Goal: Task Accomplishment & Management: Use online tool/utility

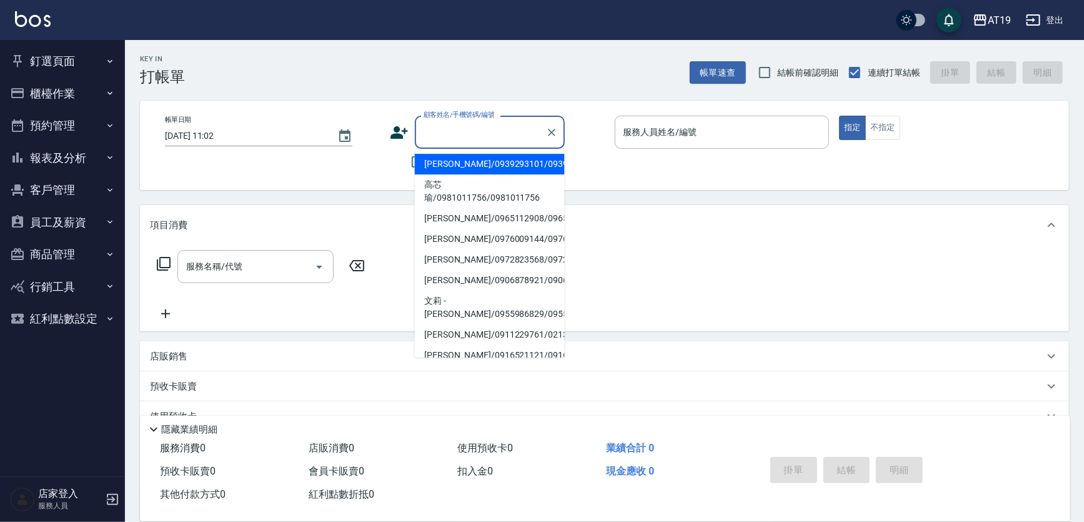
click at [488, 131] on input "顧客姓名/手機號碼/編號" at bounding box center [481, 132] width 120 height 22
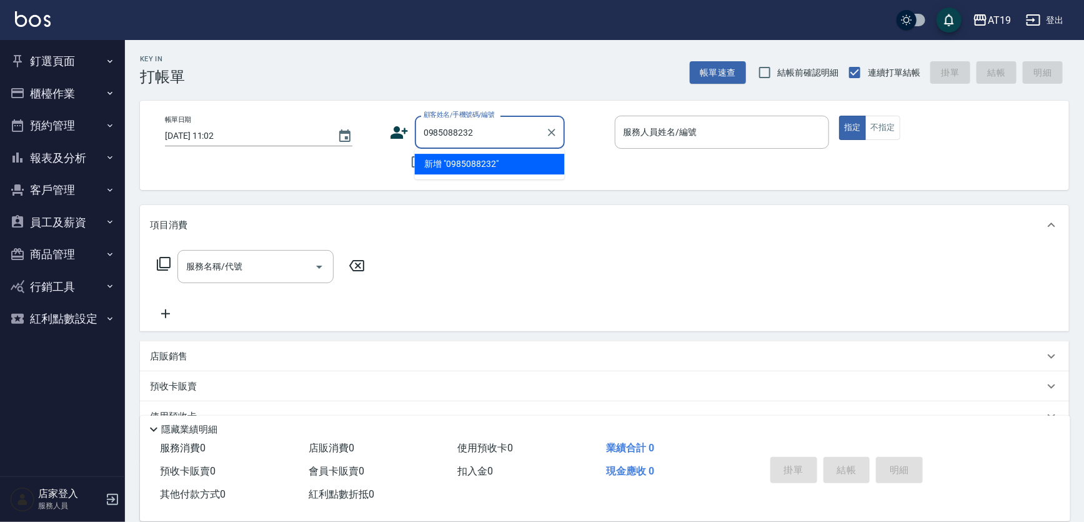
type input "0985088232"
click at [399, 131] on icon at bounding box center [400, 132] width 18 height 13
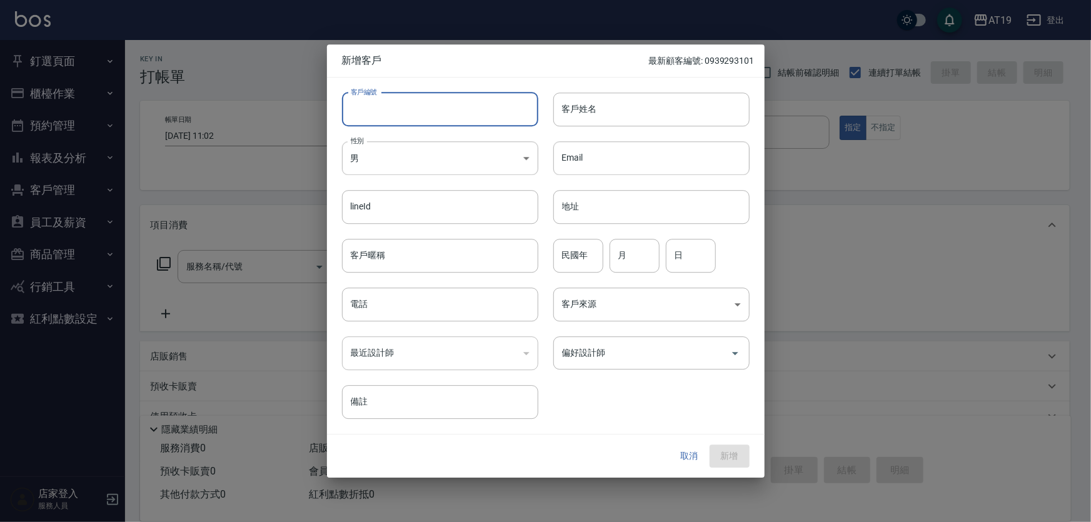
click at [418, 121] on input "客戶編號" at bounding box center [440, 110] width 196 height 34
paste input "0985088232"
type input "0985088232"
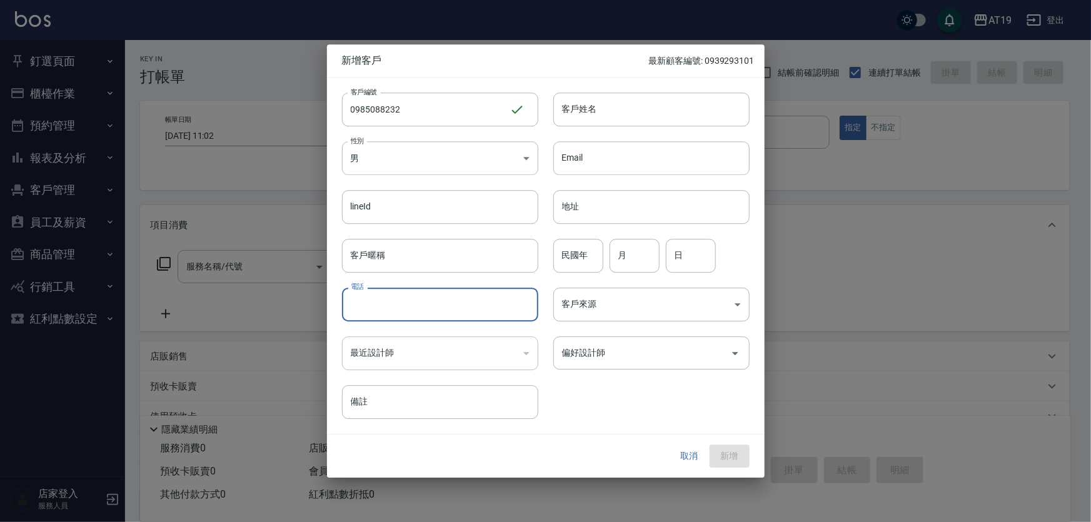
drag, startPoint x: 425, startPoint y: 298, endPoint x: 433, endPoint y: 250, distance: 48.1
click at [425, 298] on input "電話" at bounding box center [440, 305] width 196 height 34
paste input "0985088232"
type input "0985088232"
click at [419, 156] on body "AT19 登出 釘選頁面 打帳單 帳單列表 排班表 現場電腦打卡 店家日報表 互助日報表 設計師日報表 櫃檯作業 打帳單 帳單列表 現金收支登錄 高階收支登錄…" at bounding box center [545, 319] width 1091 height 639
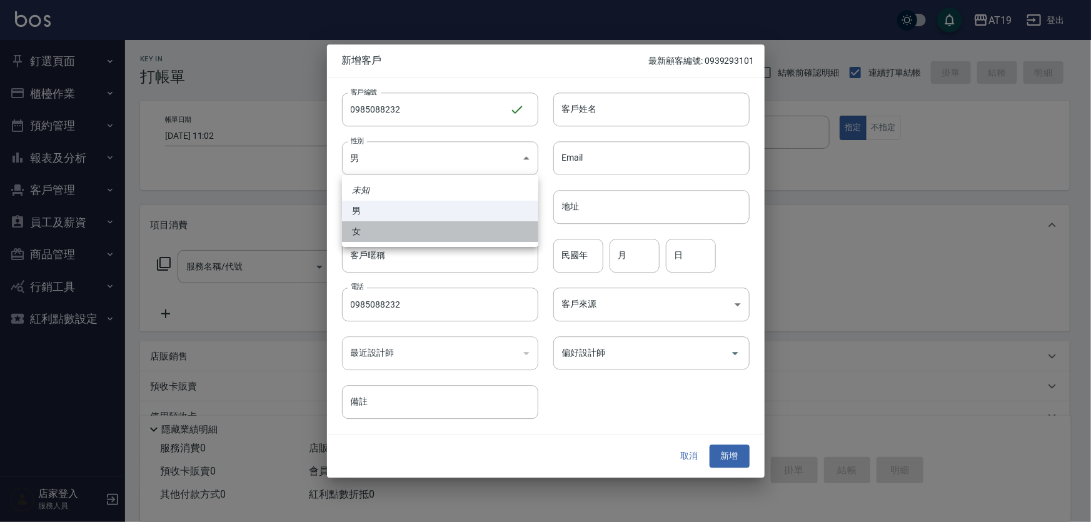
drag, startPoint x: 419, startPoint y: 234, endPoint x: 501, endPoint y: 168, distance: 105.4
click at [420, 233] on li "女" at bounding box center [440, 231] width 196 height 21
type input "[DEMOGRAPHIC_DATA]"
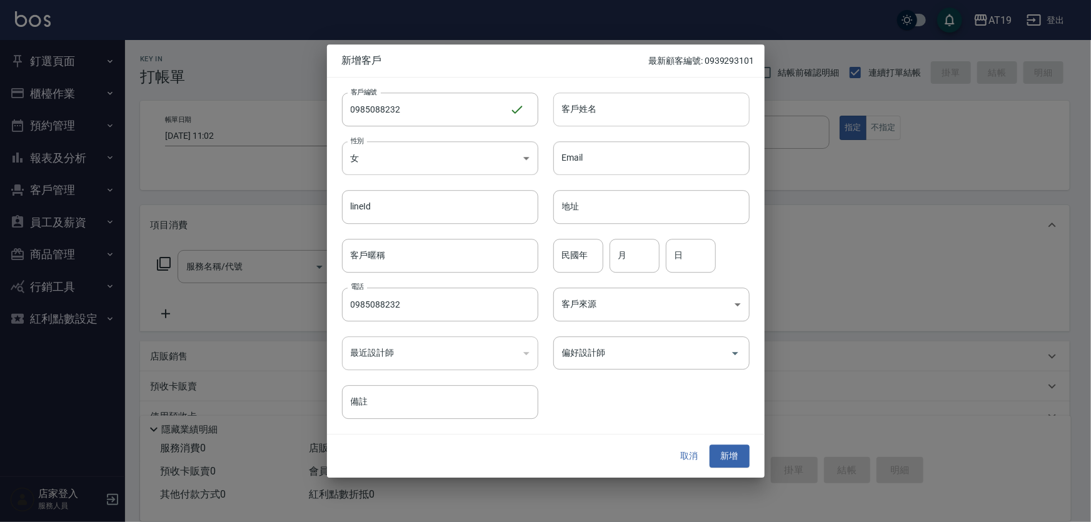
click at [588, 114] on input "客戶姓名" at bounding box center [651, 110] width 196 height 34
type input "ㄗ"
type input "[PERSON_NAME]"
type input "01"
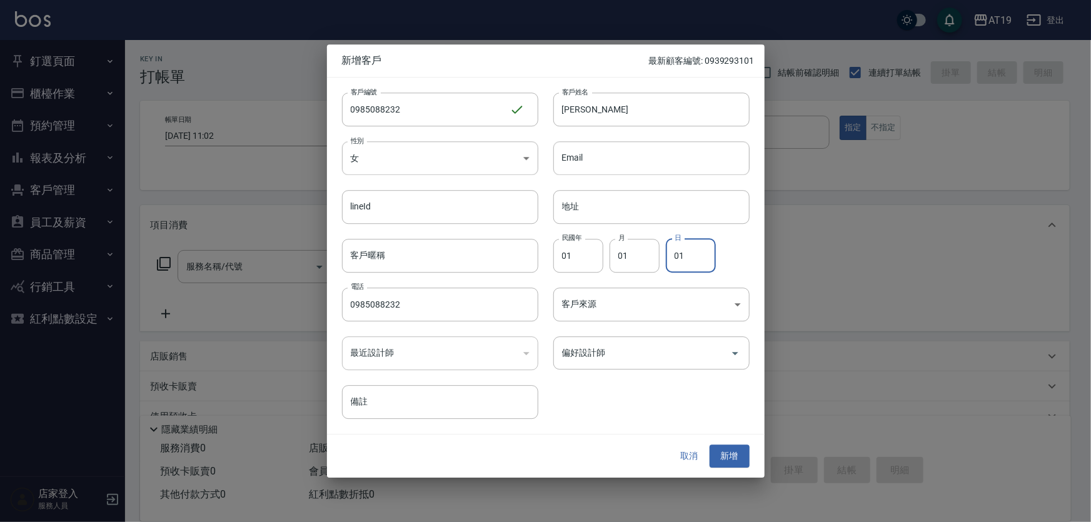
type input "01"
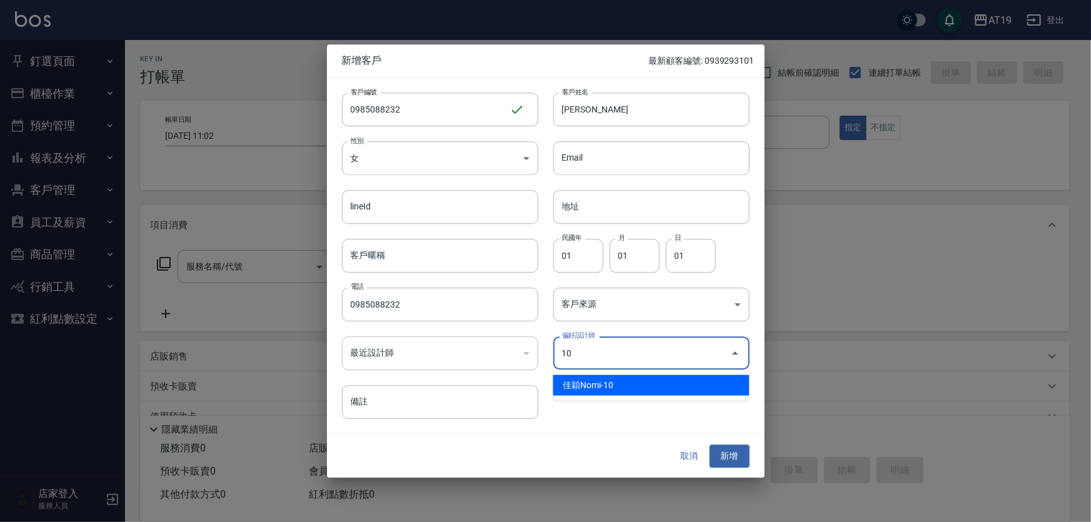
type input "佳穎[PERSON_NAME]"
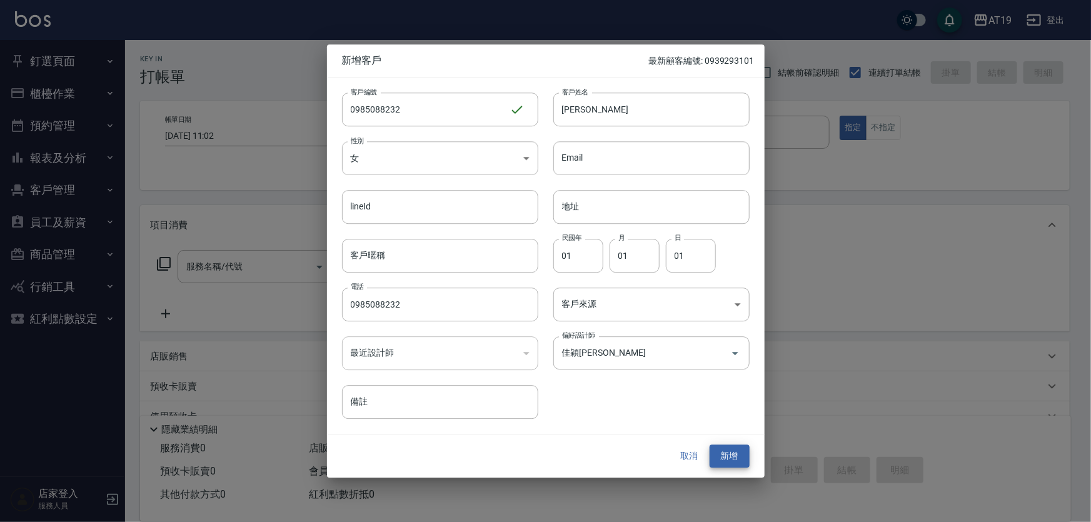
click at [709, 445] on button "新增" at bounding box center [729, 456] width 40 height 23
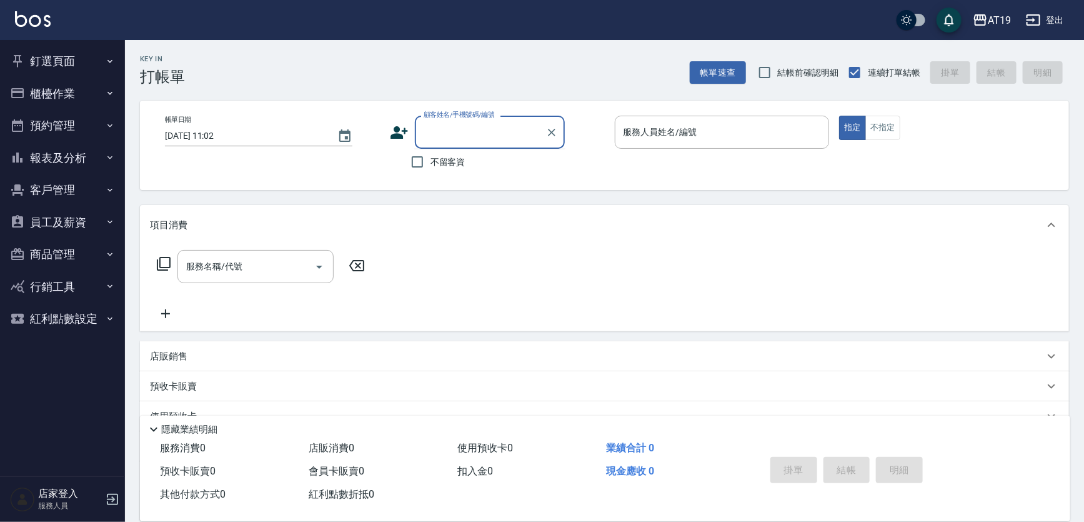
click at [494, 135] on input "顧客姓名/手機號碼/編號" at bounding box center [481, 132] width 120 height 22
type input "[PERSON_NAME]/0908279882/12197"
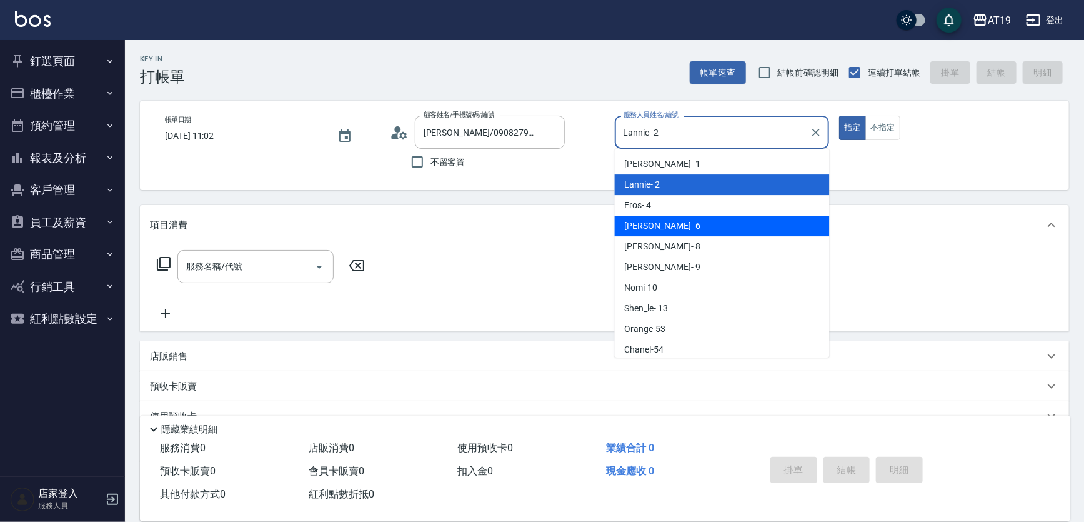
type input "[PERSON_NAME]- 6"
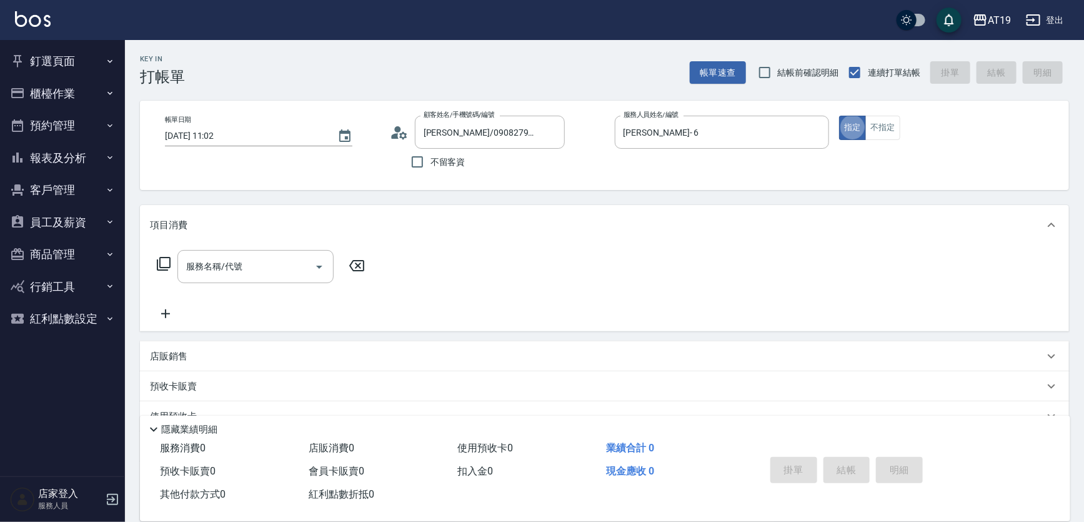
type button "true"
type input "401"
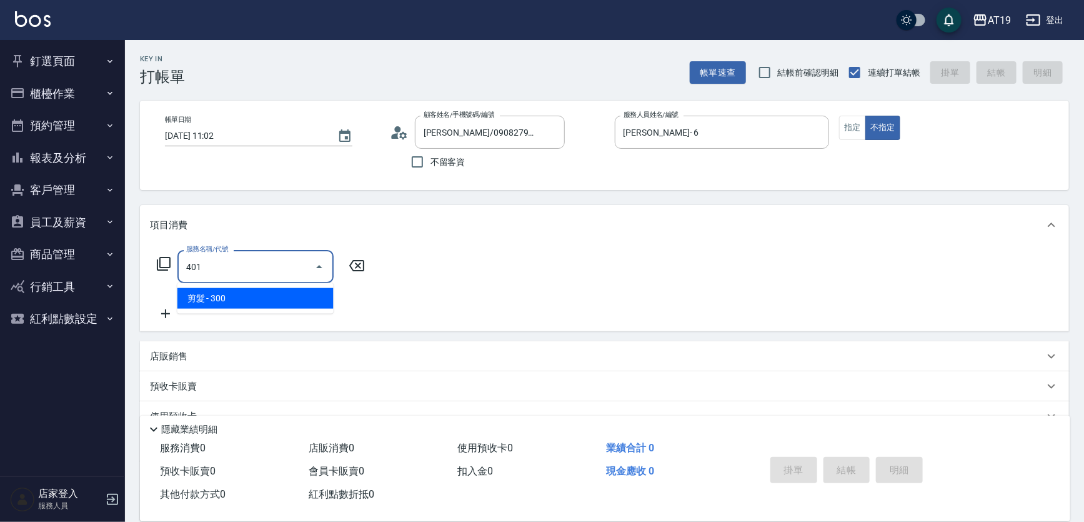
type input "30"
type input "剪髮(401)"
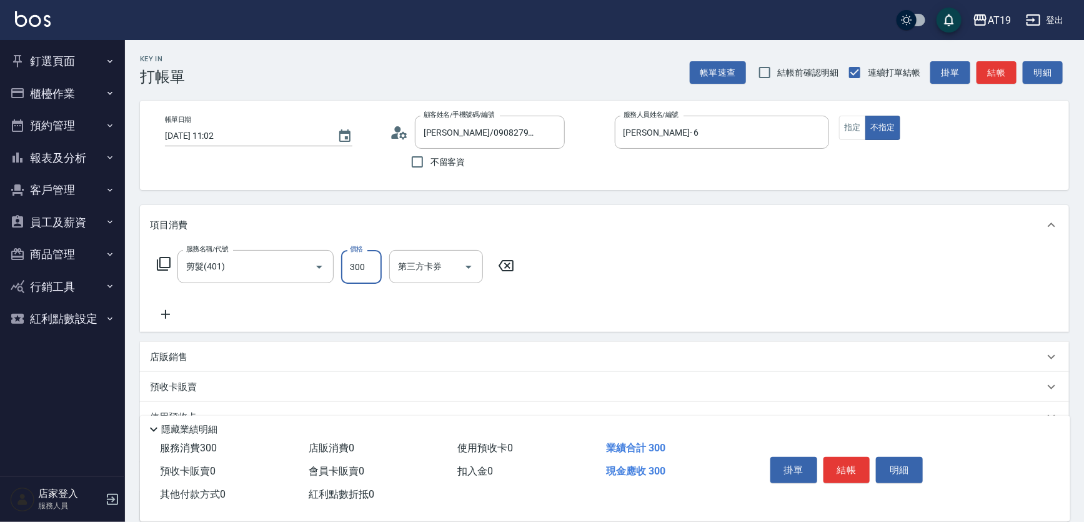
type input "0"
type input "40"
type input "400"
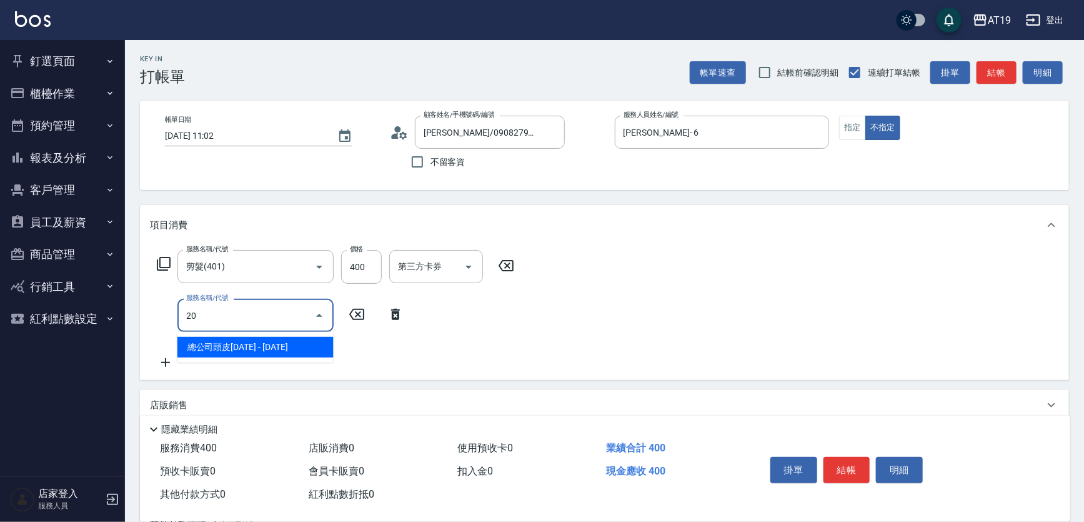
type input "201"
type input "70"
type input "洗髮(201)"
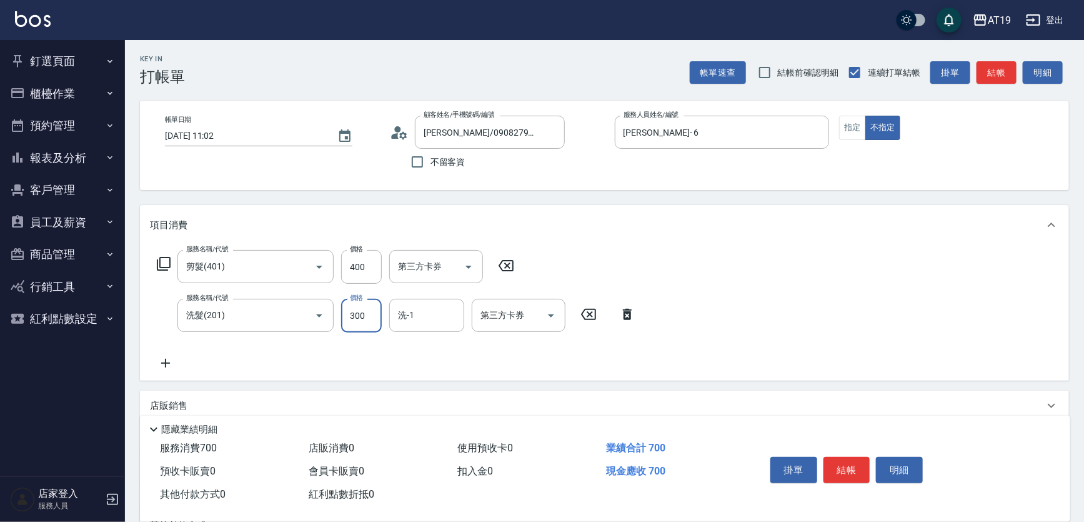
scroll to position [166, 0]
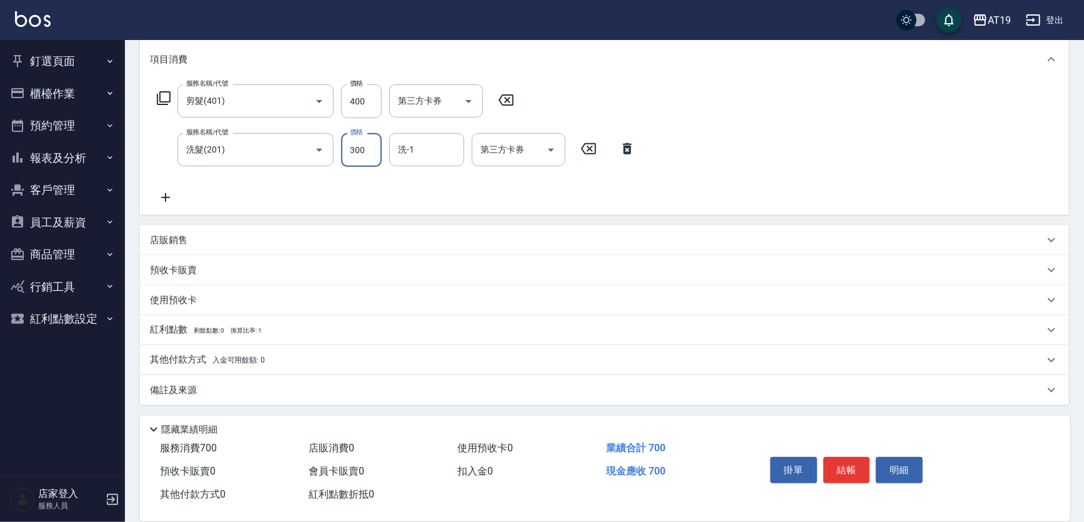
click at [180, 238] on p "店販銷售" at bounding box center [169, 240] width 38 height 13
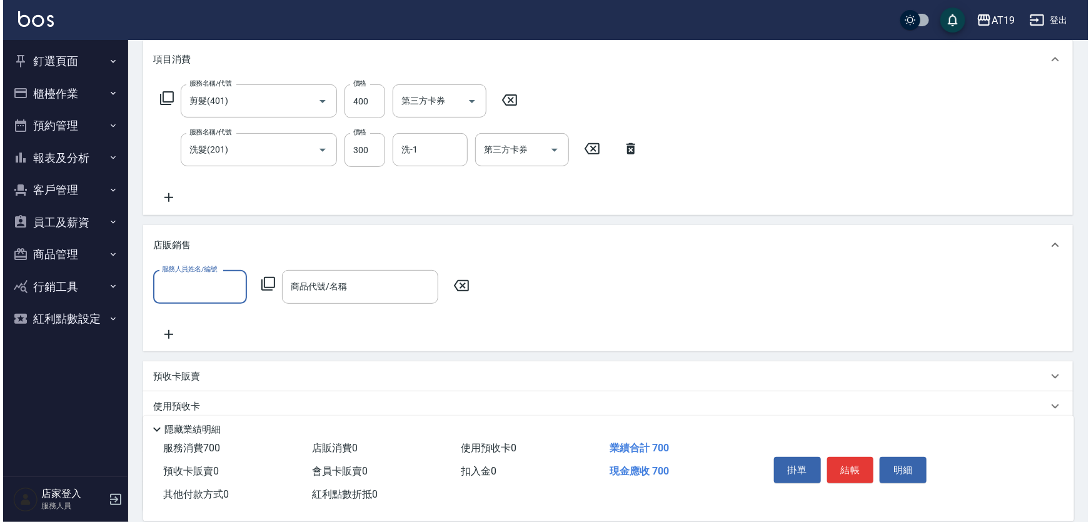
scroll to position [0, 0]
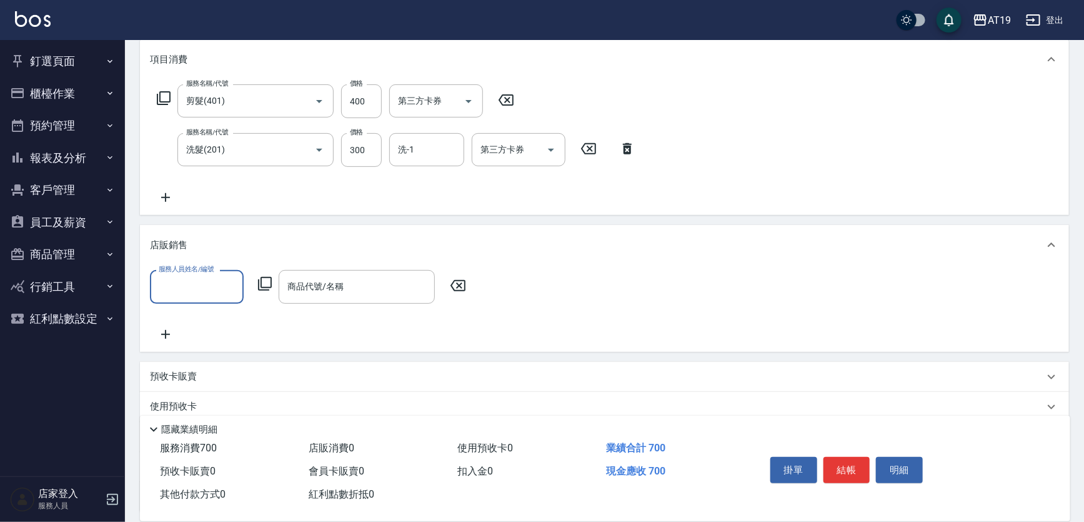
click at [186, 287] on input "服務人員姓名/編號" at bounding box center [197, 287] width 83 height 22
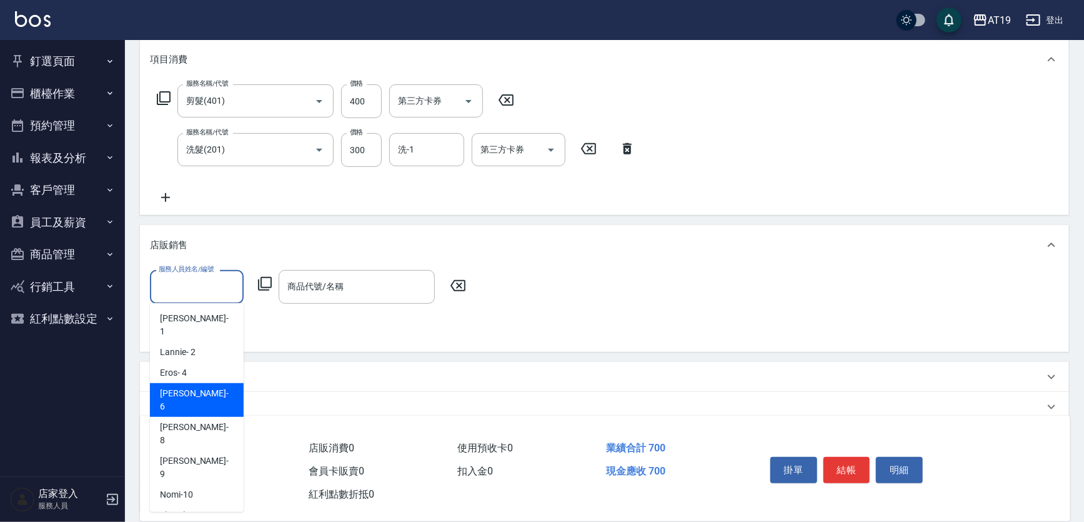
click at [186, 387] on span "[PERSON_NAME] - 6" at bounding box center [197, 400] width 74 height 26
type input "[PERSON_NAME]- 6"
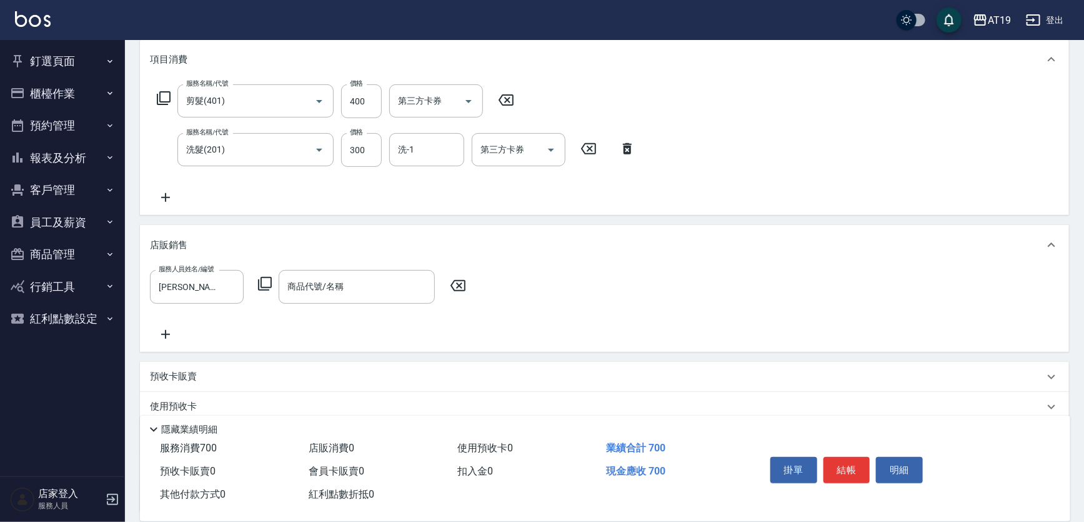
click at [268, 281] on icon at bounding box center [265, 283] width 15 height 15
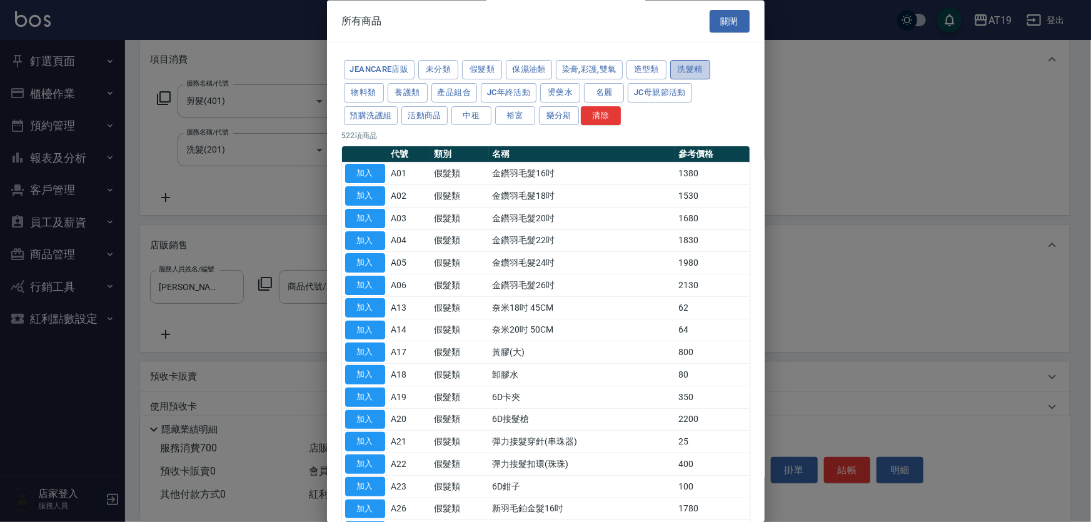
click at [691, 71] on button "洗髮精" at bounding box center [690, 70] width 40 height 19
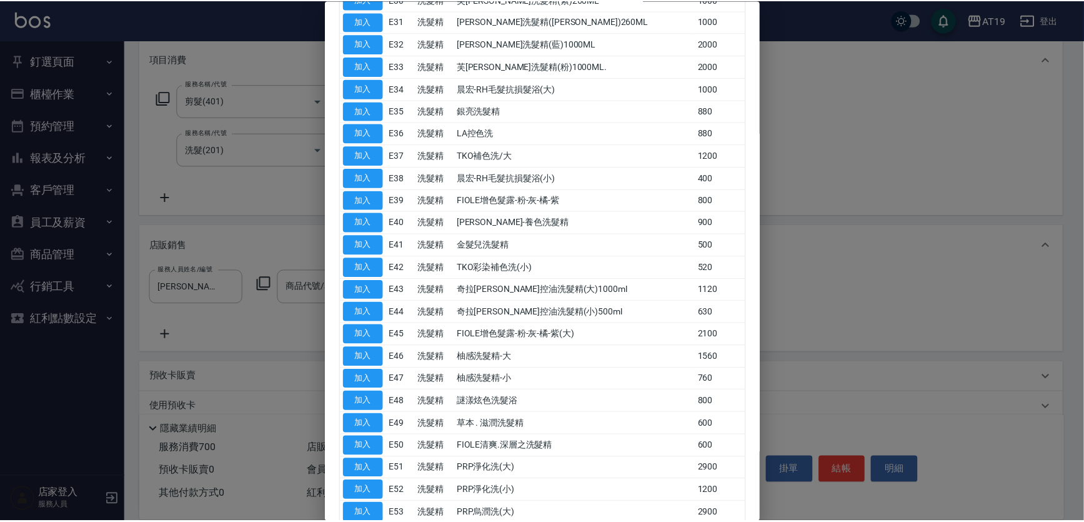
scroll to position [681, 0]
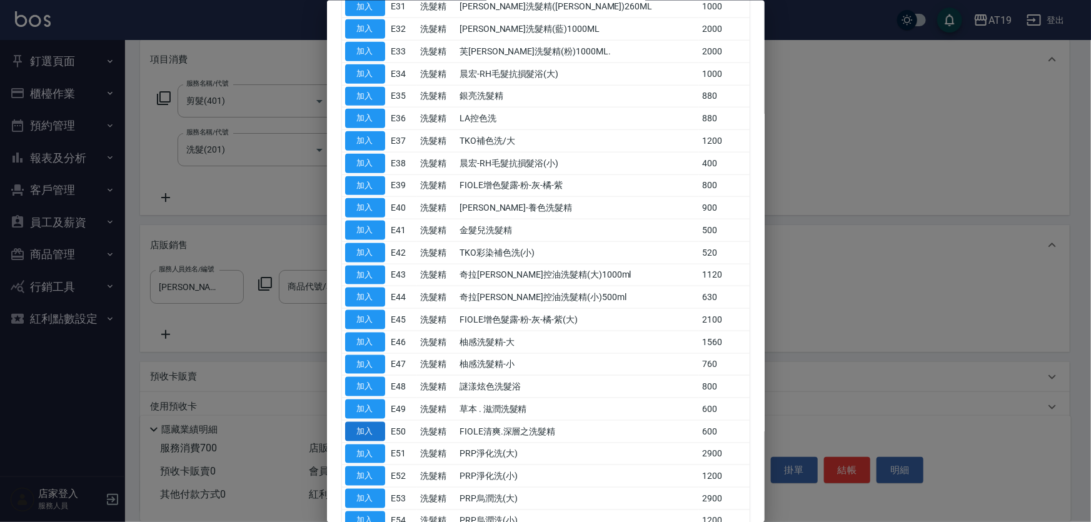
click at [365, 424] on button "加入" at bounding box center [365, 430] width 40 height 19
type input "FIOLE清爽.深層之洗髮精"
type input "130"
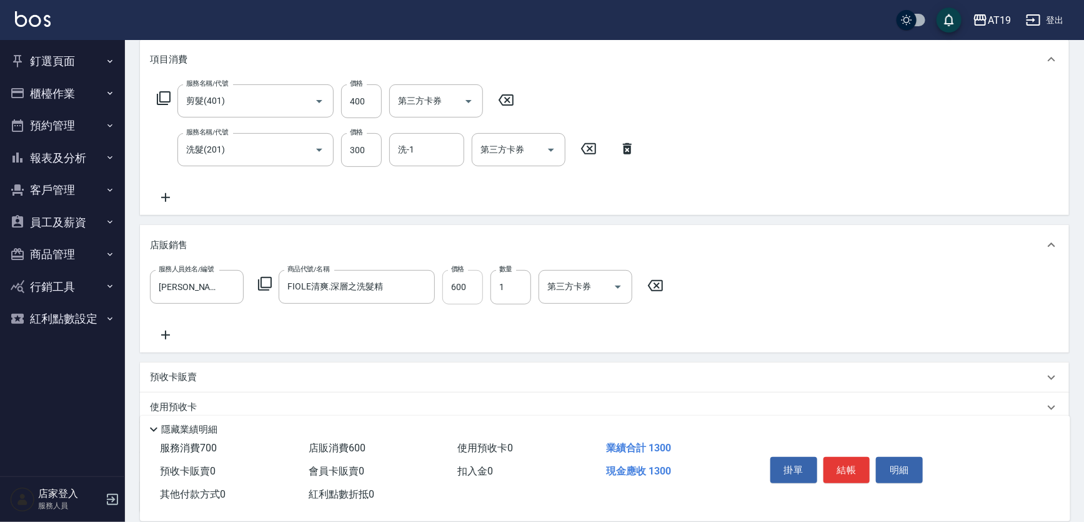
click at [463, 287] on input "600" at bounding box center [463, 287] width 41 height 34
type input "1"
type input "70"
type input "117"
type input "180"
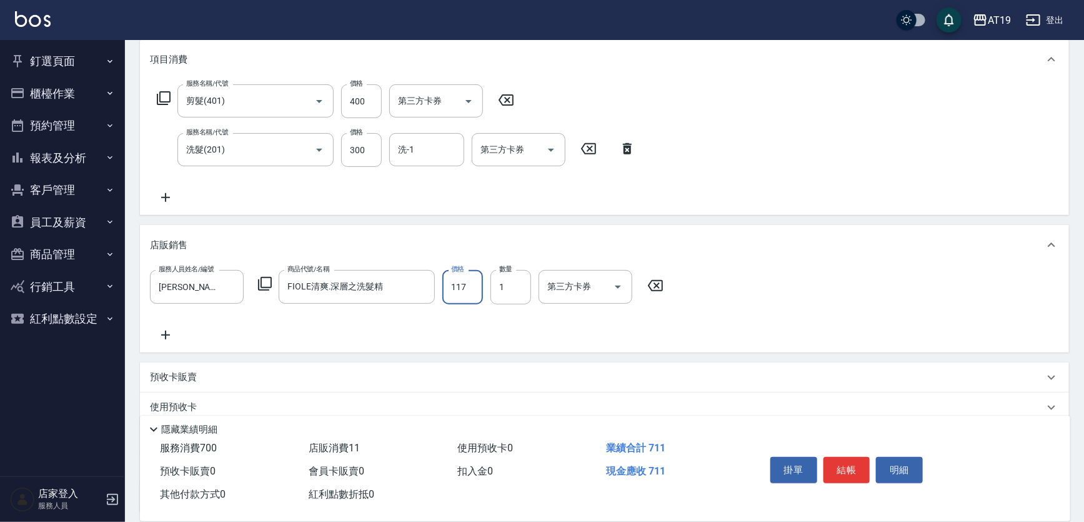
type input "1175"
type input "80"
type input "117"
type input "70"
type input "47"
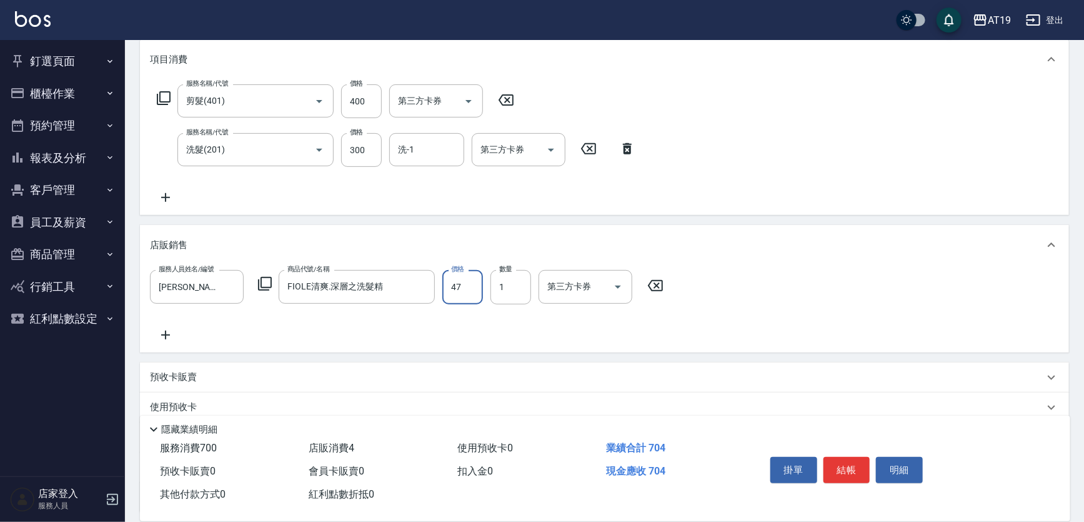
type input "110"
type input "475"
type input "[DATE] 17:48"
type input "0"
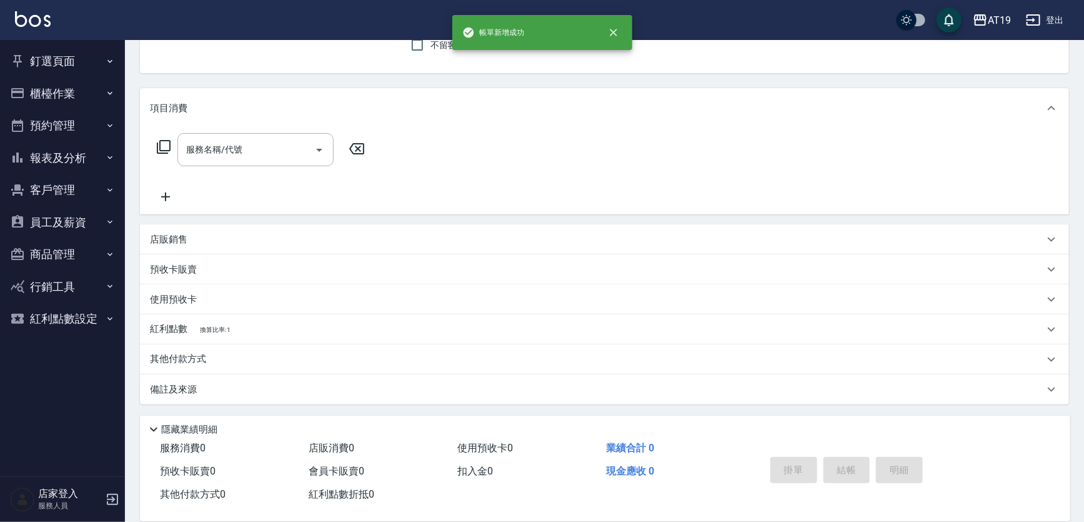
scroll to position [0, 0]
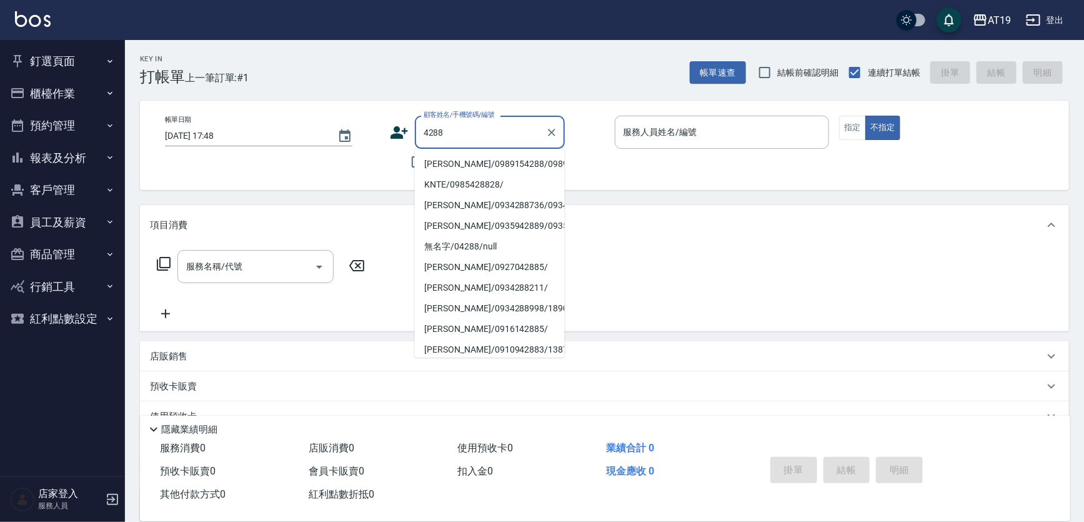
type input "[PERSON_NAME]/0989154288/0989154288"
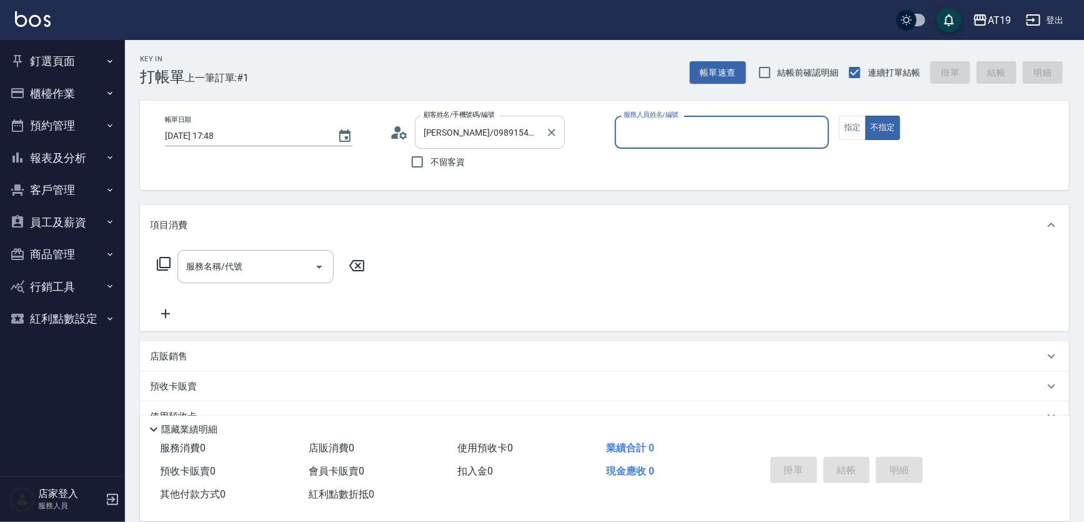
type input "Nomi-10"
click at [866, 116] on button "不指定" at bounding box center [883, 128] width 35 height 24
type button "false"
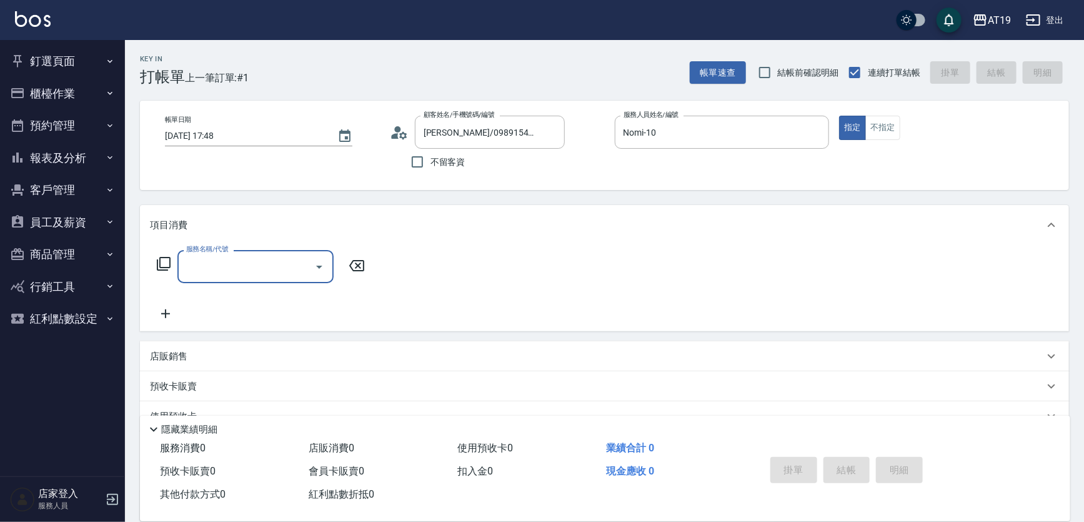
click at [163, 355] on p "店販銷售" at bounding box center [169, 356] width 38 height 13
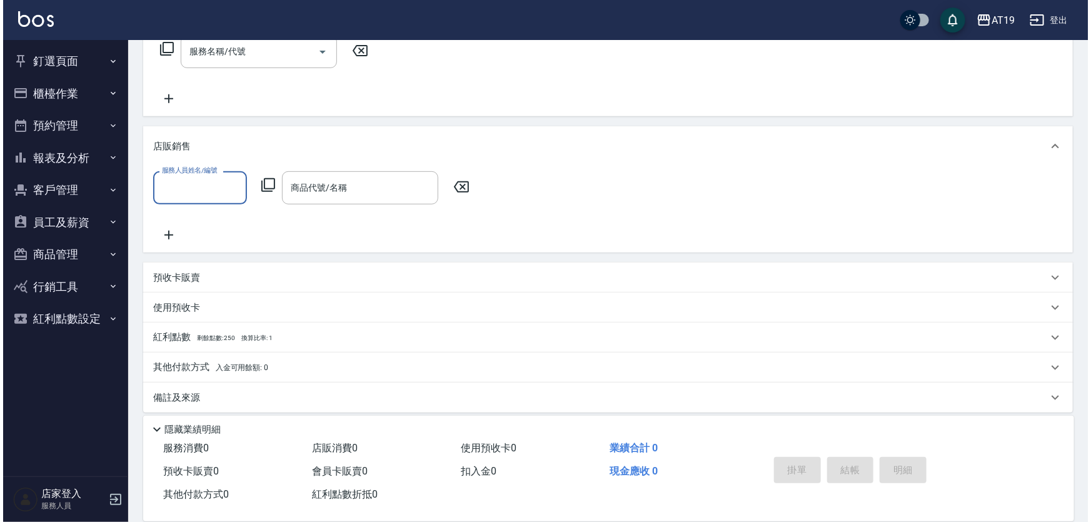
scroll to position [223, 0]
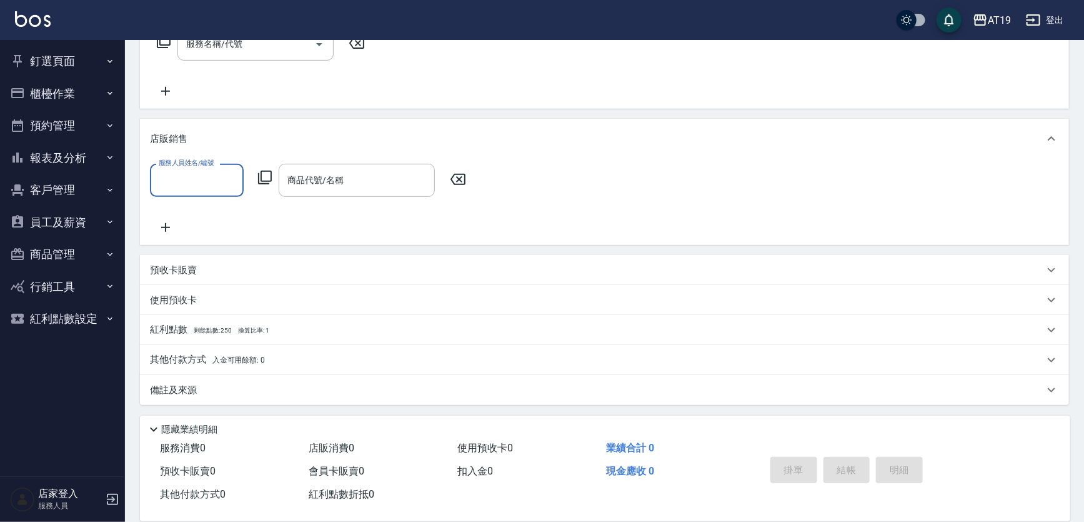
click at [176, 178] on input "服務人員姓名/編號" at bounding box center [197, 180] width 83 height 22
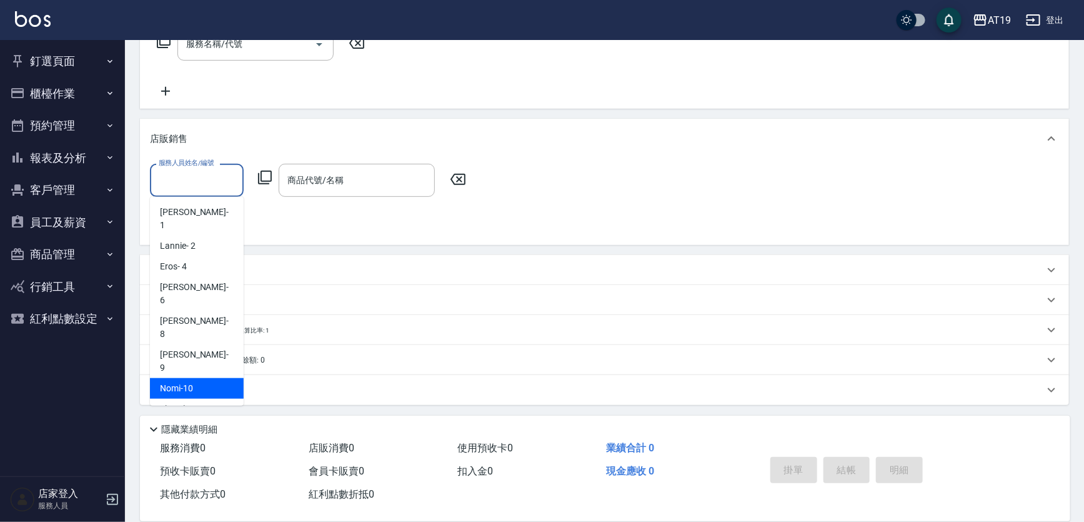
click at [191, 382] on span "Nomi -10" at bounding box center [176, 388] width 33 height 13
type input "Nomi-10"
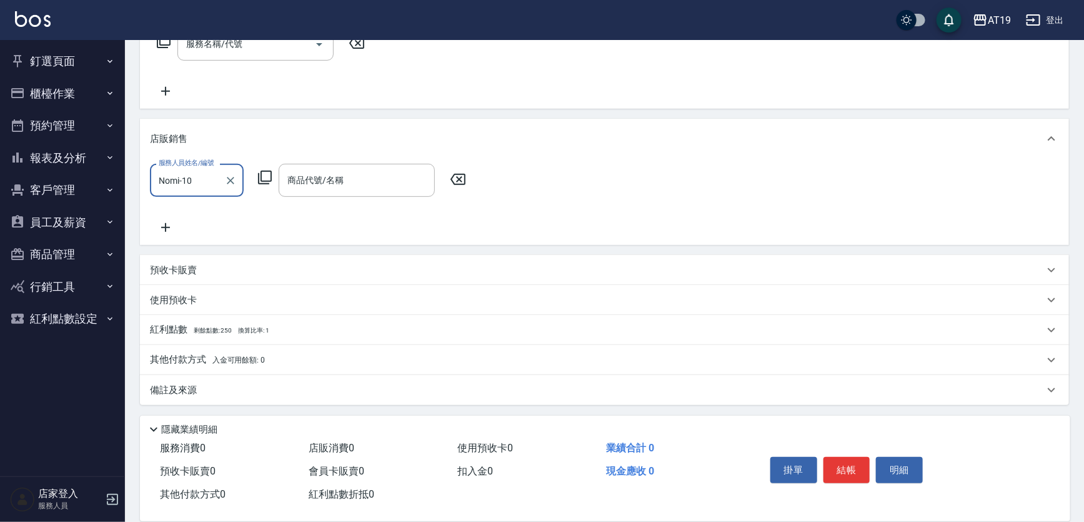
click at [263, 175] on icon at bounding box center [265, 177] width 15 height 15
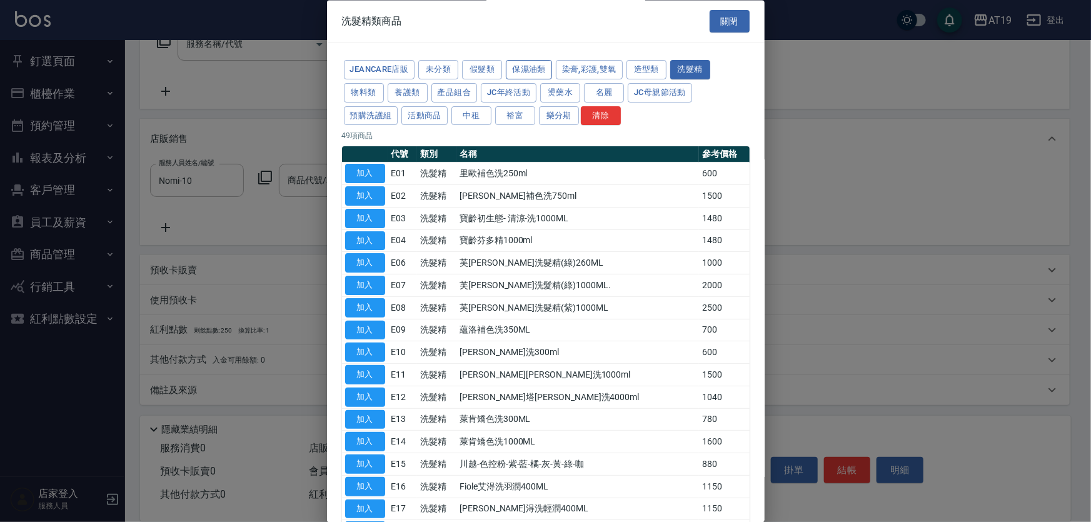
click at [537, 71] on button "保濕油類" at bounding box center [529, 70] width 46 height 19
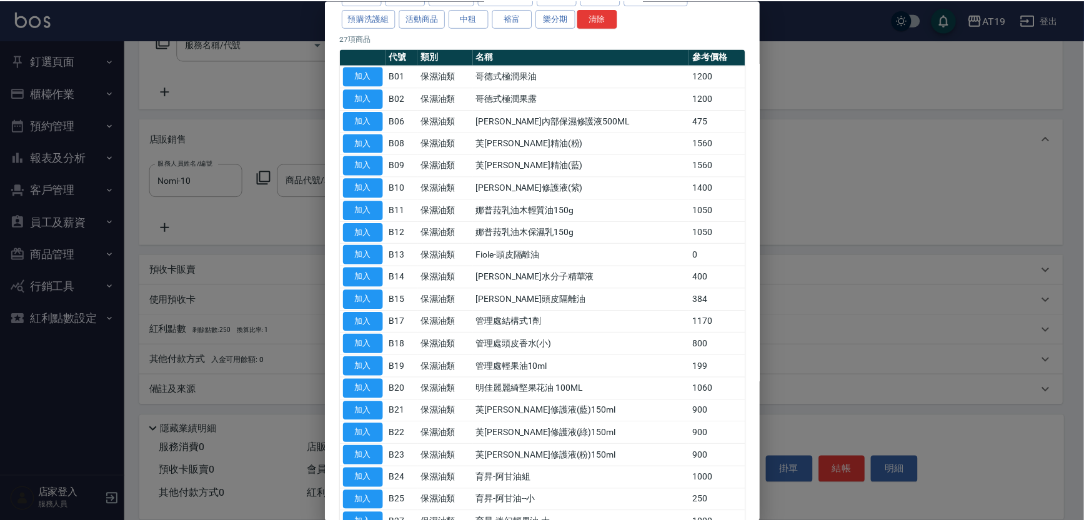
scroll to position [0, 0]
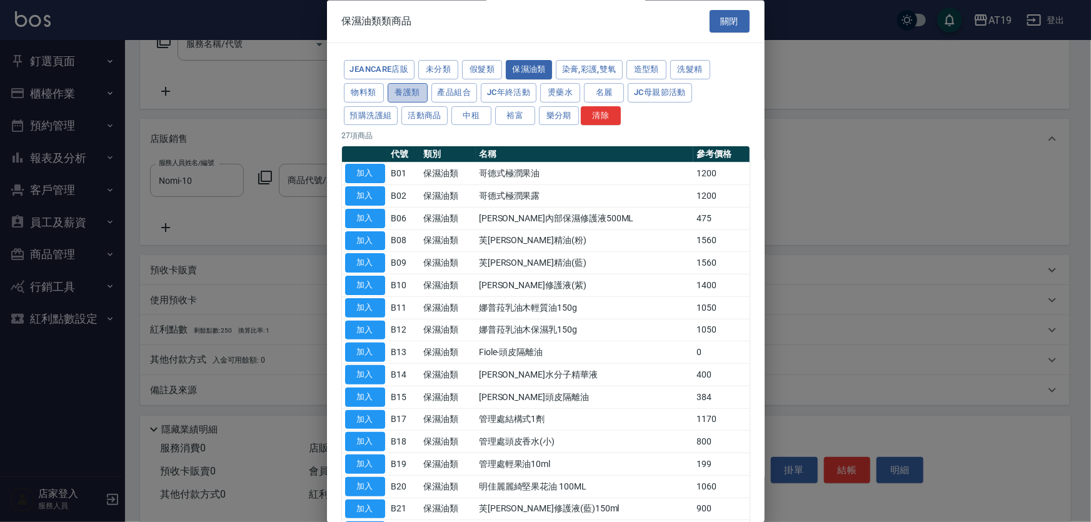
click at [400, 88] on button "養護類" at bounding box center [408, 92] width 40 height 19
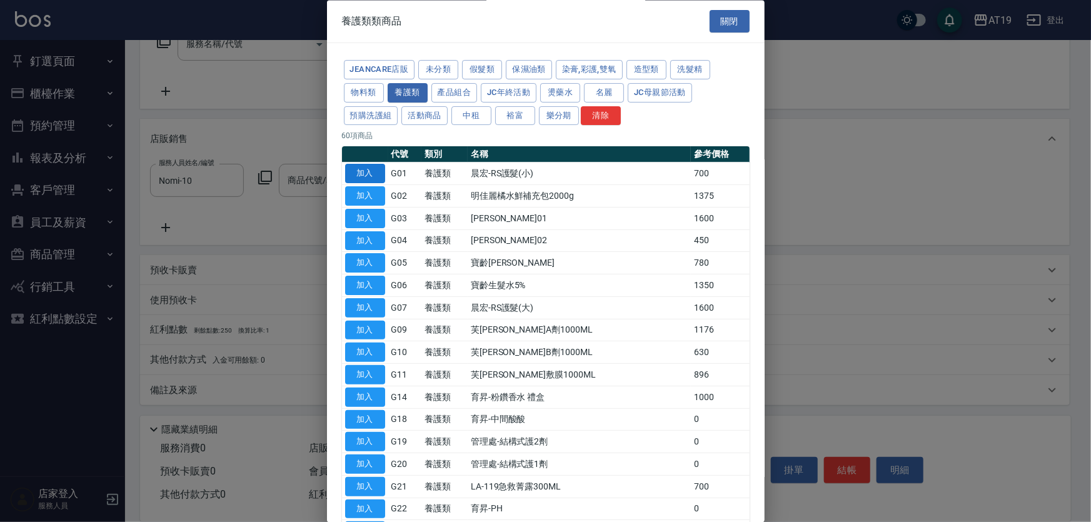
click at [375, 175] on button "加入" at bounding box center [365, 173] width 40 height 19
type input "晨宏-RS護髮(小)"
type input "70"
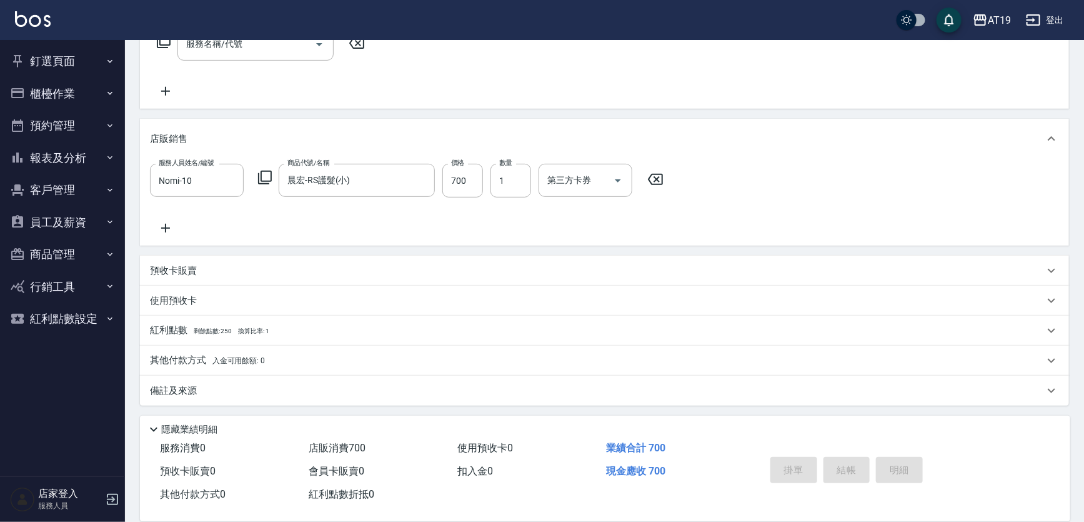
type input "[DATE] 17:49"
type input "0"
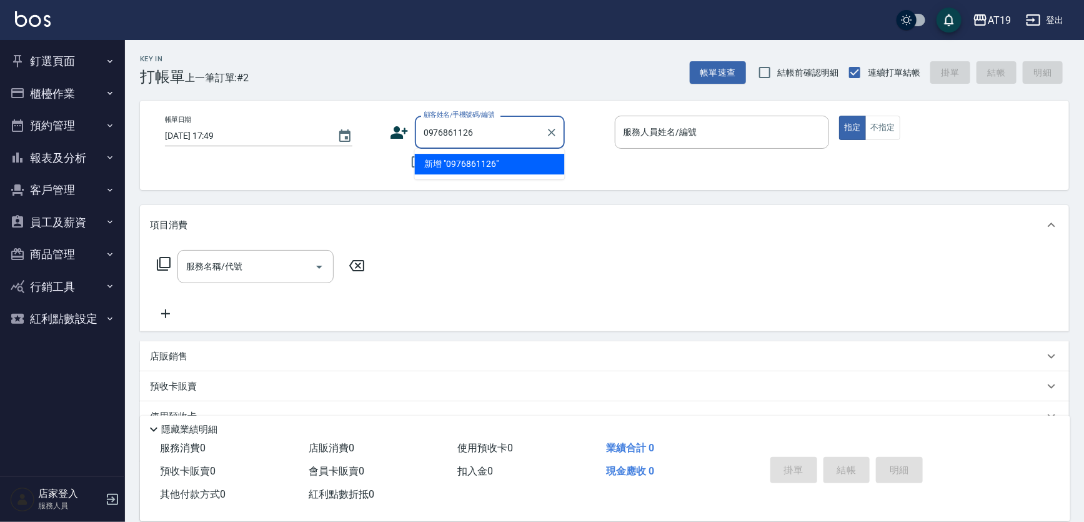
type input "0976861126"
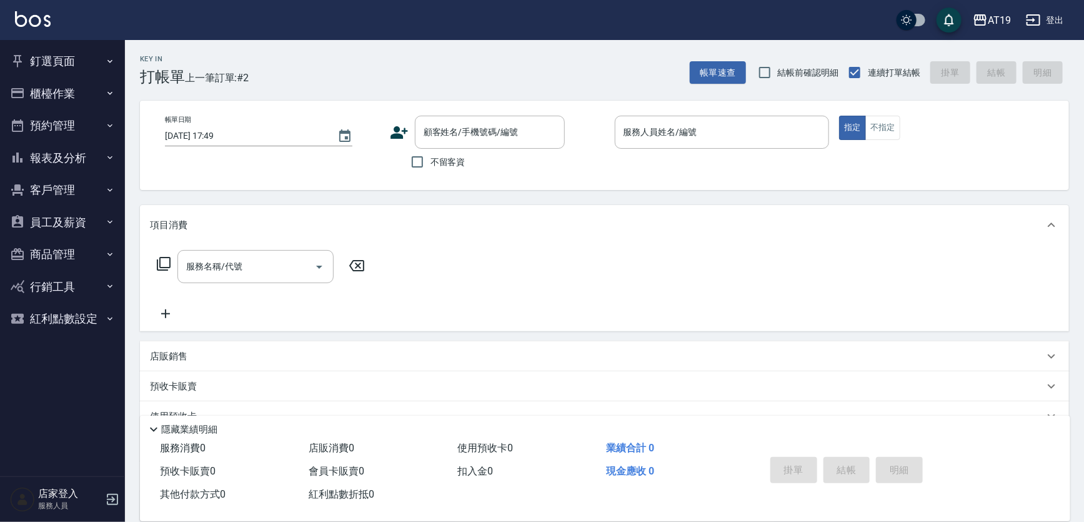
click at [400, 130] on icon at bounding box center [399, 132] width 19 height 19
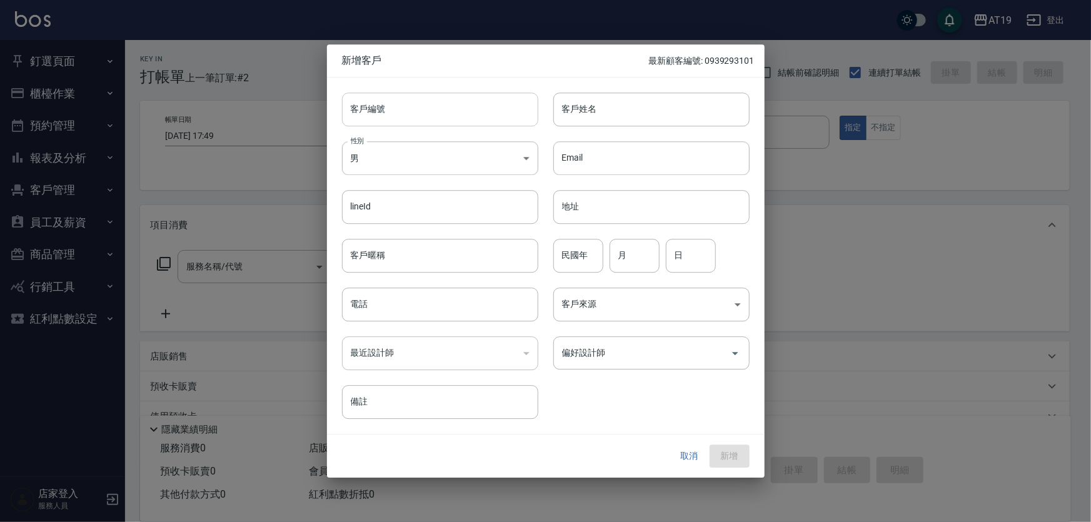
click at [416, 117] on input "客戶編號" at bounding box center [440, 110] width 196 height 34
paste input "0976861126"
type input "0976861126"
paste input "0976861126"
click at [440, 298] on input "電話" at bounding box center [440, 305] width 196 height 34
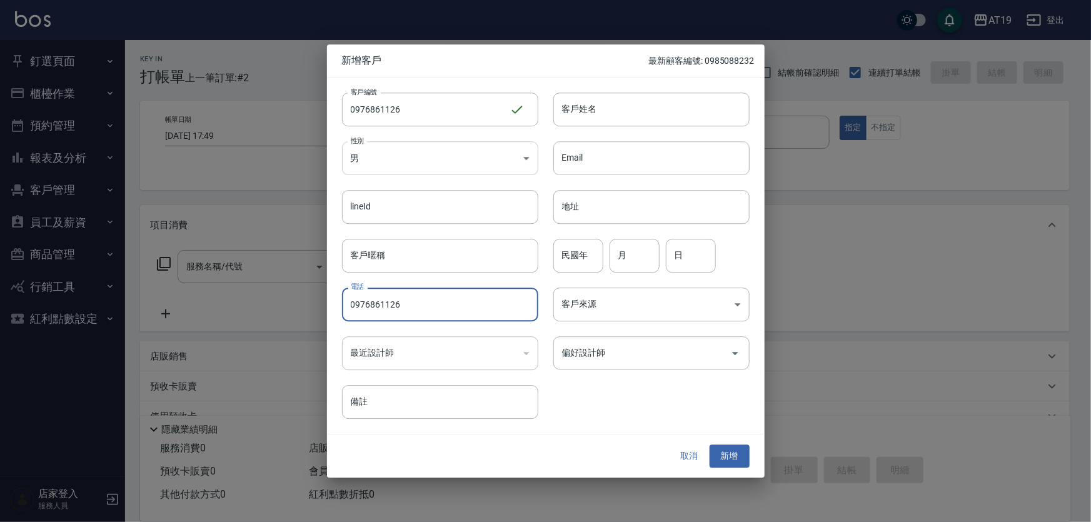
type input "0976861126"
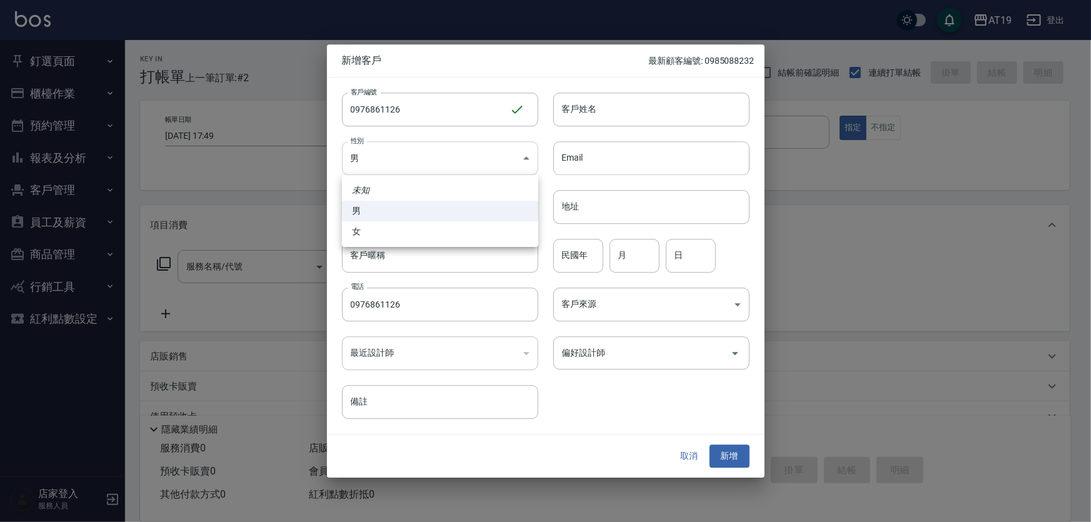
click at [425, 154] on body "AT19 登出 釘選頁面 打帳單 帳單列表 排班表 現場電腦打卡 店家日報表 互助日報表 設計師日報表 櫃檯作業 打帳單 帳單列表 現金收支登錄 高階收支登錄…" at bounding box center [545, 319] width 1091 height 639
drag, startPoint x: 431, startPoint y: 233, endPoint x: 463, endPoint y: 201, distance: 44.6
click at [431, 232] on li "女" at bounding box center [440, 231] width 196 height 21
type input "[DEMOGRAPHIC_DATA]"
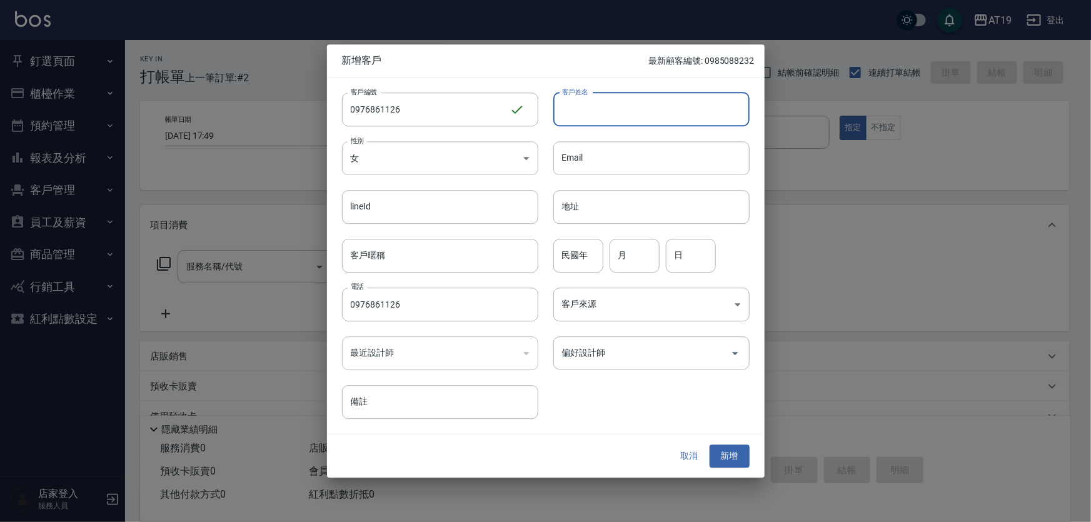
drag, startPoint x: 581, startPoint y: 113, endPoint x: 583, endPoint y: 49, distance: 64.4
click at [582, 113] on input "客戶姓名" at bounding box center [651, 110] width 196 height 34
type input "[PERSON_NAME]"
type input "01"
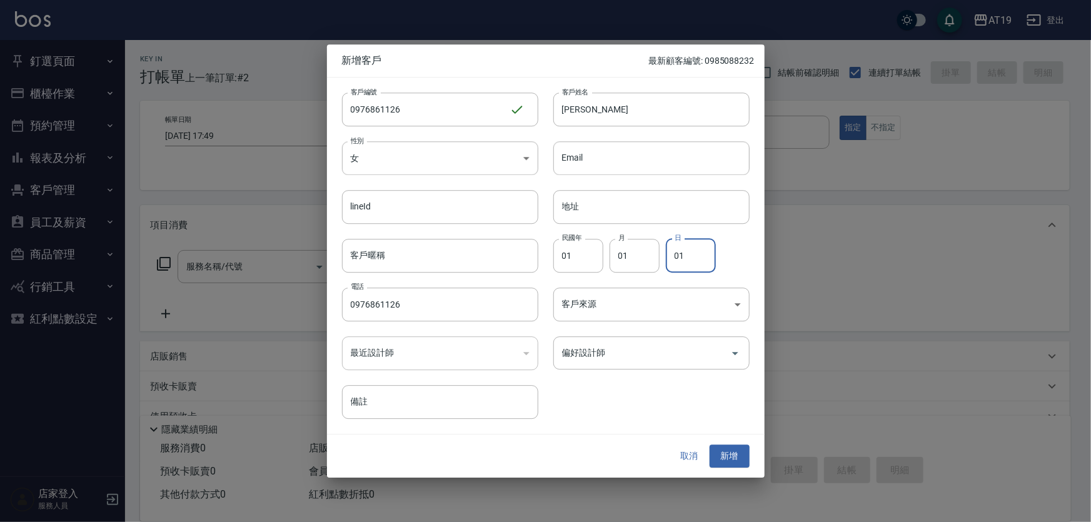
type input "01"
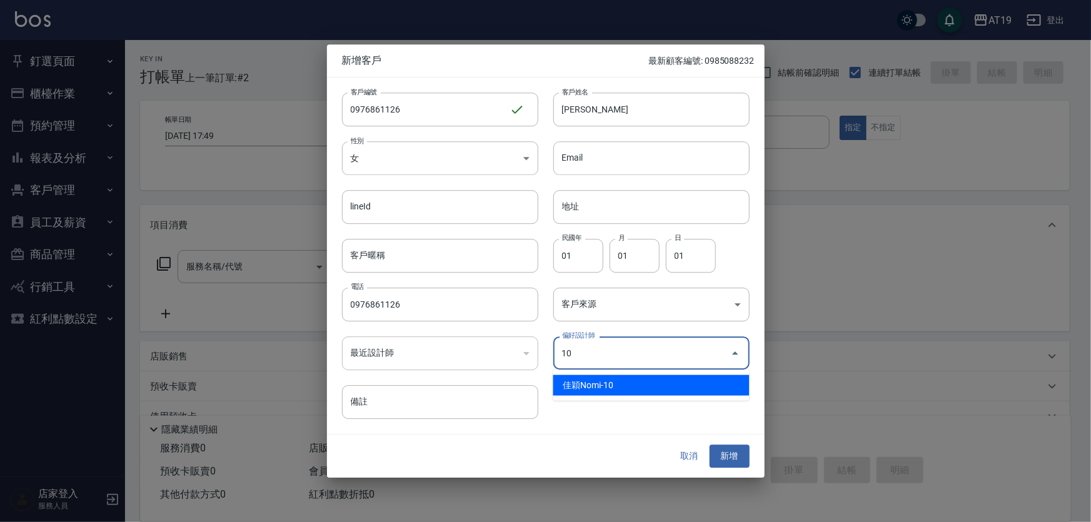
type input "佳穎[PERSON_NAME]"
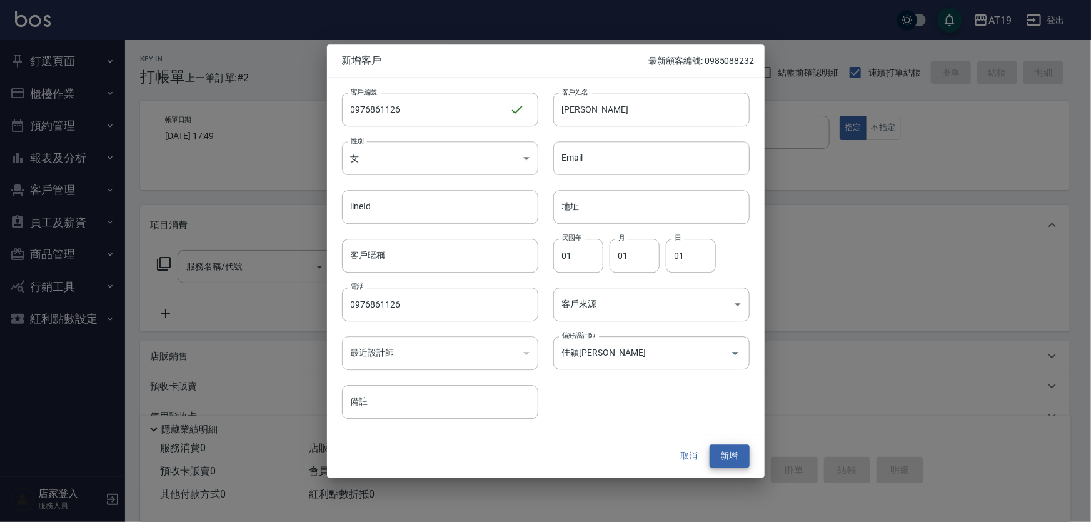
click at [709, 445] on button "新增" at bounding box center [729, 456] width 40 height 23
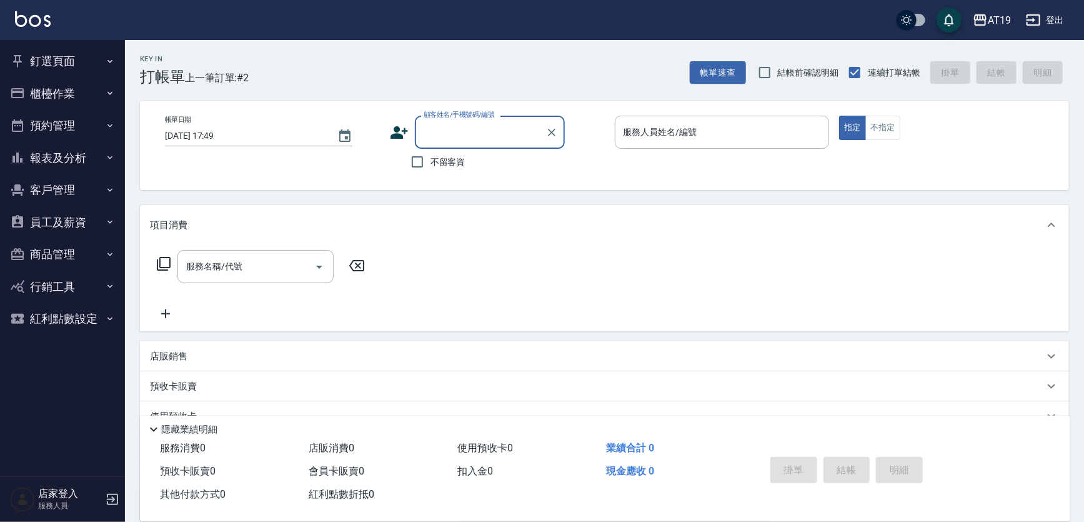
click at [436, 136] on input "顧客姓名/手機號碼/編號" at bounding box center [481, 132] width 120 height 22
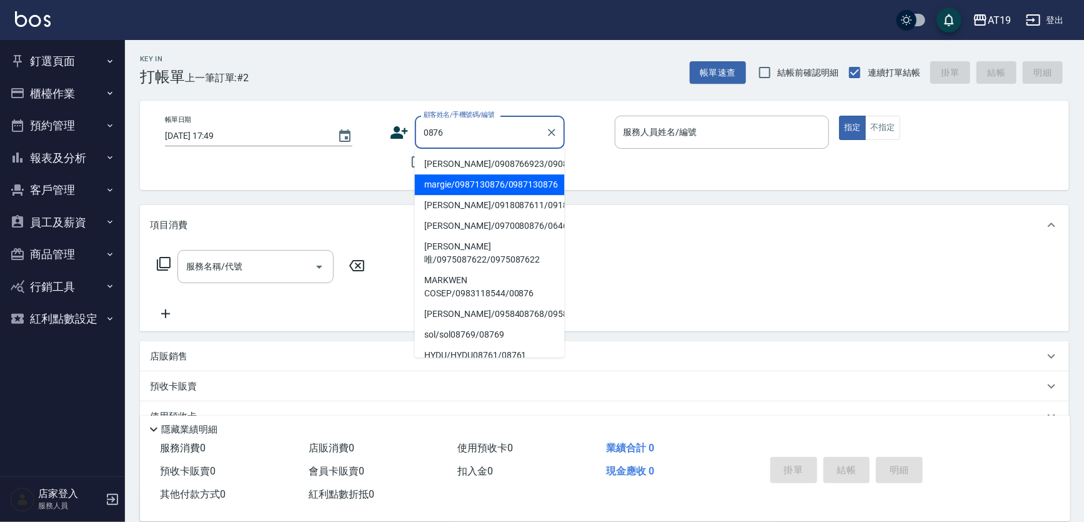
type input "margie/0987130876/0987130876"
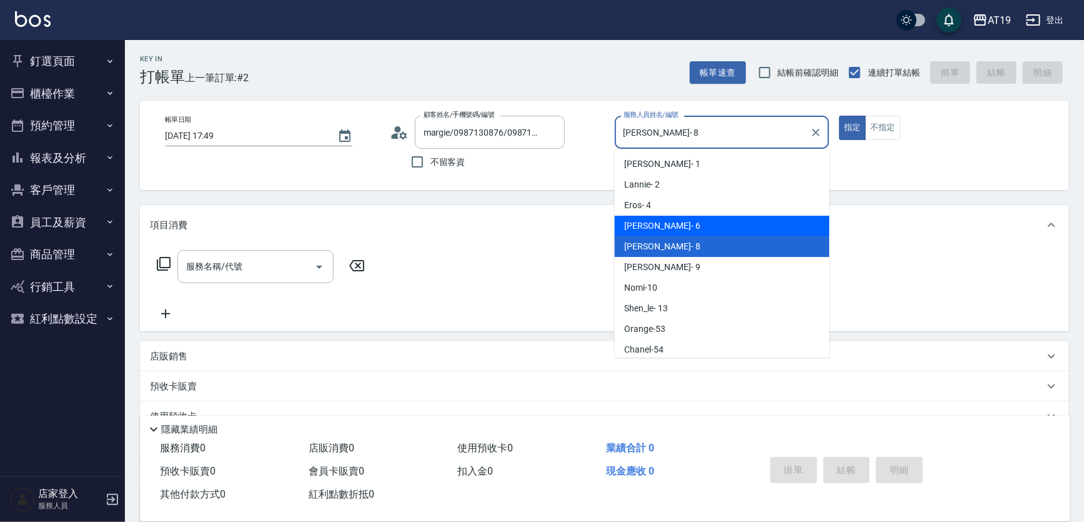
type input "[PERSON_NAME]- 6"
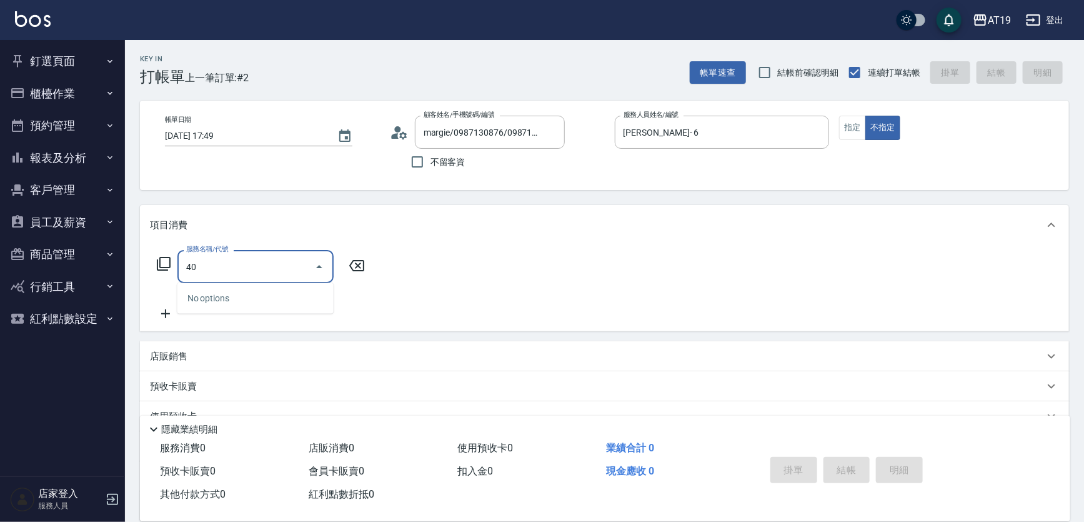
type input "401"
type input "30"
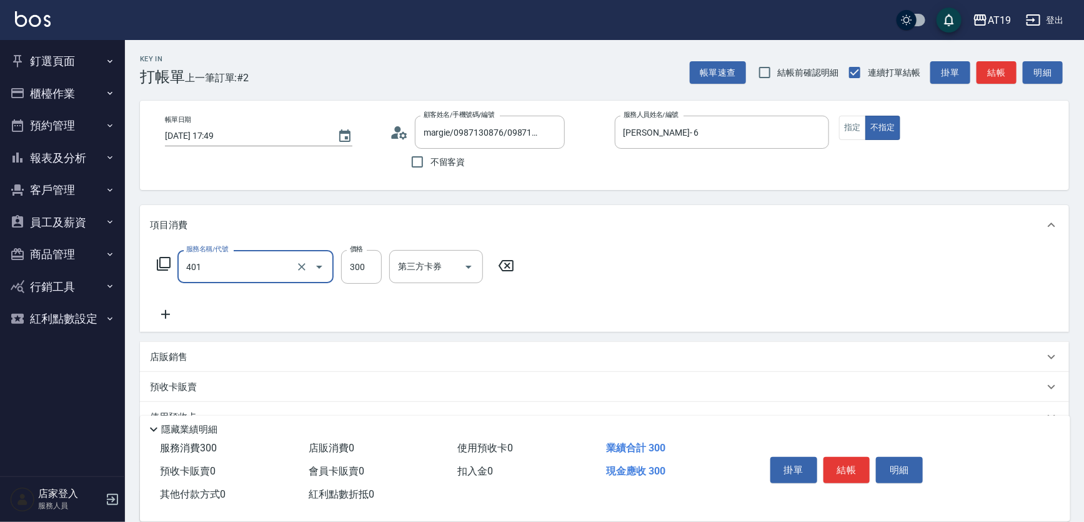
type input "剪髮(401)"
type input "0"
type input "40"
type input "400"
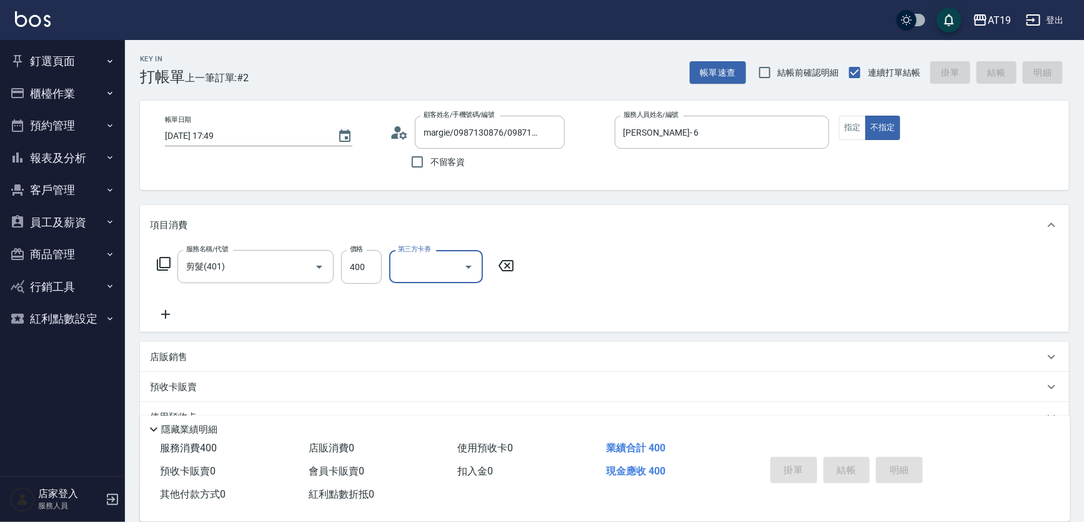
type input "[DATE] 17:50"
type input "0"
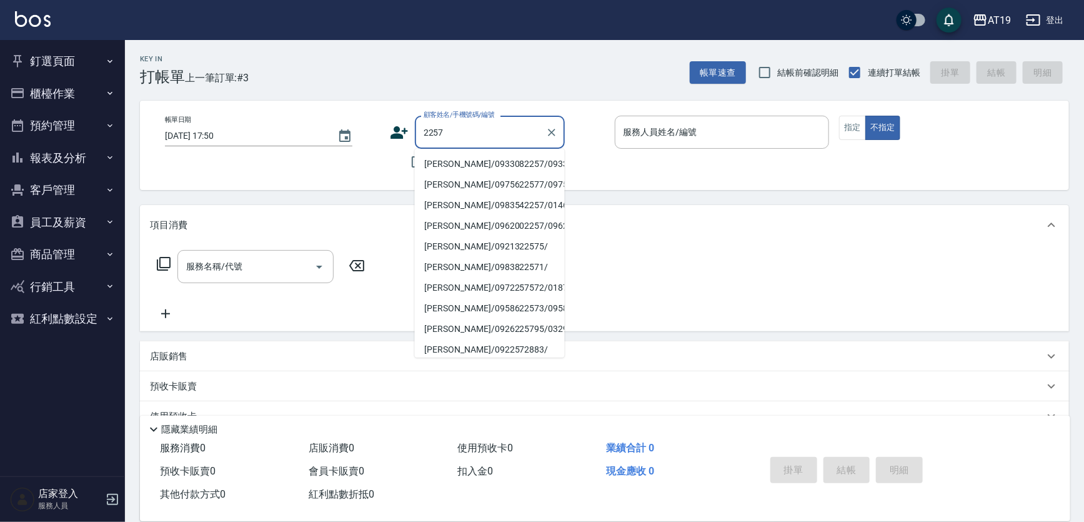
type input "[PERSON_NAME]/0933082257/0933082257"
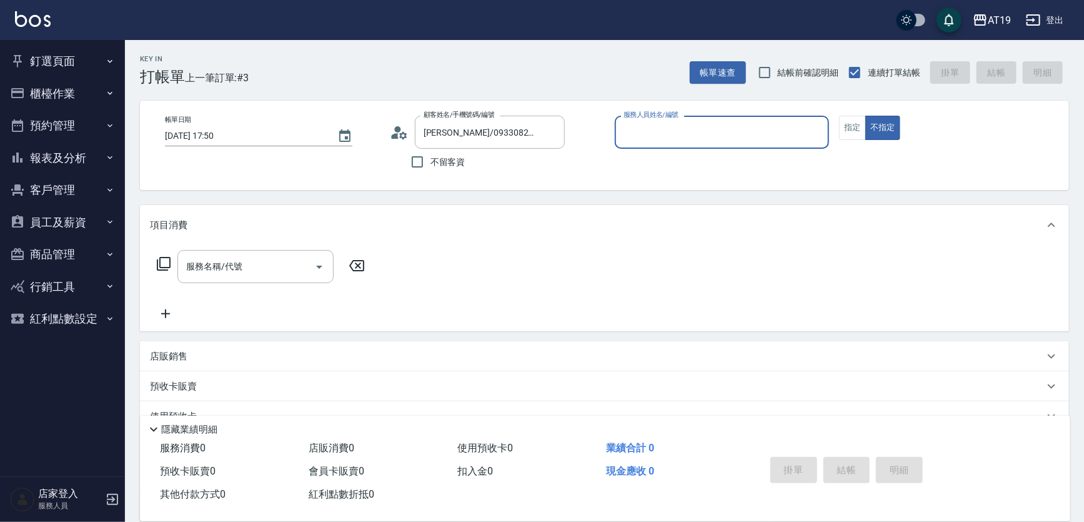
type input "Eros- 4"
click at [866, 116] on button "不指定" at bounding box center [883, 128] width 35 height 24
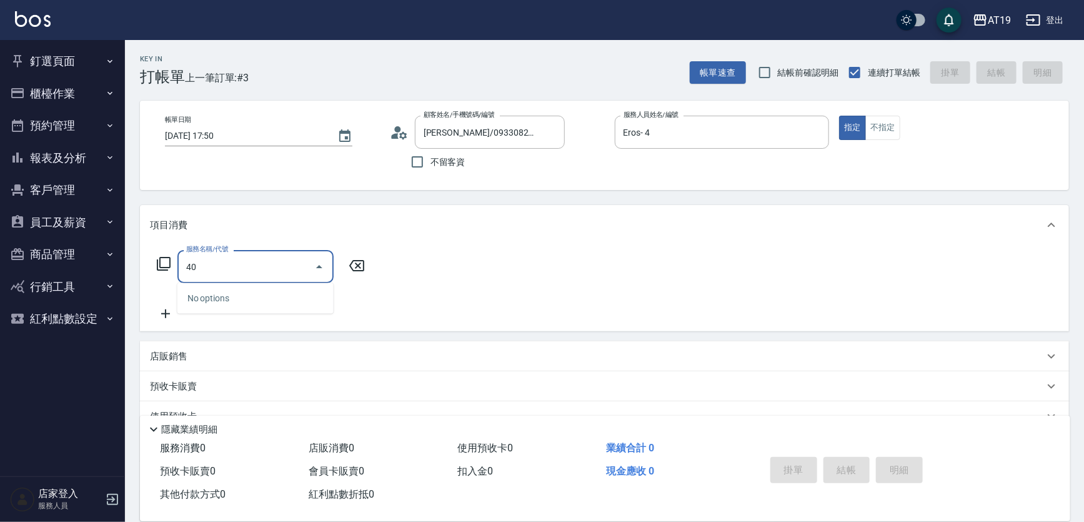
type input "401"
type input "30"
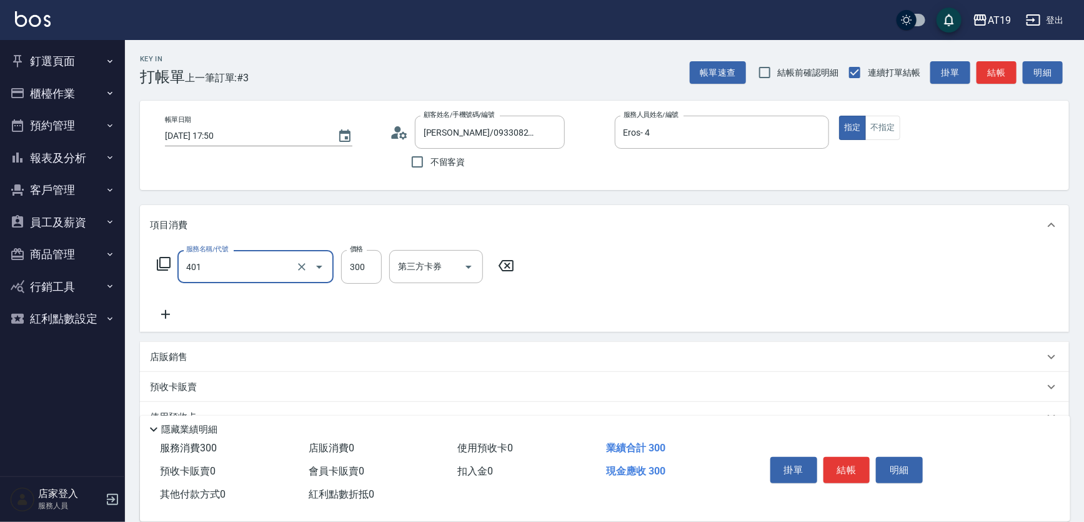
type input "剪髮(401)"
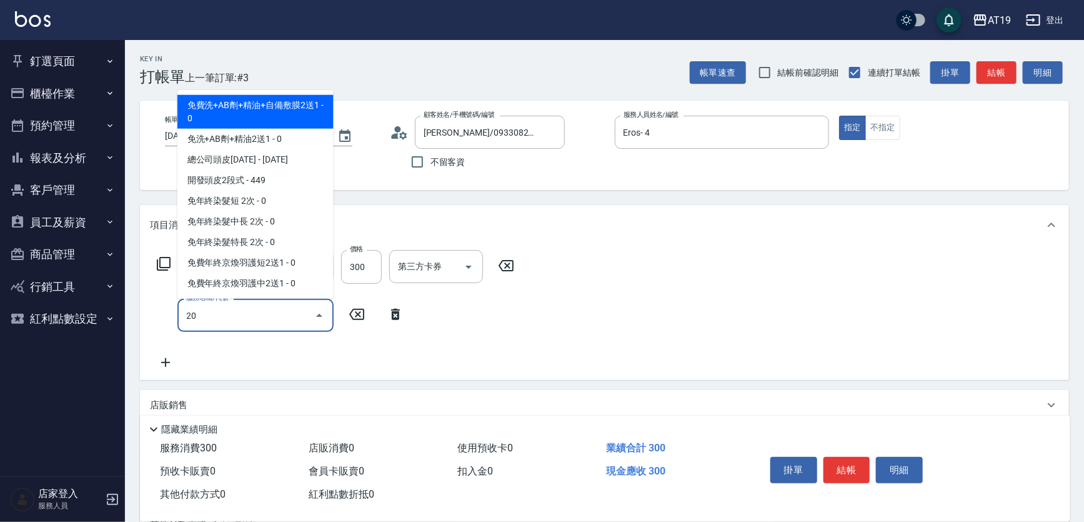
type input "201"
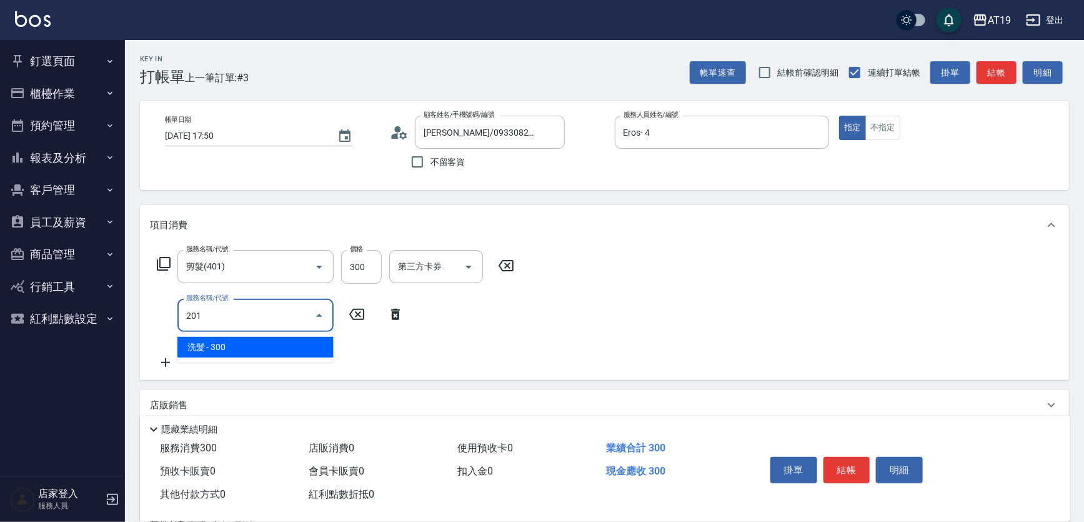
type input "60"
type input "洗髮(201)"
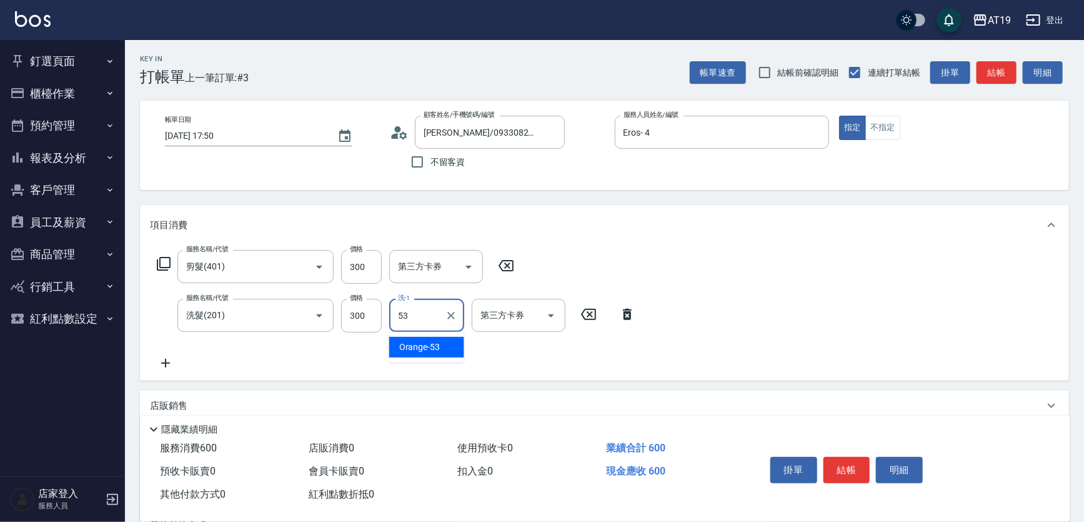
type input "Orange-53"
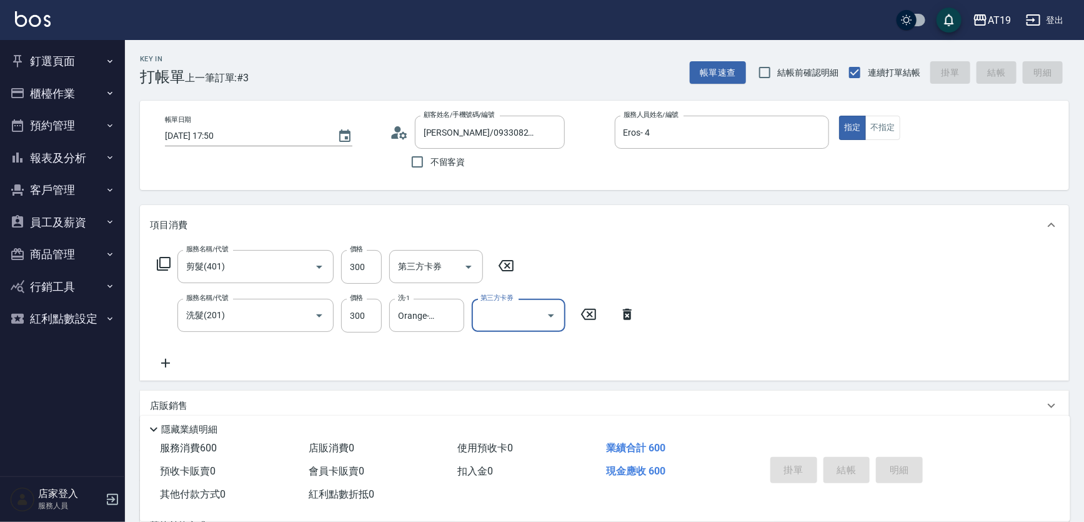
type input "0"
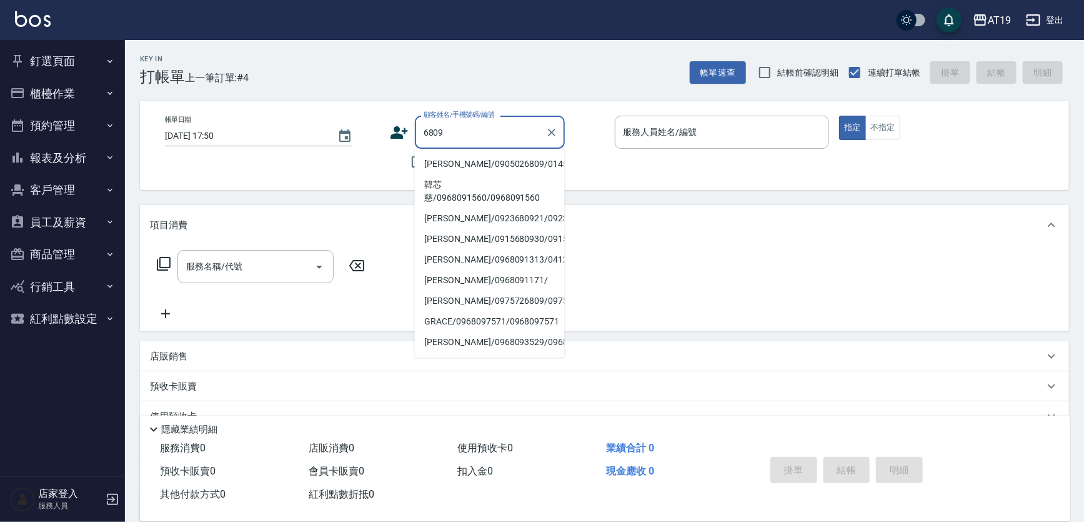
type input "[PERSON_NAME]/0905026809/01451"
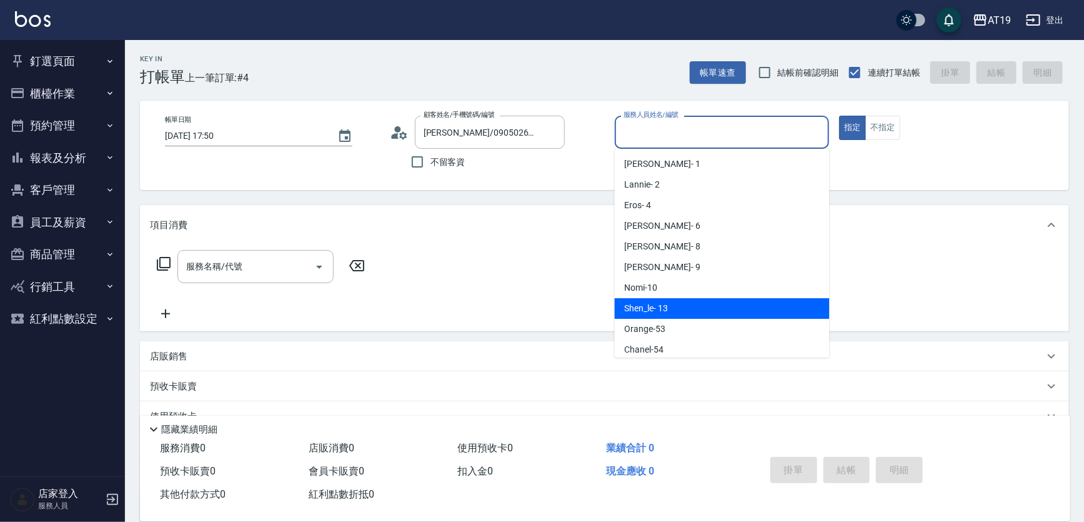
type input "Shen_le- 13"
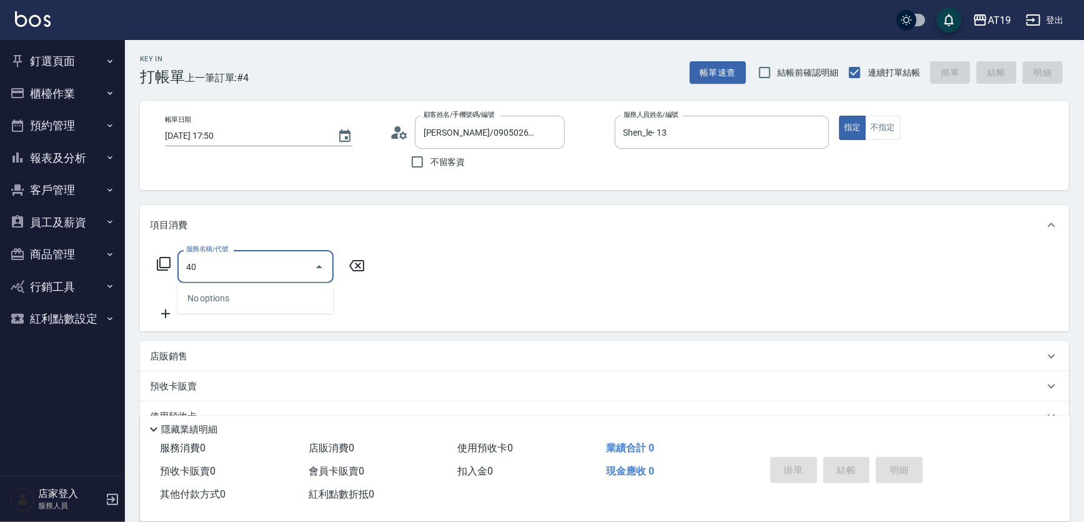
type input "401"
type input "30"
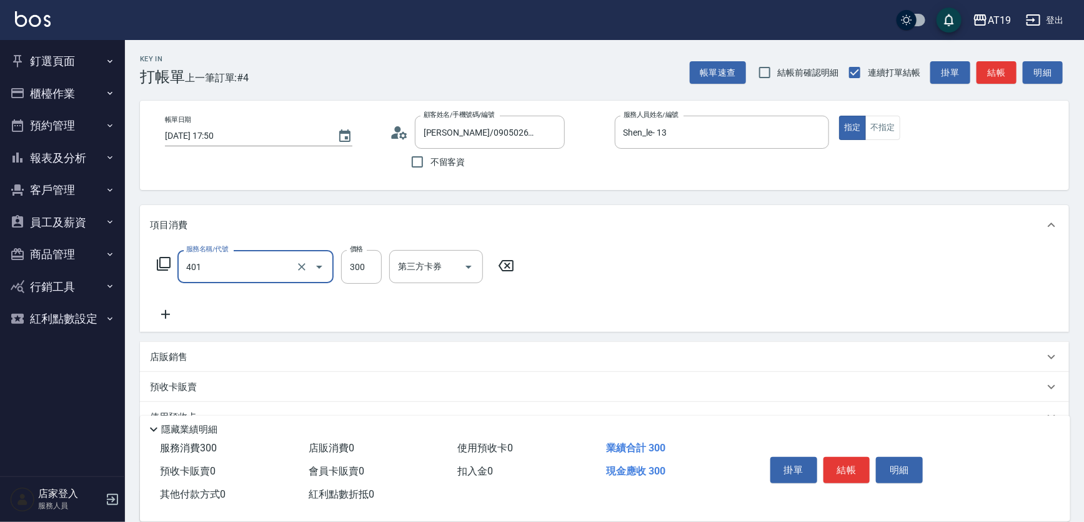
type input "剪髮(401)"
type input "4"
type input "0"
type input "400"
type input "40"
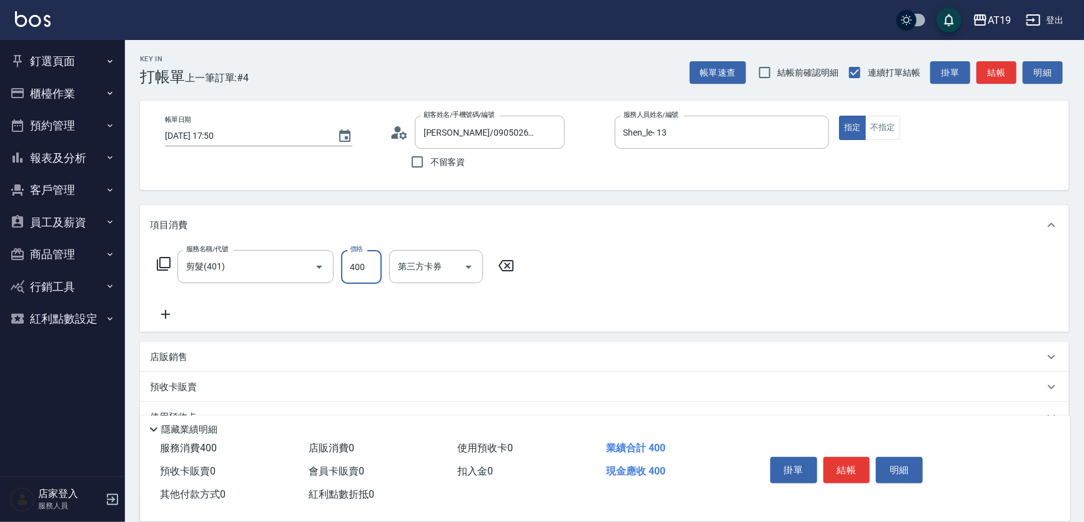
type input "400"
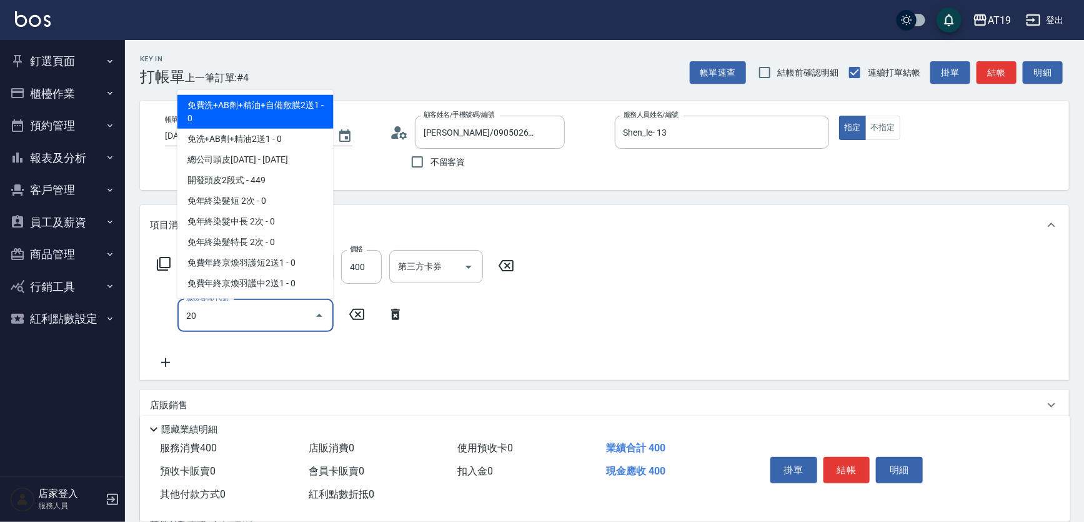
type input "201"
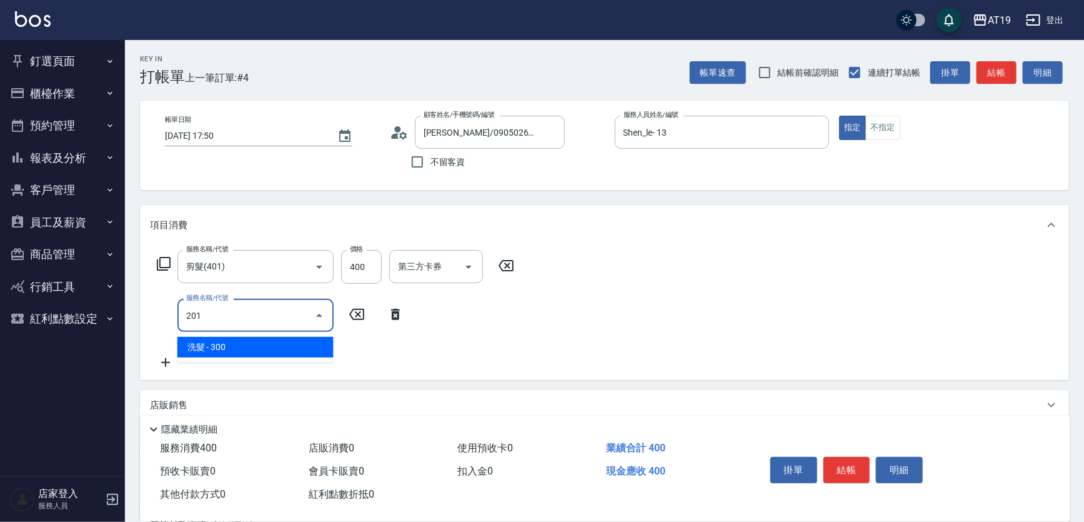
type input "70"
type input "洗髮(201)"
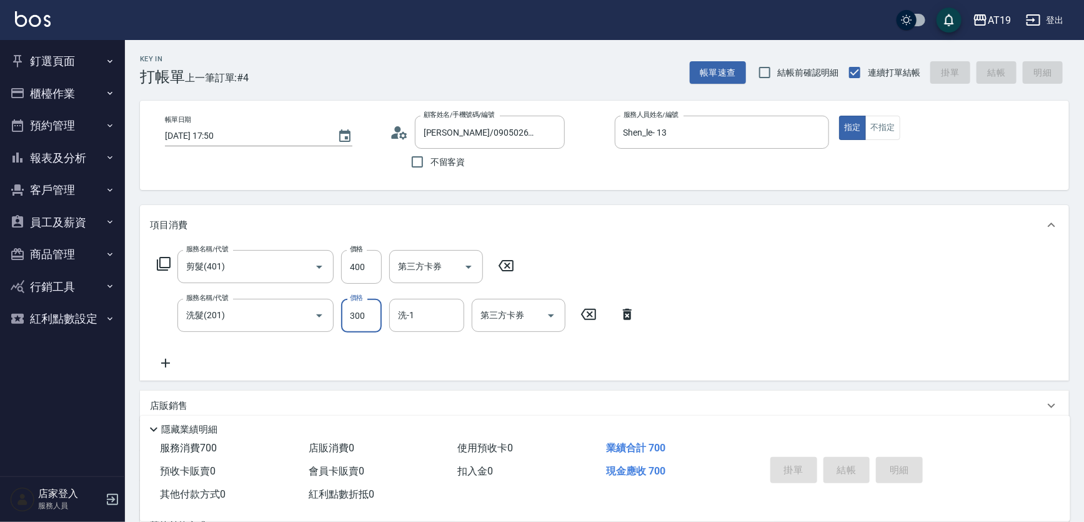
type input "[DATE] 17:51"
type input "0"
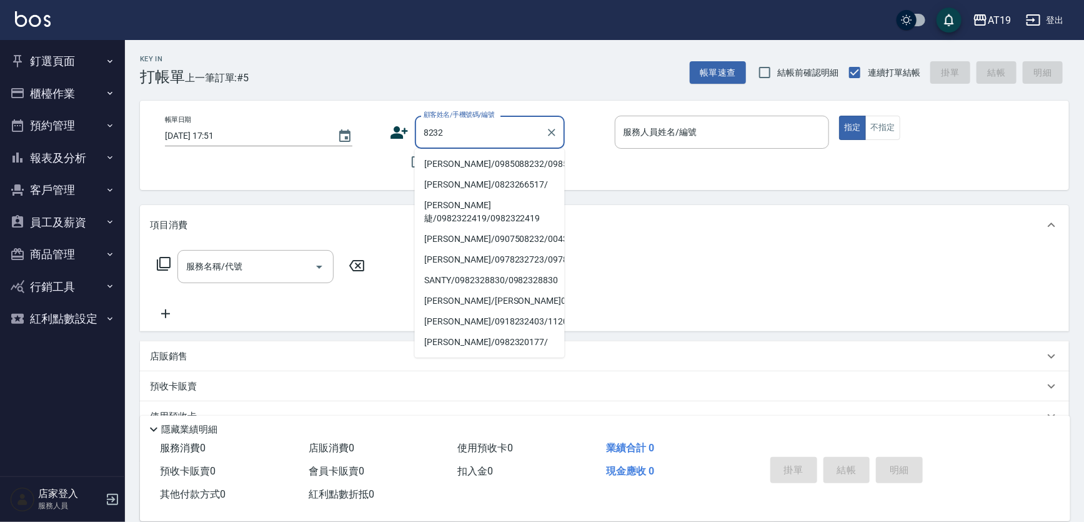
type input "[PERSON_NAME]/0985088232/0985088232"
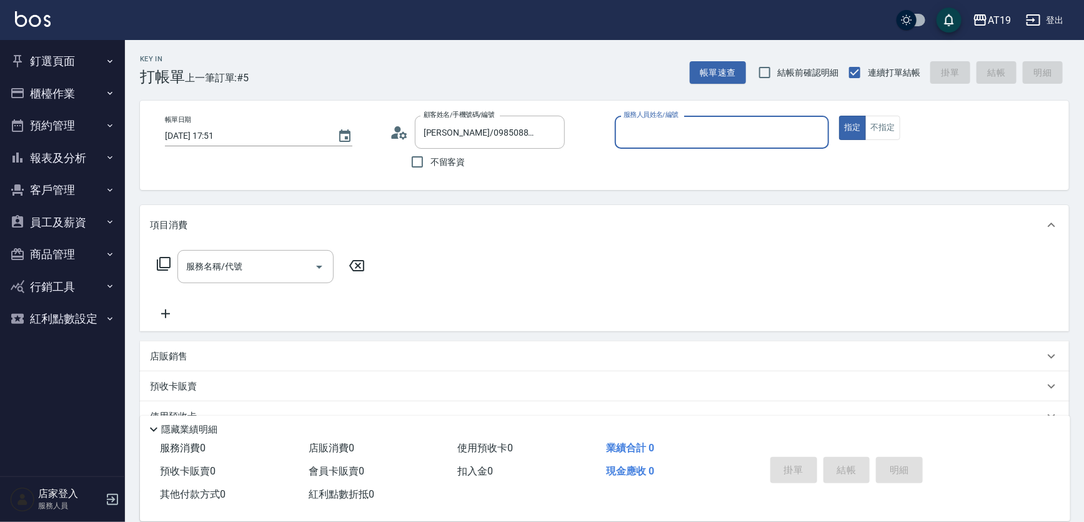
type input "Nomi-10"
click at [839, 116] on button "指定" at bounding box center [852, 128] width 27 height 24
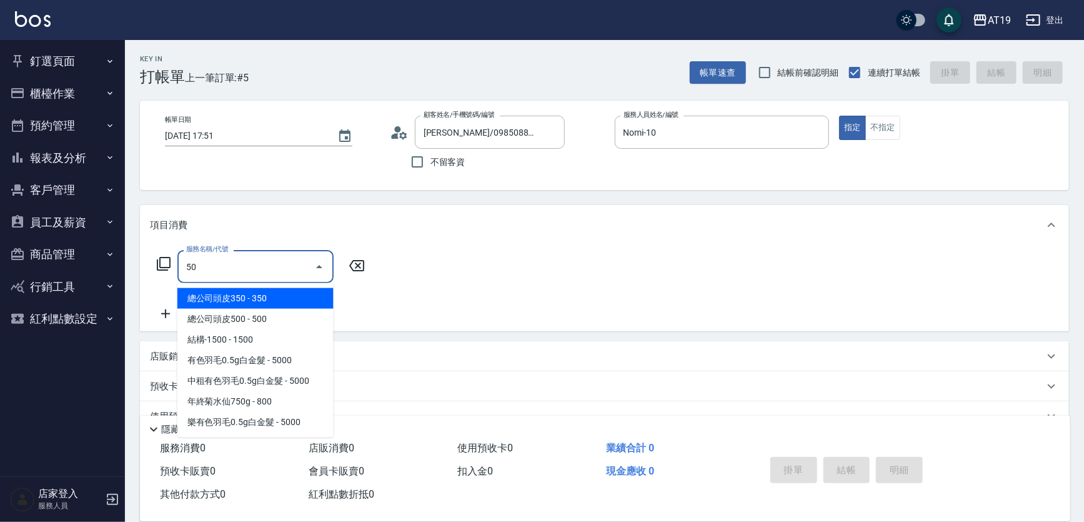
type input "501"
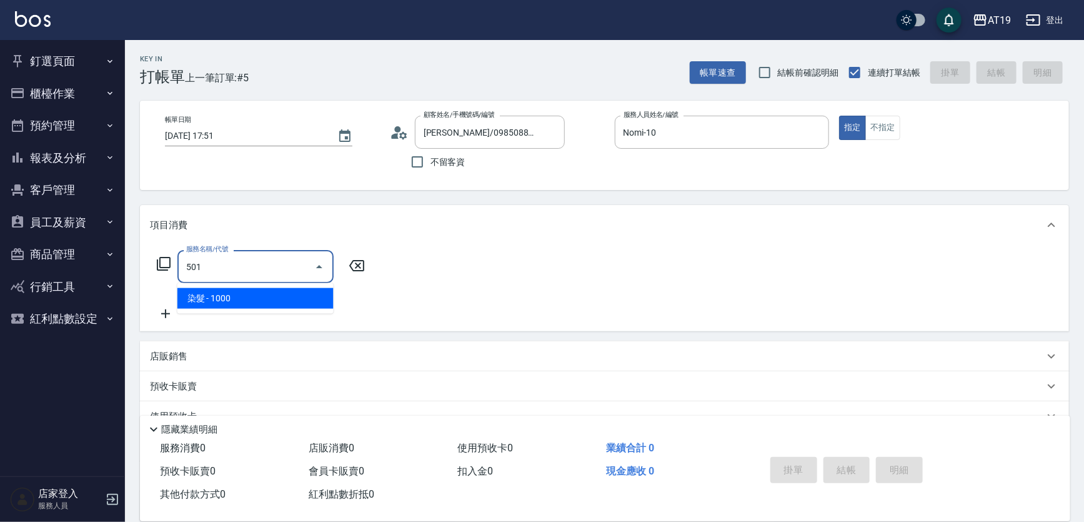
type input "100"
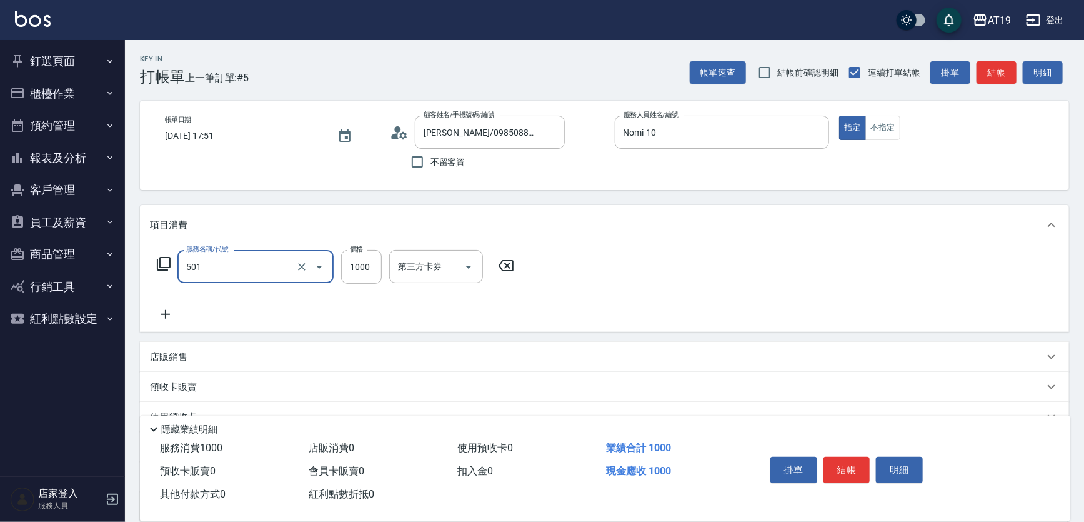
type input "染髮(501)"
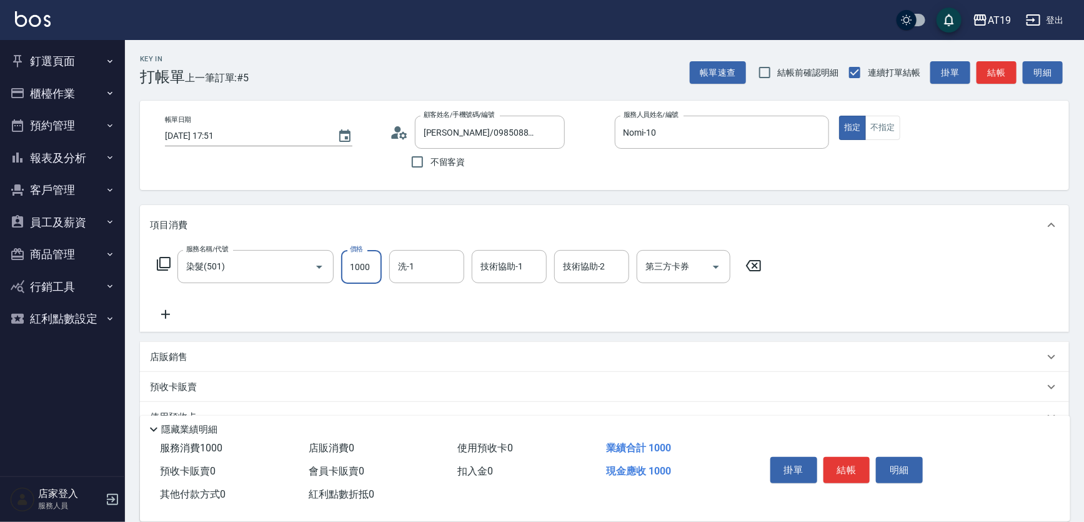
type input "1"
type input "0"
type input "11"
type input "10"
type input "1180"
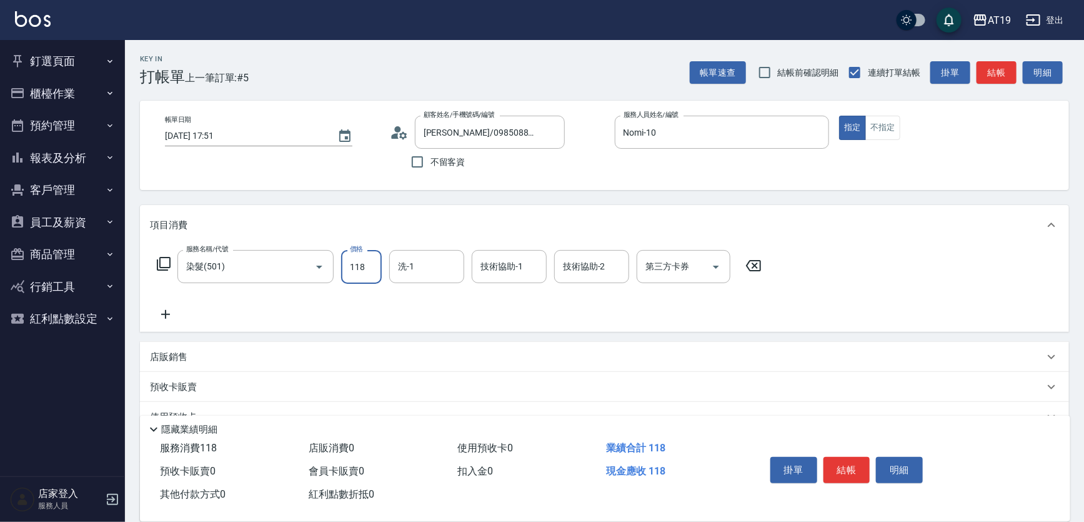
type input "110"
type input "1180"
type input "Orange-53"
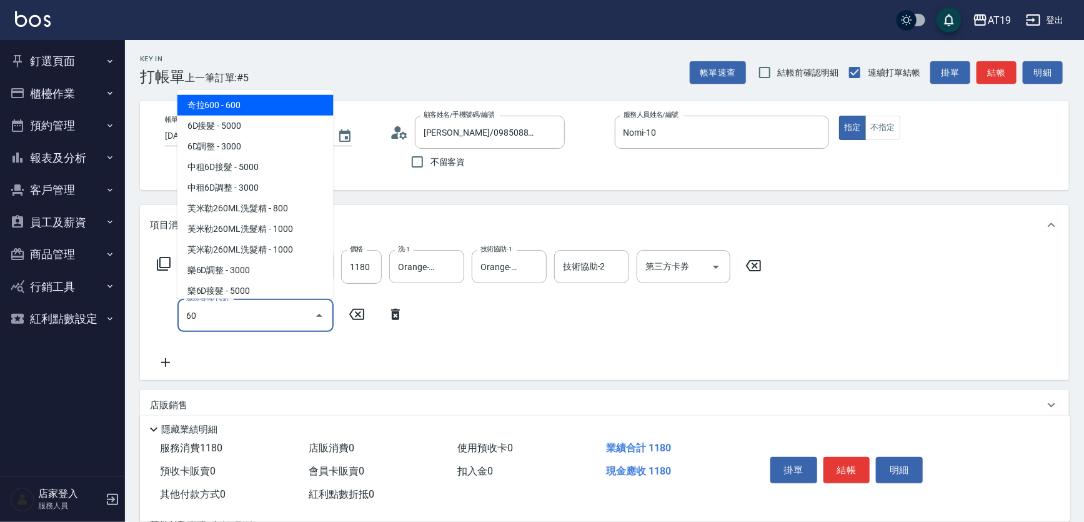
type input "601"
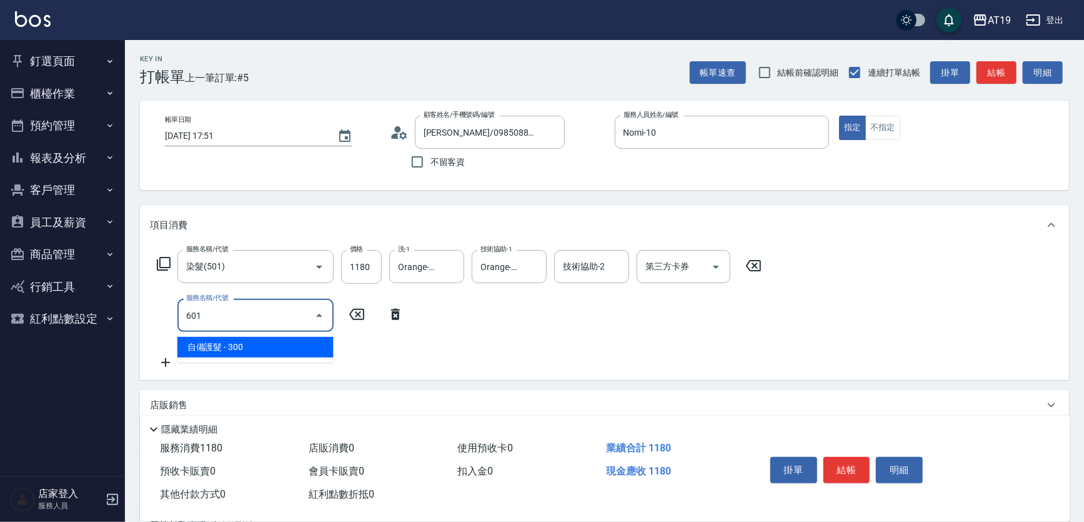
type input "140"
type input "自備護髮(601)"
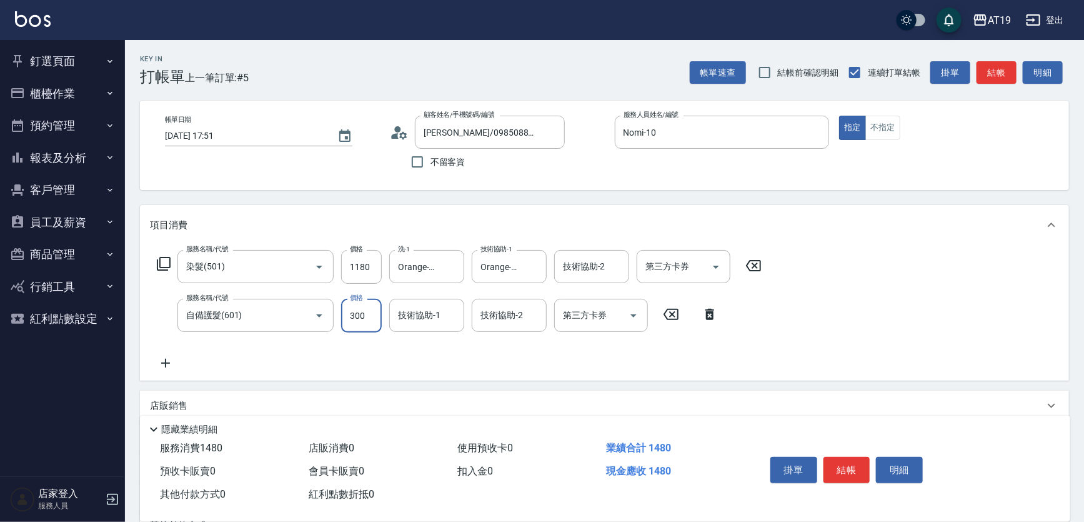
type input "1"
type input "110"
type input "172"
type input "290"
type input "1720"
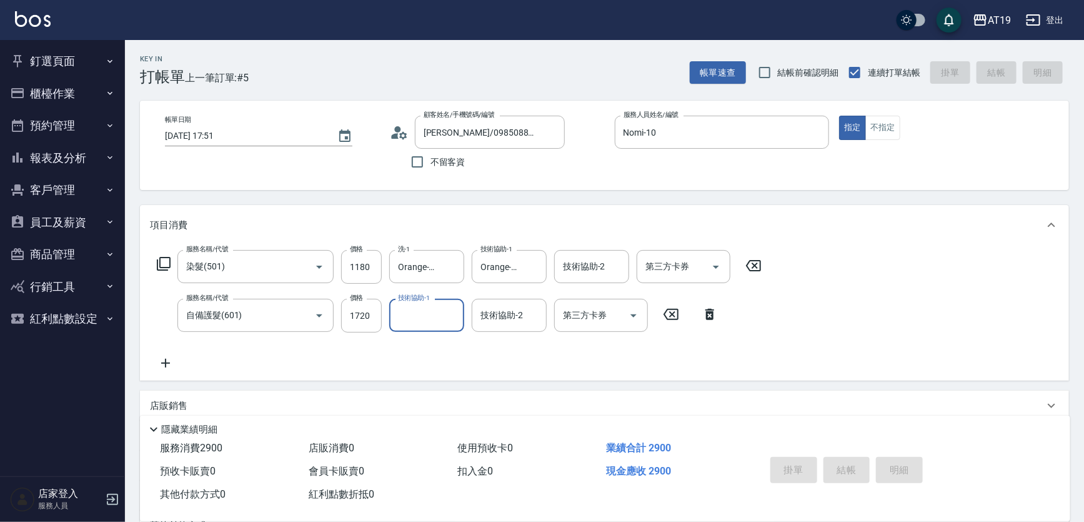
type input "0"
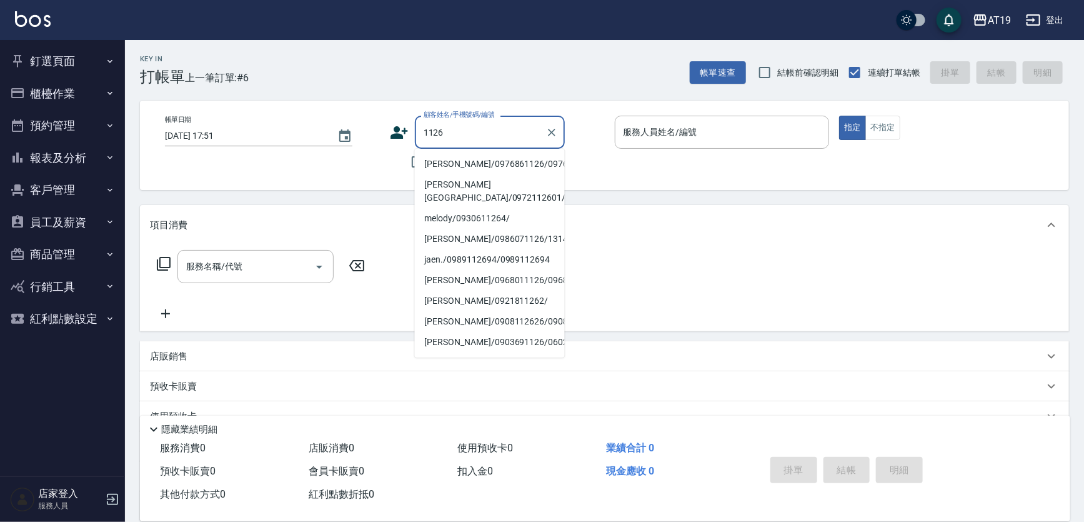
type input "[PERSON_NAME]/0976861126/0976861126"
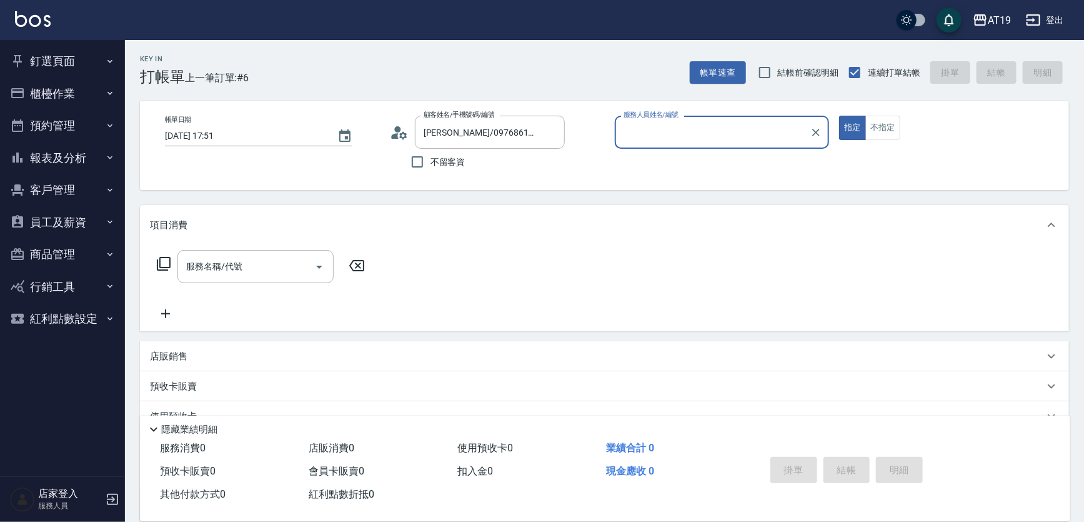
type input "Nomi-10"
click at [839, 116] on button "指定" at bounding box center [852, 128] width 27 height 24
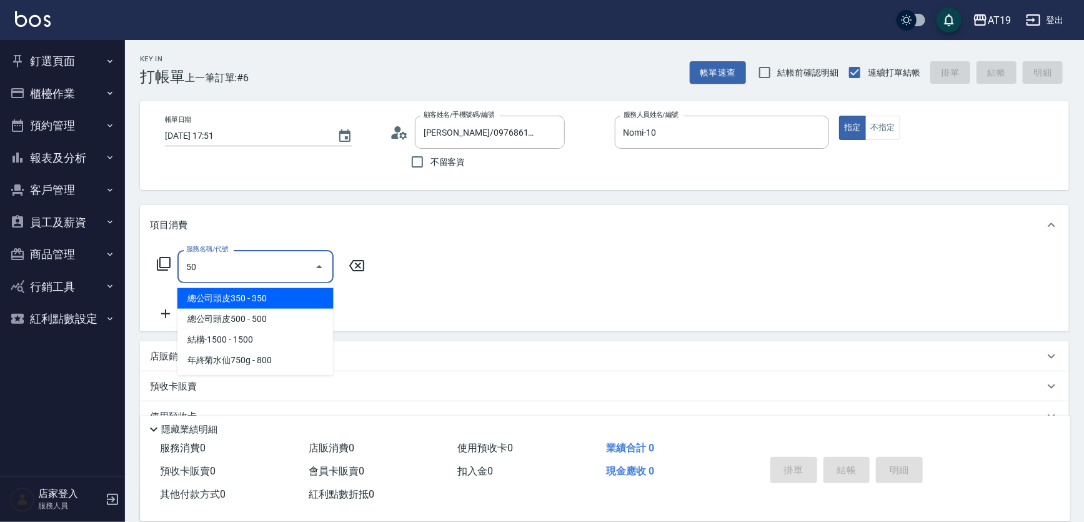
type input "501"
type input "100"
type input "染髮(501)"
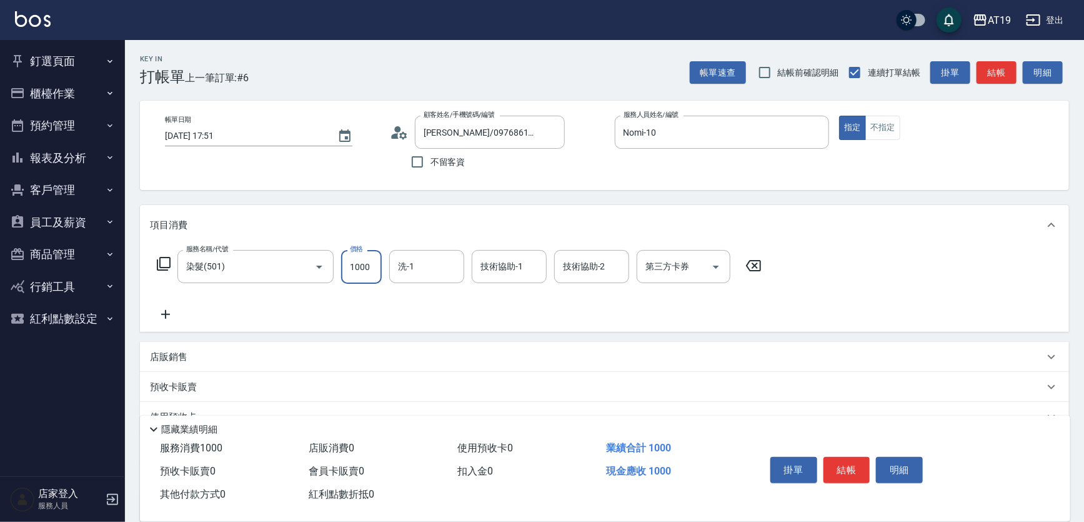
type input "0"
type input "11"
type input "10"
type input "115"
type input "110"
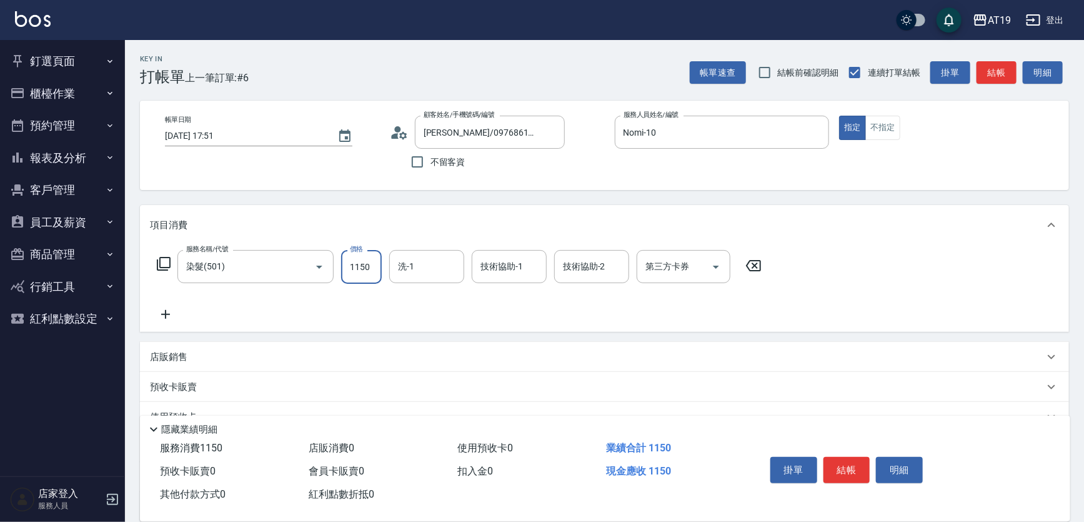
type input "1150"
click at [181, 356] on p "店販銷售" at bounding box center [169, 357] width 38 height 13
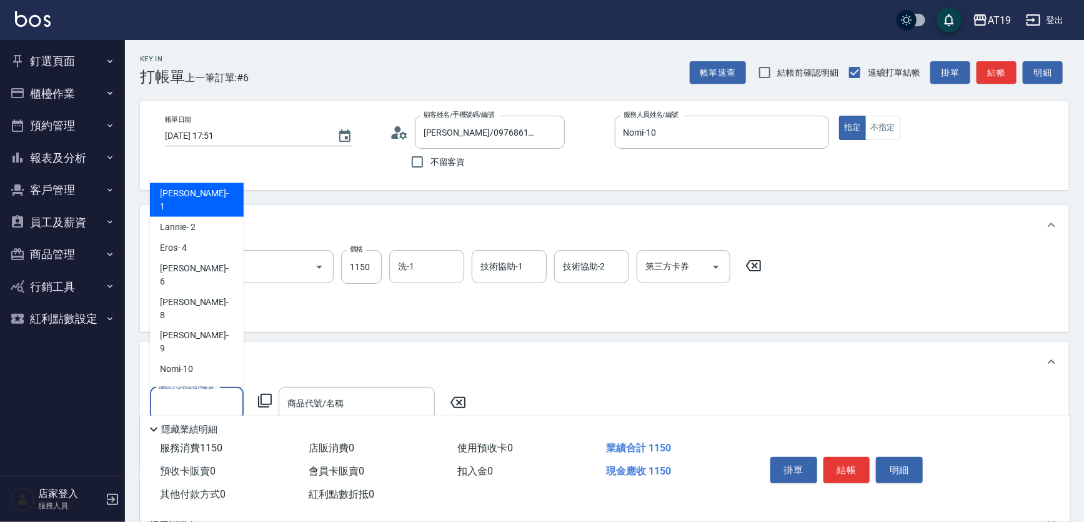
click at [186, 396] on input "服務人員姓名/編號" at bounding box center [197, 404] width 83 height 22
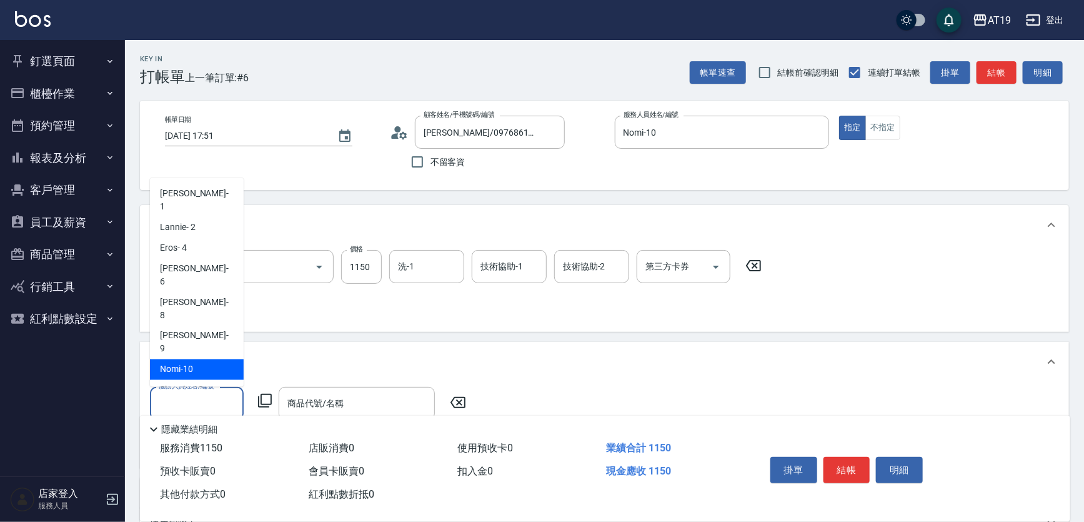
click at [188, 363] on span "Nomi -10" at bounding box center [176, 369] width 33 height 13
type input "Nomi-10"
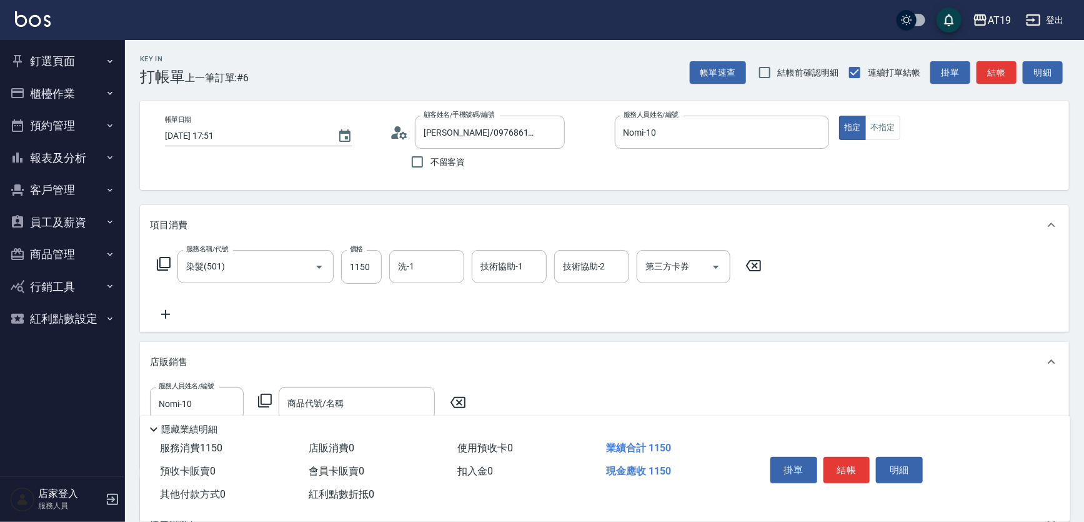
click at [271, 399] on icon at bounding box center [265, 401] width 14 height 14
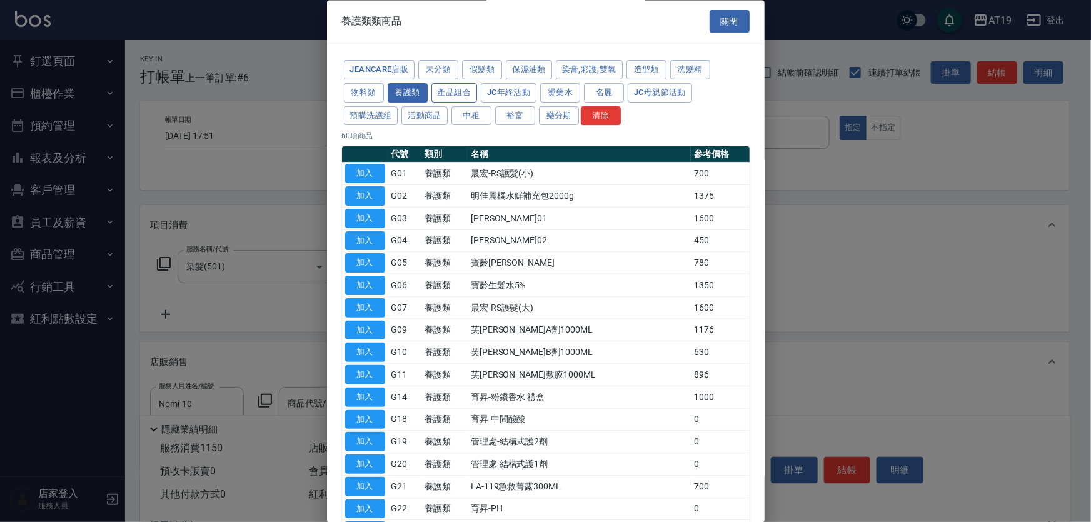
click at [448, 97] on button "產品組合" at bounding box center [454, 92] width 46 height 19
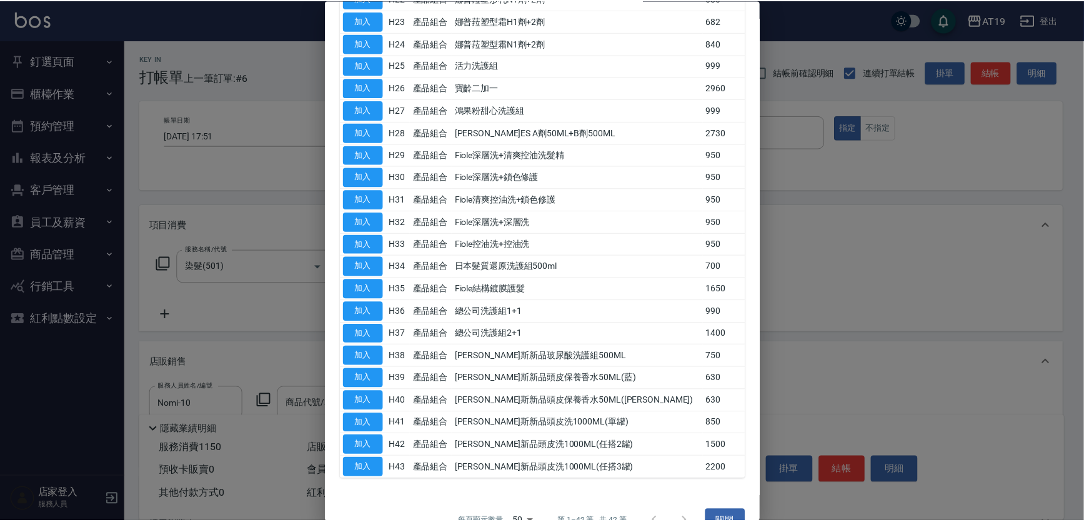
scroll to position [625, 0]
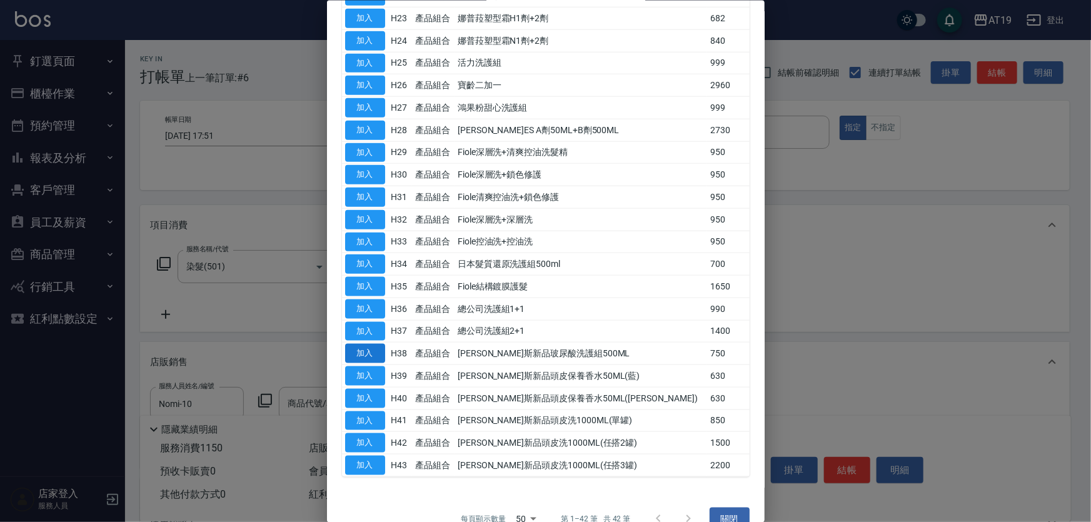
click at [353, 346] on button "加入" at bounding box center [365, 353] width 40 height 19
type input "[PERSON_NAME]斯新品玻尿酸洗護組500ML"
type input "190"
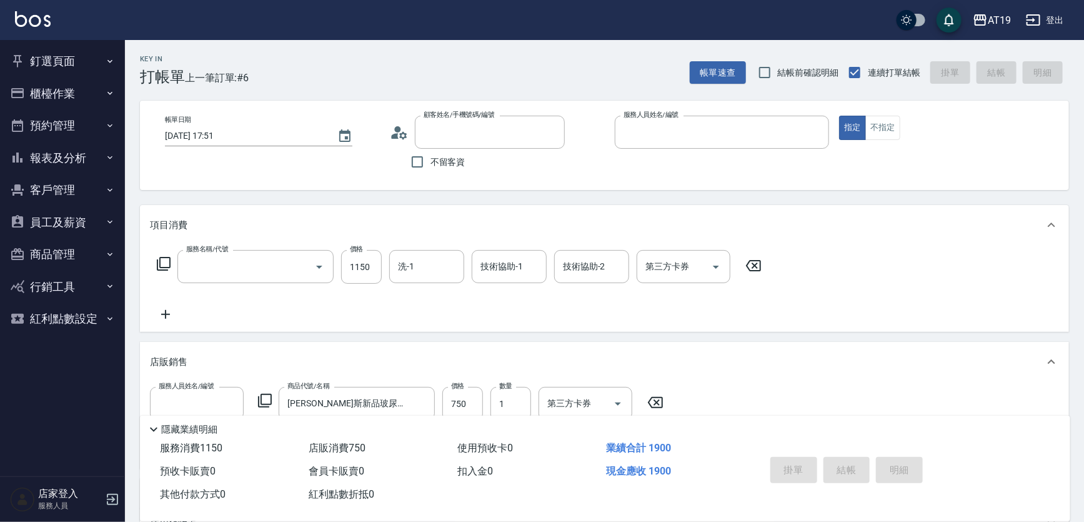
type input "0"
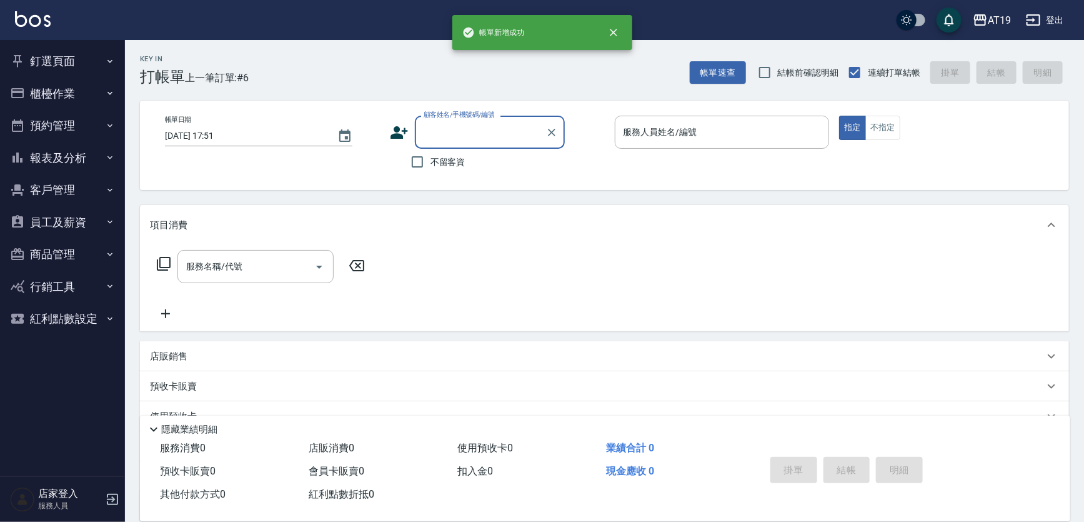
scroll to position [0, 0]
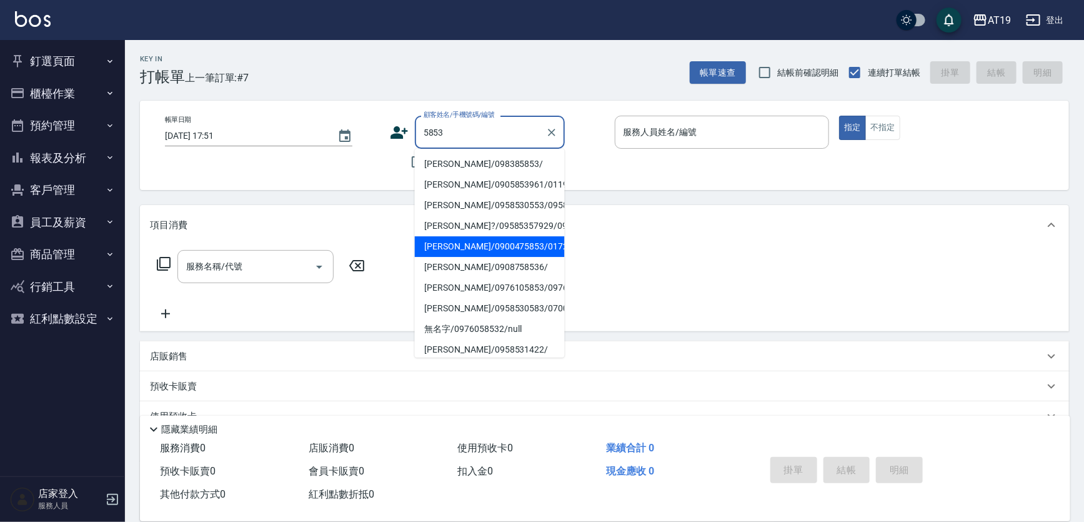
type input "[PERSON_NAME]/0900475853/01722"
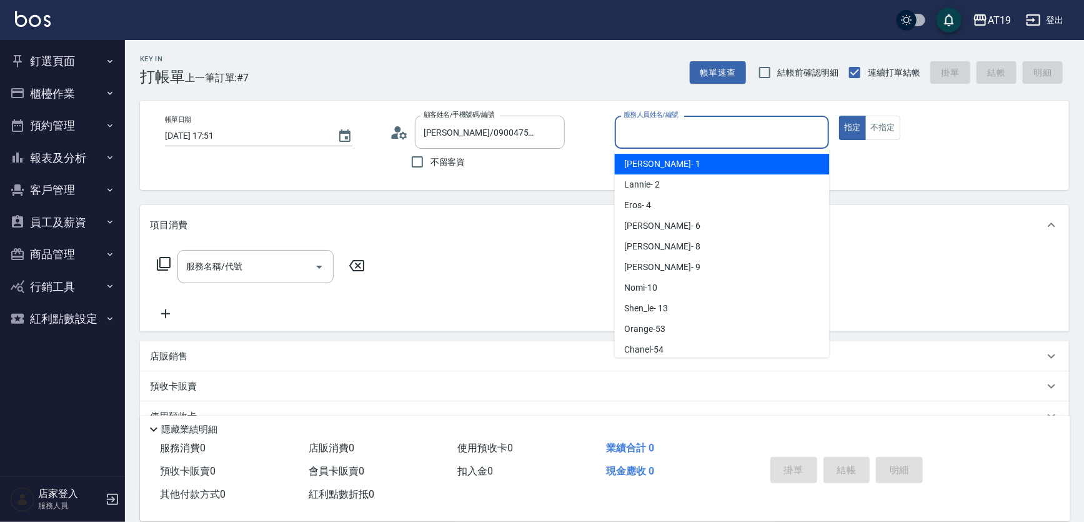
scroll to position [2, 0]
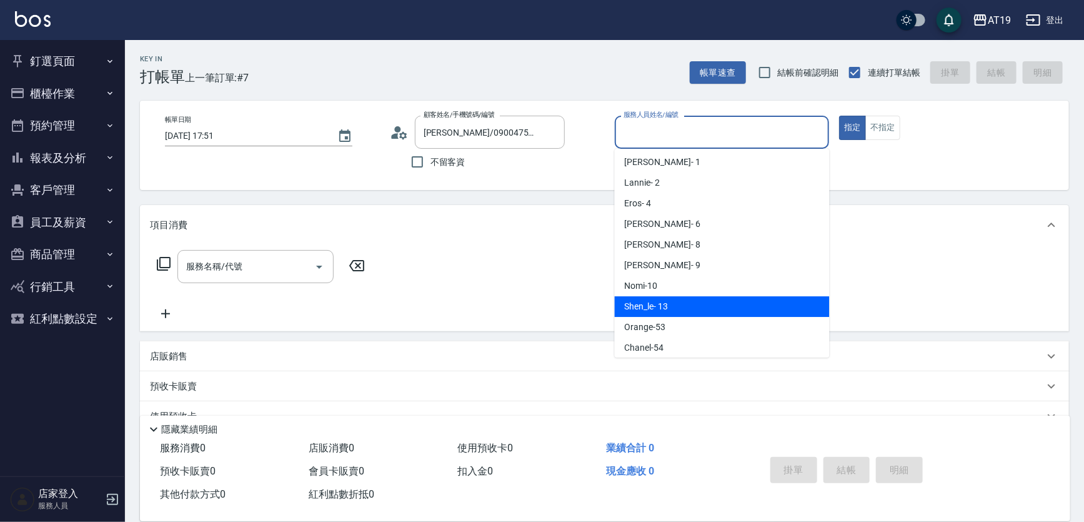
type input "Shen_le- 13"
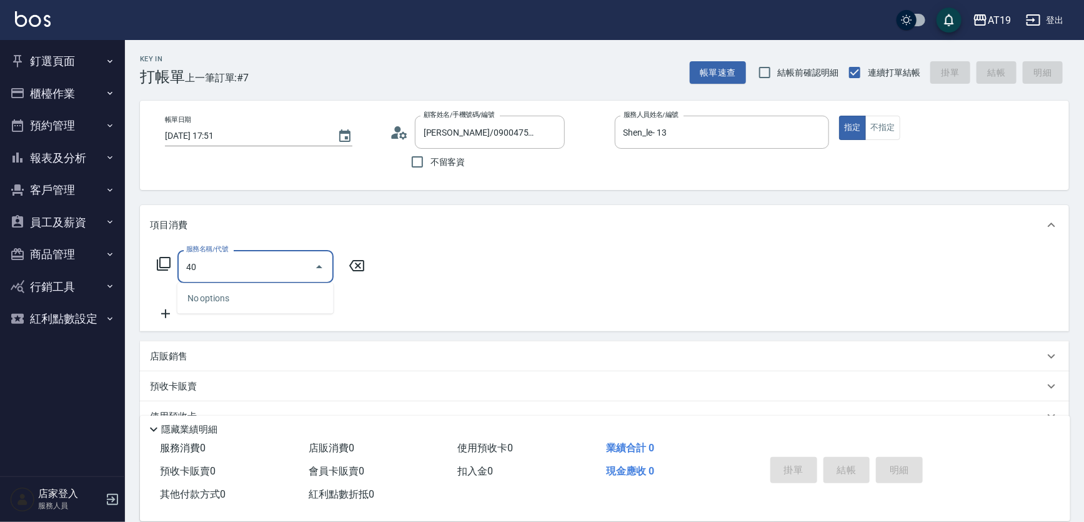
type input "401"
type input "30"
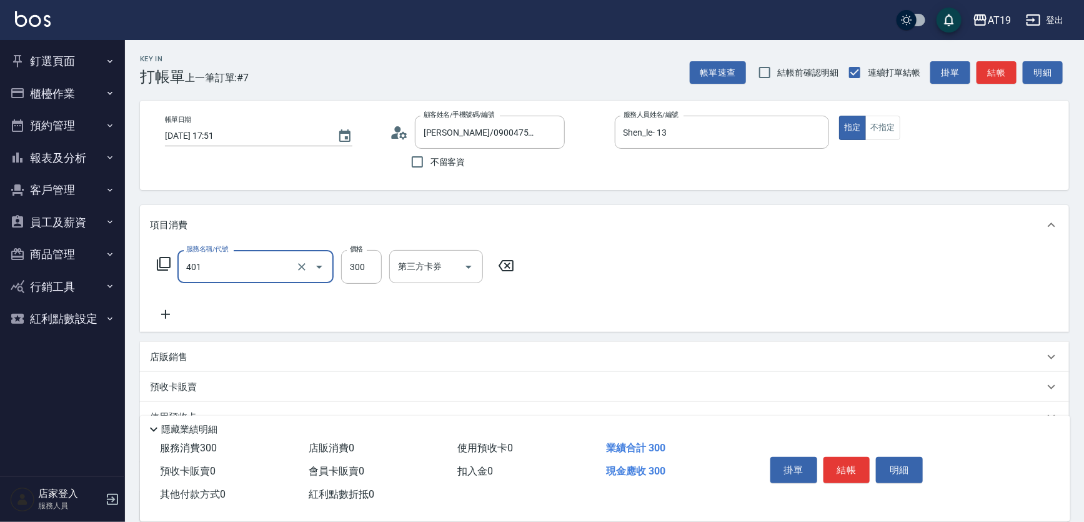
type input "剪髮(401)"
type input "0"
type input "40"
type input "400"
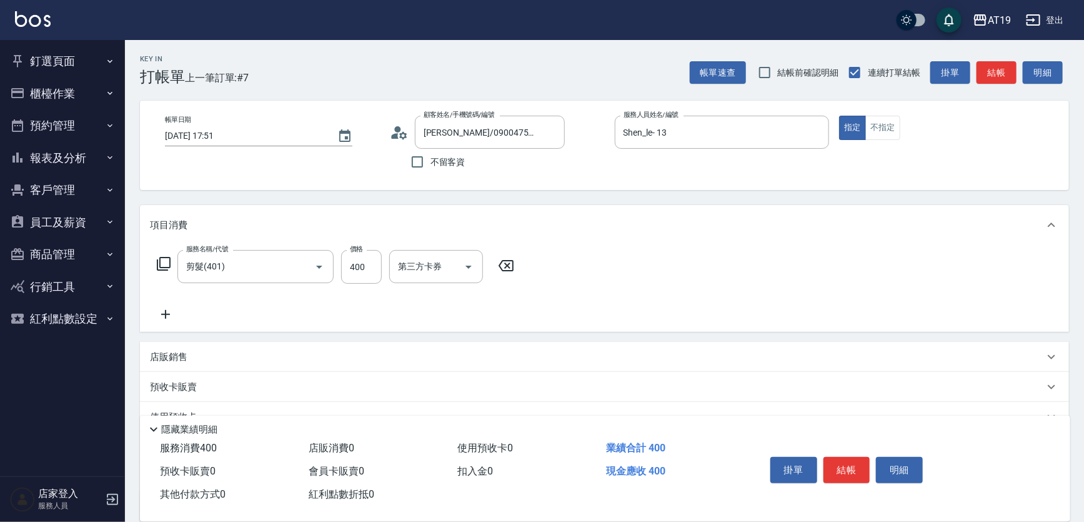
click at [402, 129] on icon at bounding box center [399, 132] width 19 height 19
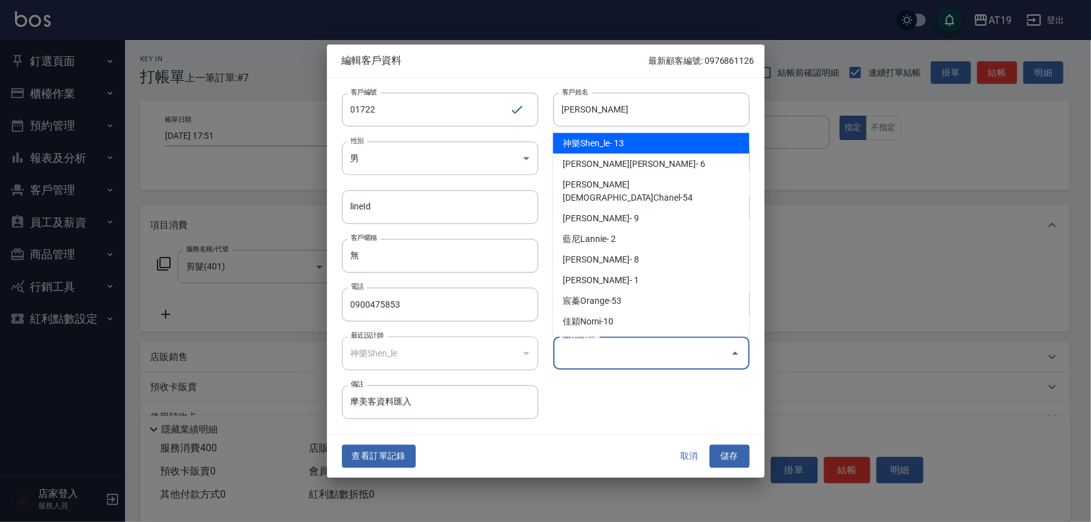
click at [630, 358] on input "偏好設計師" at bounding box center [642, 353] width 166 height 22
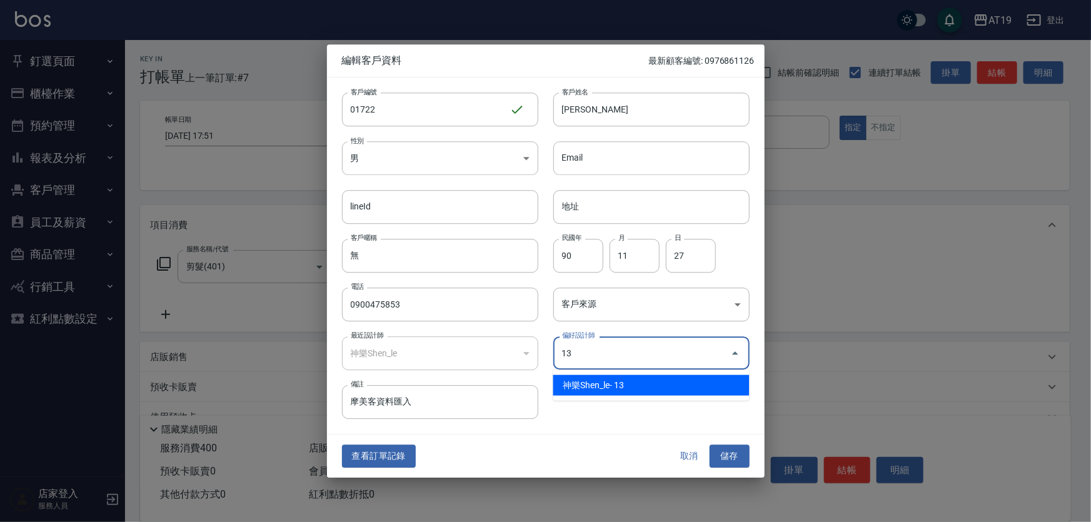
type input "神樂Shen_le"
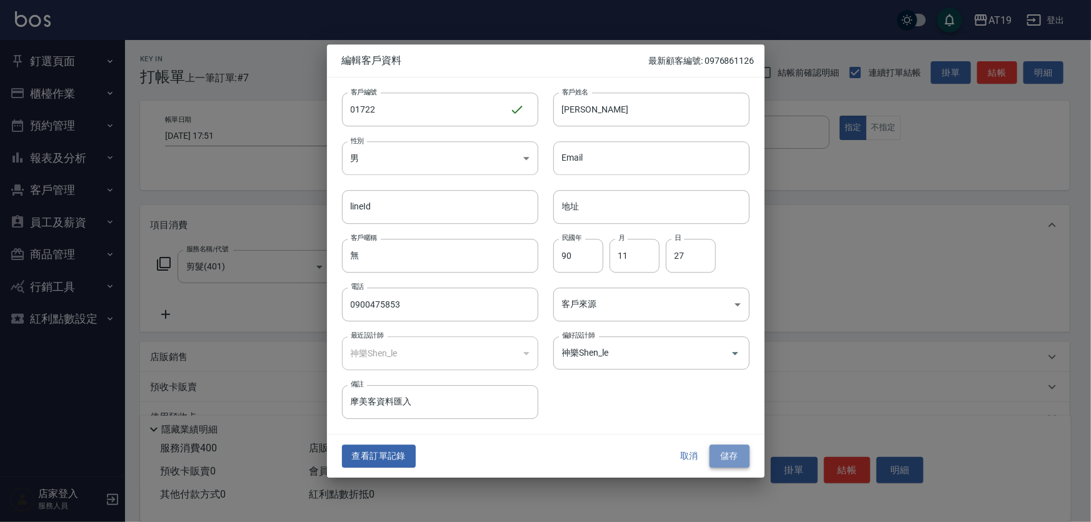
click at [718, 448] on button "儲存" at bounding box center [729, 456] width 40 height 23
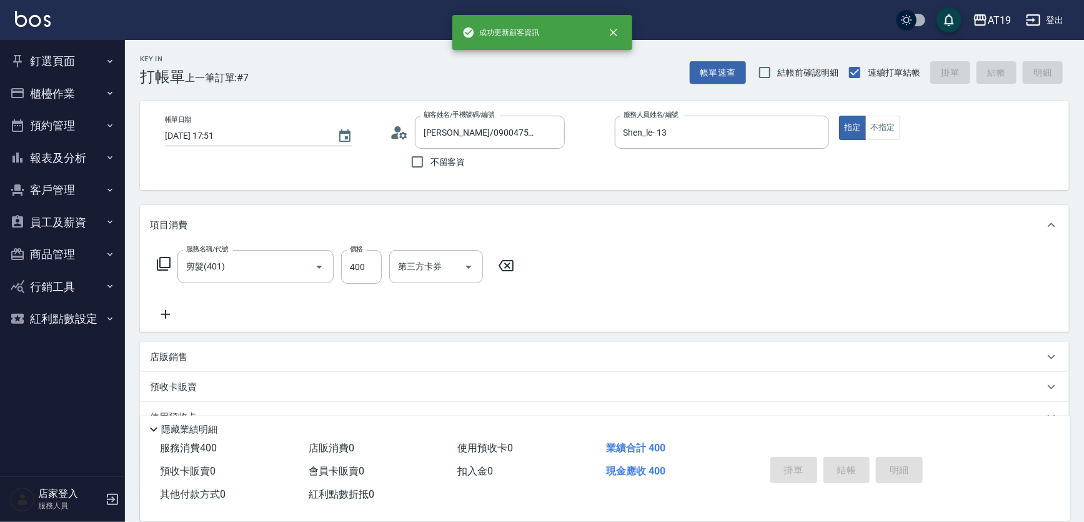
type input "[DATE] 17:54"
type input "0"
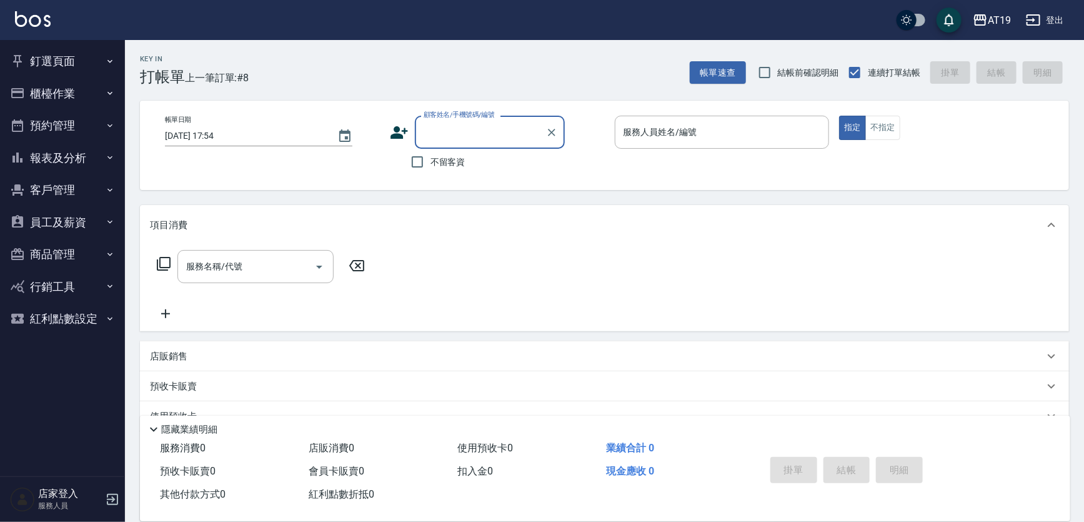
click at [56, 59] on button "釘選頁面" at bounding box center [62, 61] width 115 height 33
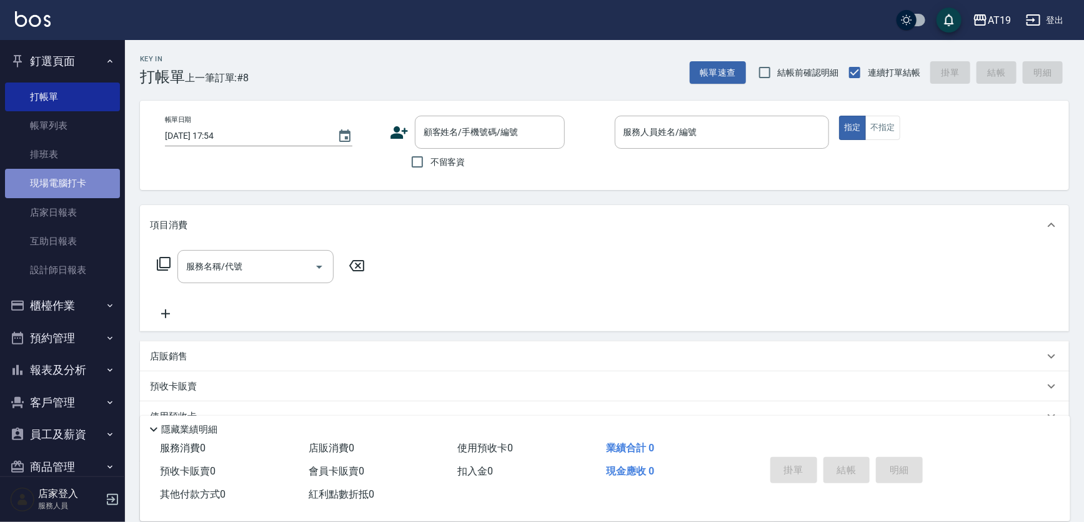
click at [64, 186] on link "現場電腦打卡" at bounding box center [62, 183] width 115 height 29
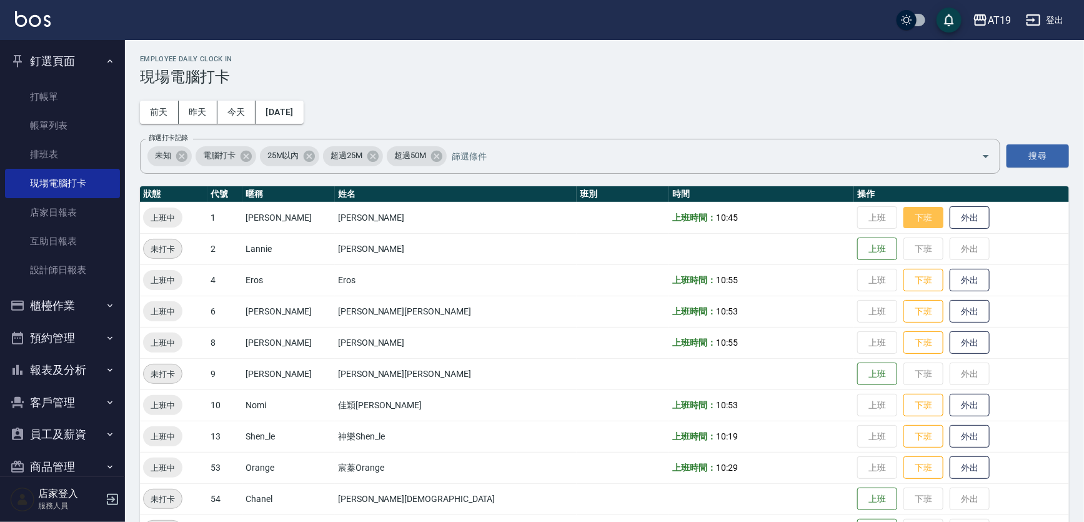
click at [904, 216] on button "下班" at bounding box center [924, 218] width 40 height 22
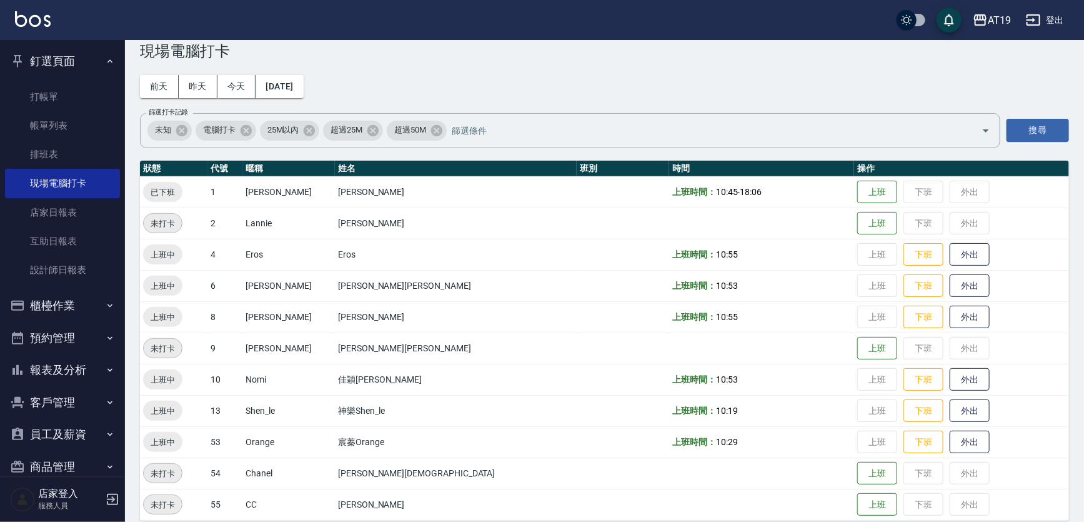
scroll to position [38, 0]
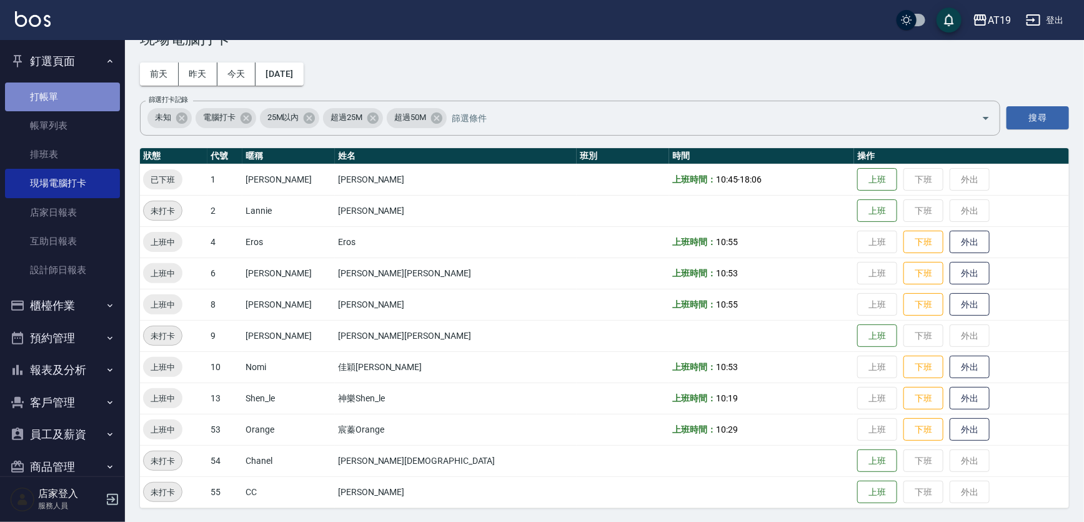
click at [63, 103] on link "打帳單" at bounding box center [62, 97] width 115 height 29
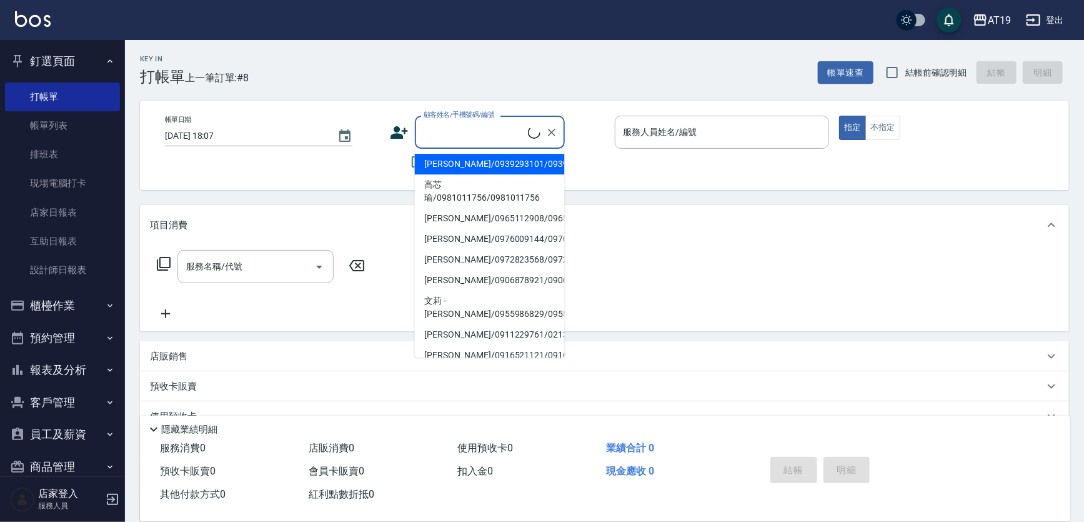
drag, startPoint x: 469, startPoint y: 131, endPoint x: 497, endPoint y: 89, distance: 50.1
click at [471, 131] on input "顧客姓名/手機號碼/編號" at bounding box center [475, 132] width 108 height 22
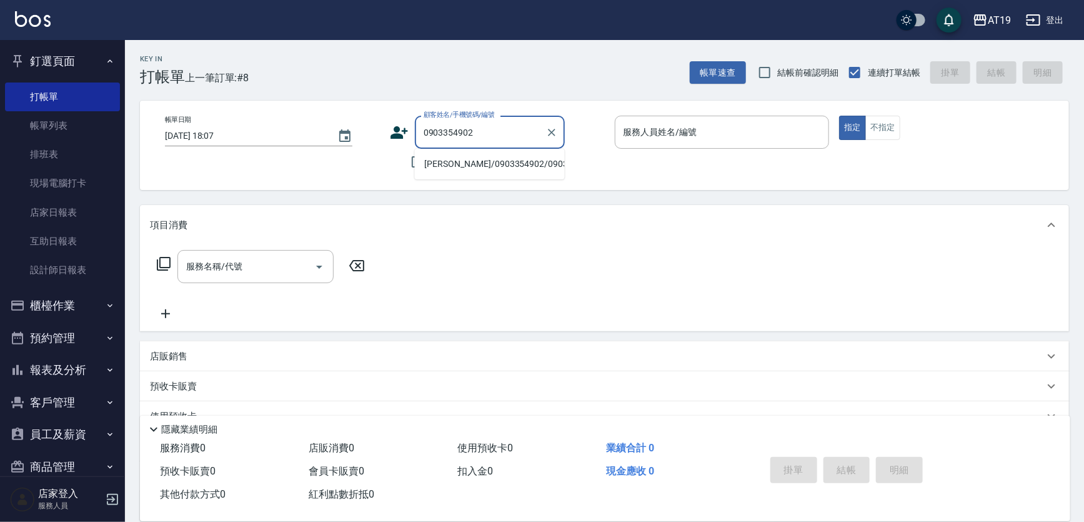
type input "[PERSON_NAME]/0903354902/0903354902"
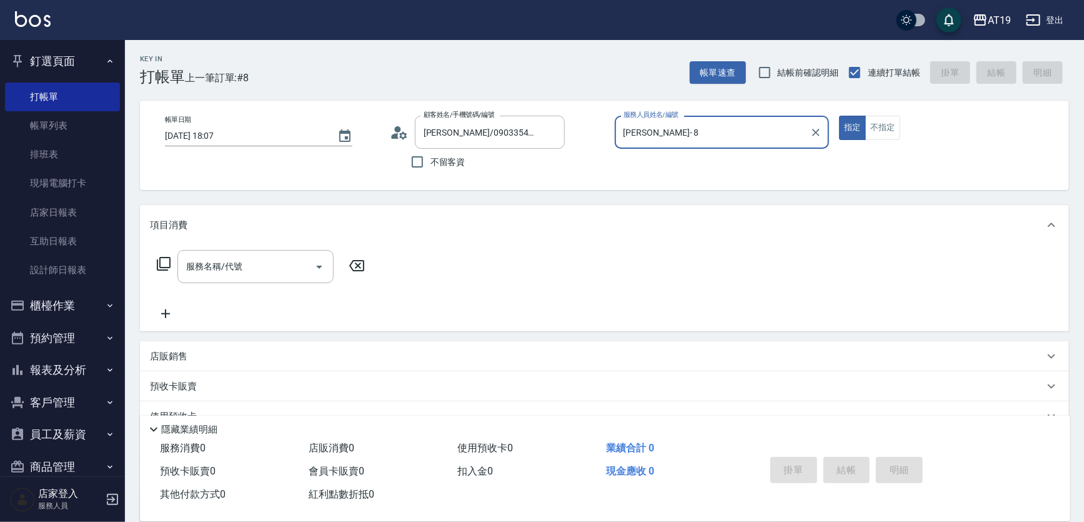
type input "[PERSON_NAME]- 8"
click at [839, 116] on button "指定" at bounding box center [852, 128] width 27 height 24
type button "true"
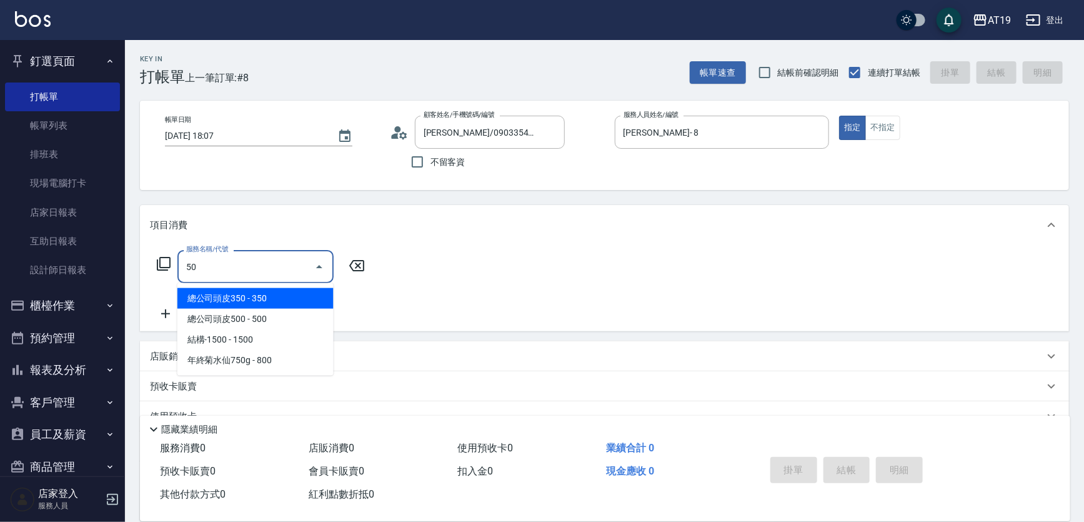
type input "501"
type input "100"
type input "染髮(501)"
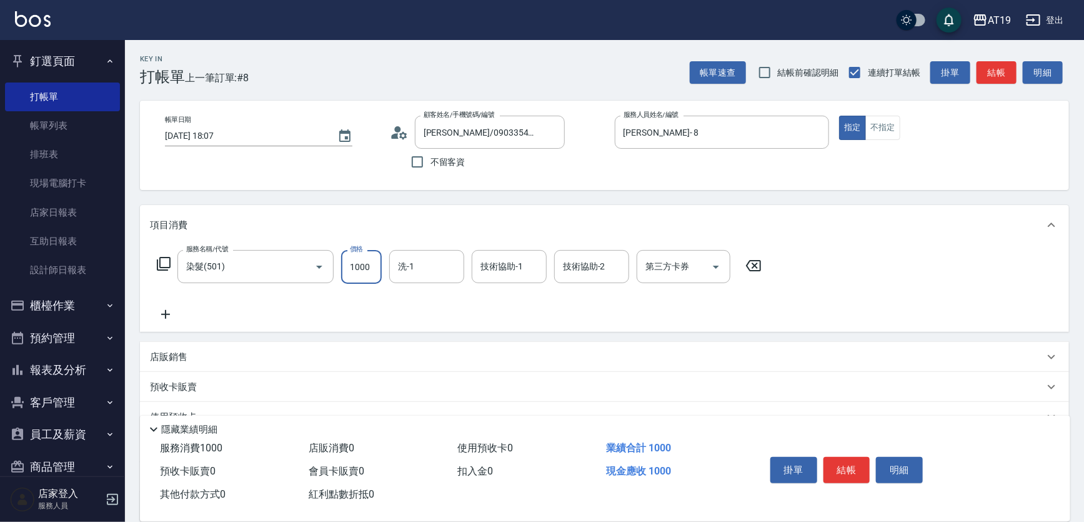
type input "0"
type input "16"
type input "10"
type input "168"
type input "160"
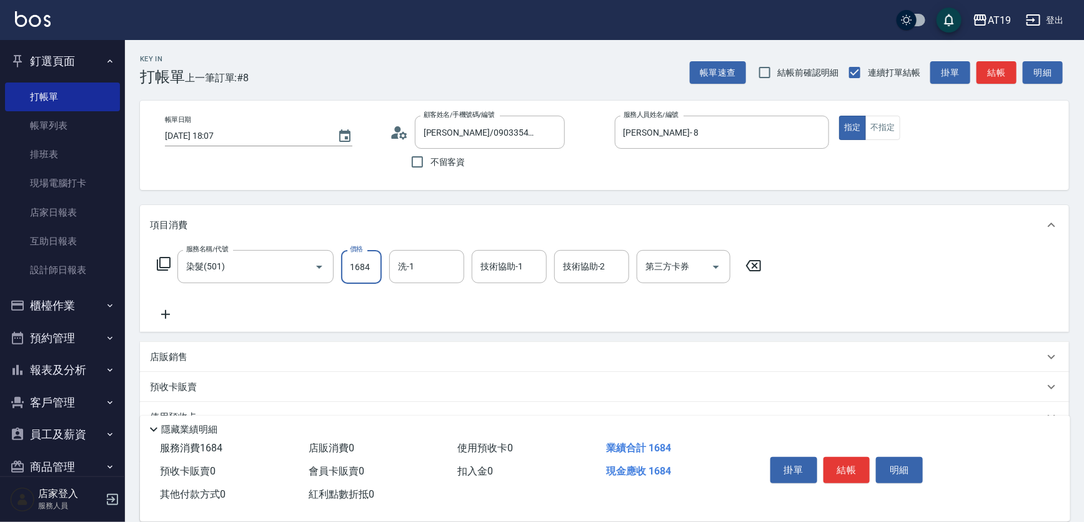
type input "1684"
type input "Orange-53"
click at [583, 266] on input "Orange-53" at bounding box center [582, 267] width 45 height 22
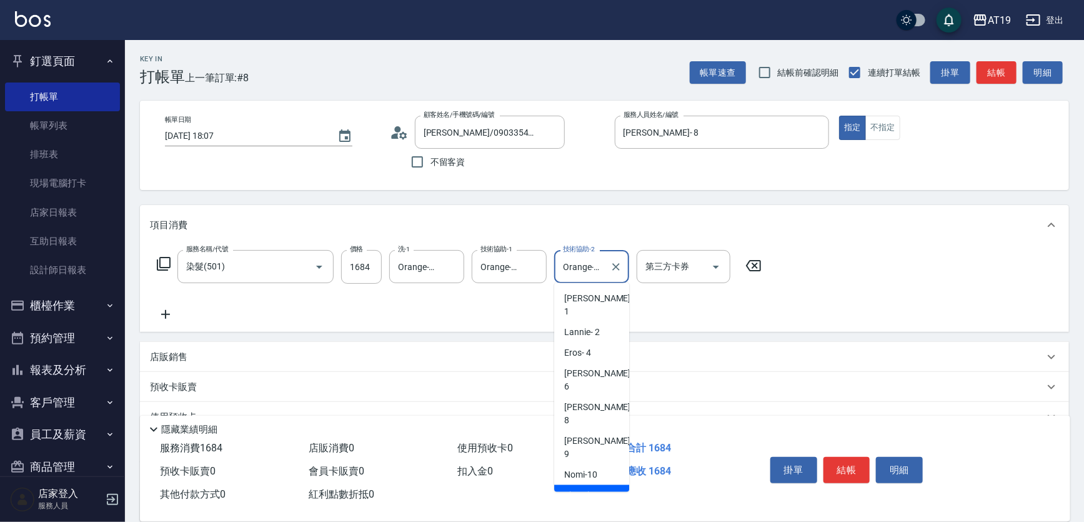
click at [601, 489] on span "Shen_le - 13" at bounding box center [585, 495] width 43 height 13
type input "Shen_le- 13"
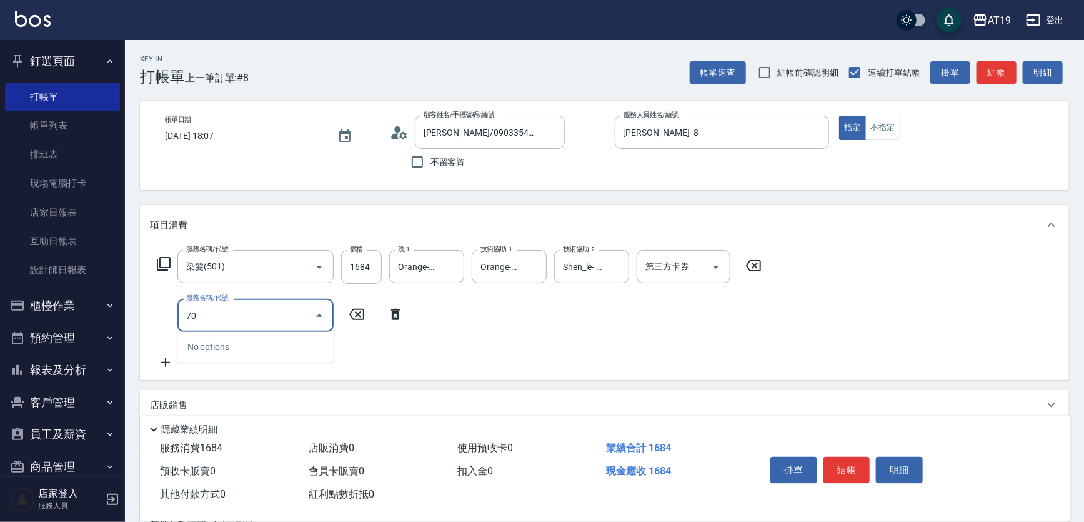
type input "704"
type input "660"
type input "新羽毛鉑金接髮調整(704)"
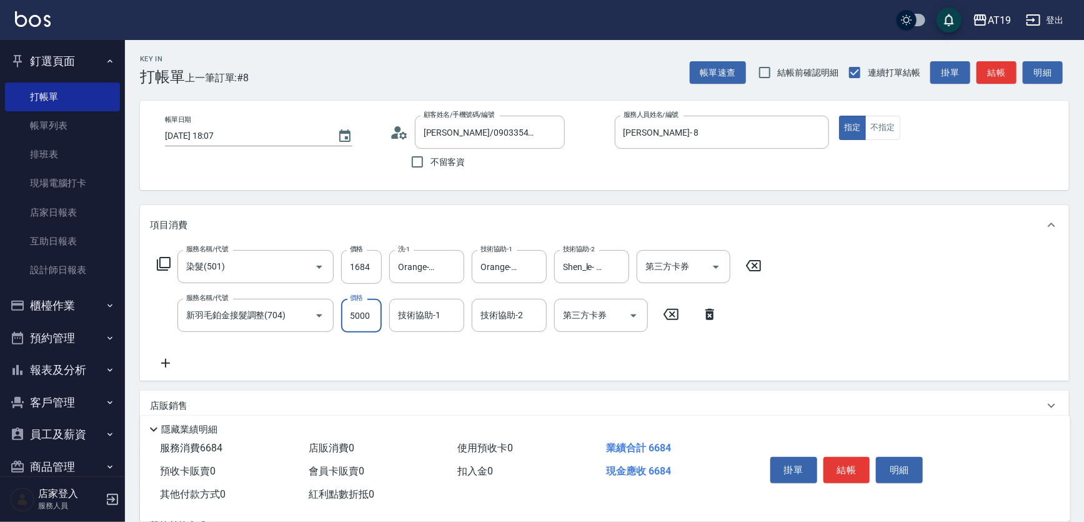
type input "4"
type input "160"
type input "40"
type input "170"
type input "400"
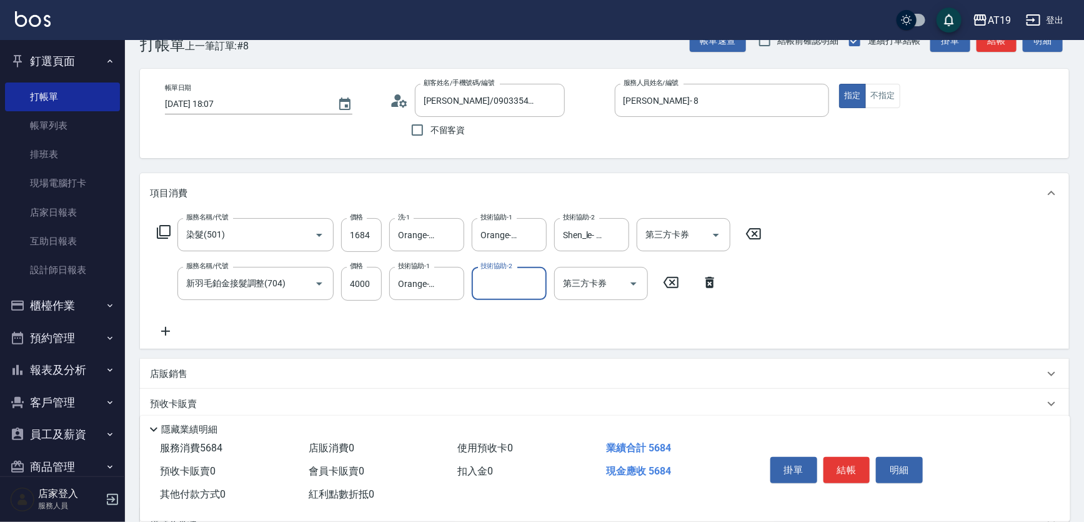
scroll to position [166, 0]
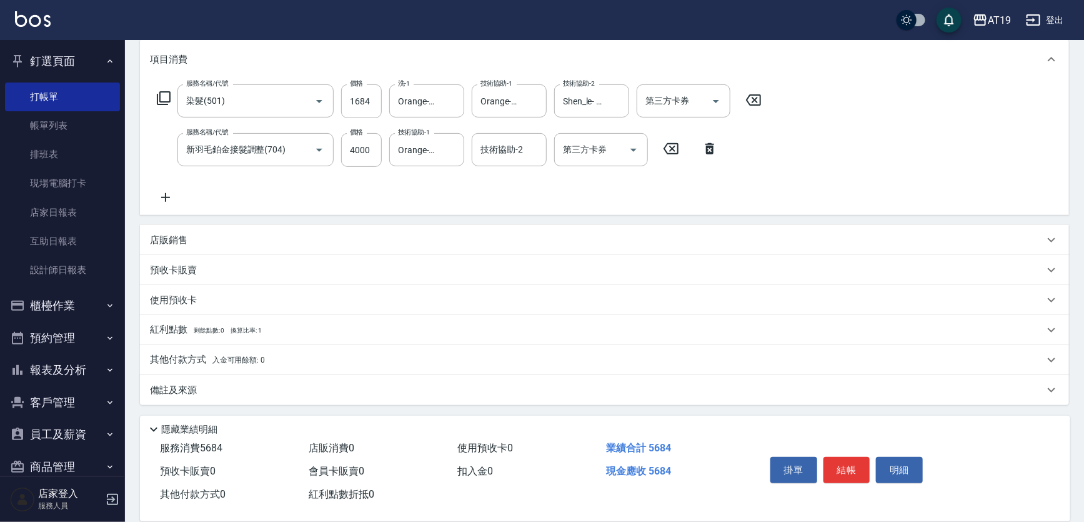
click at [192, 362] on p "其他付款方式 入金可用餘額: 0" at bounding box center [207, 360] width 115 height 14
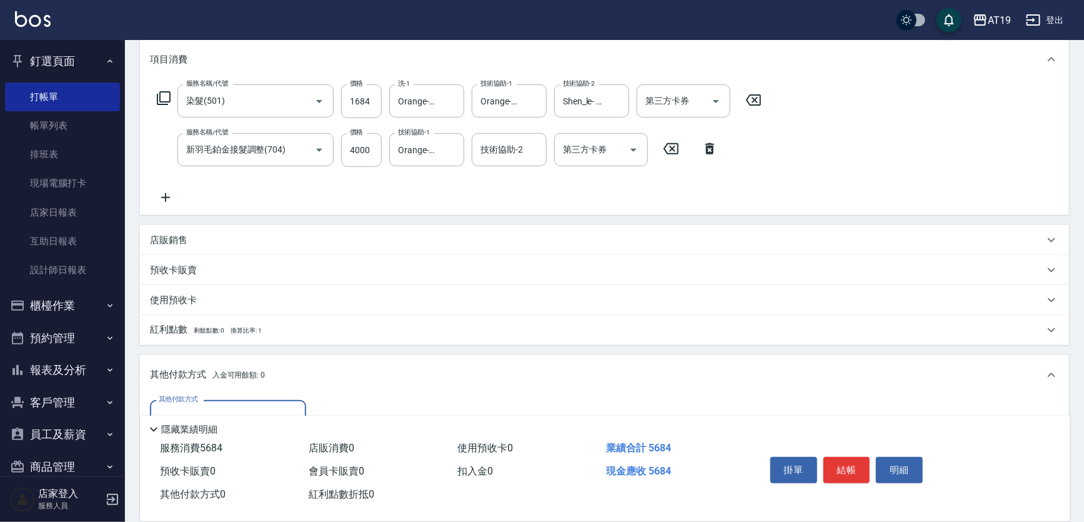
scroll to position [279, 0]
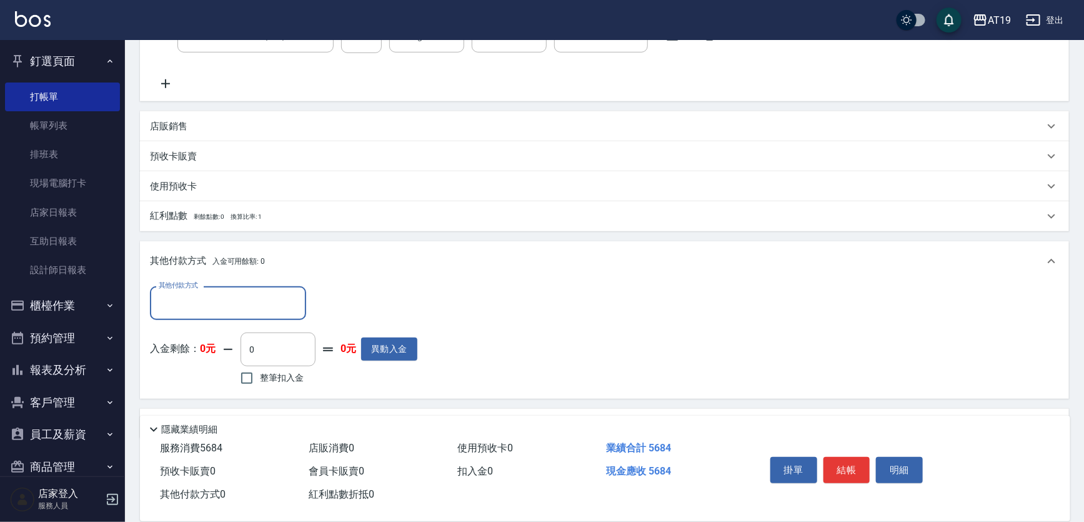
click at [199, 304] on input "其他付款方式" at bounding box center [228, 303] width 145 height 22
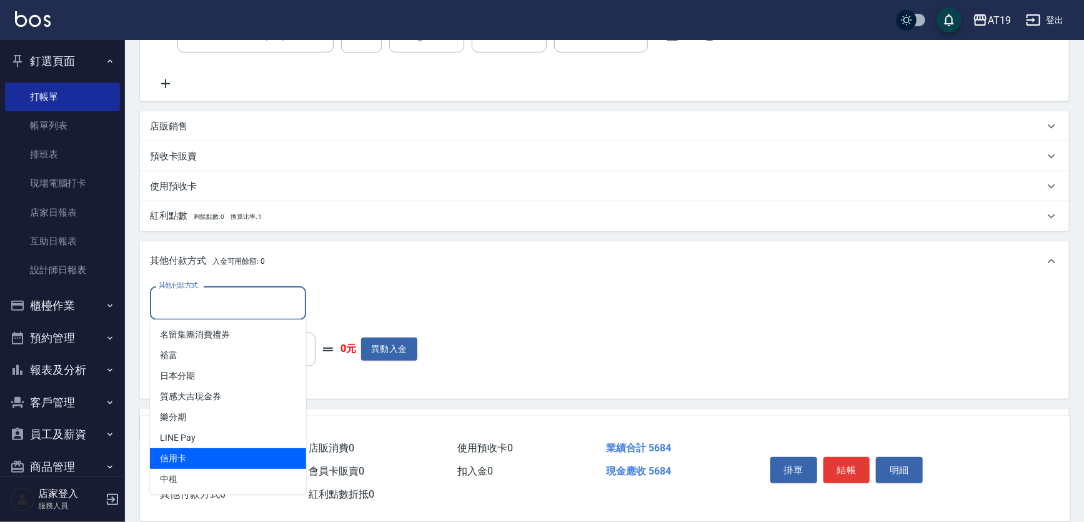
click at [207, 458] on span "信用卡" at bounding box center [228, 458] width 156 height 21
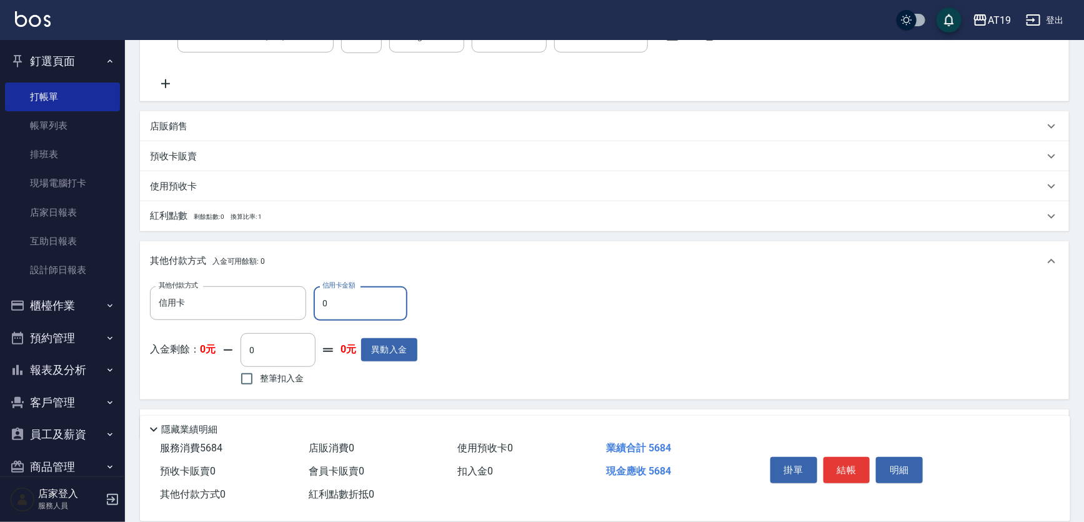
drag, startPoint x: 337, startPoint y: 301, endPoint x: 309, endPoint y: 306, distance: 28.0
click at [309, 306] on div "其他付款方式 信用卡 其他付款方式 信用卡金額 0 信用卡金額" at bounding box center [284, 303] width 268 height 34
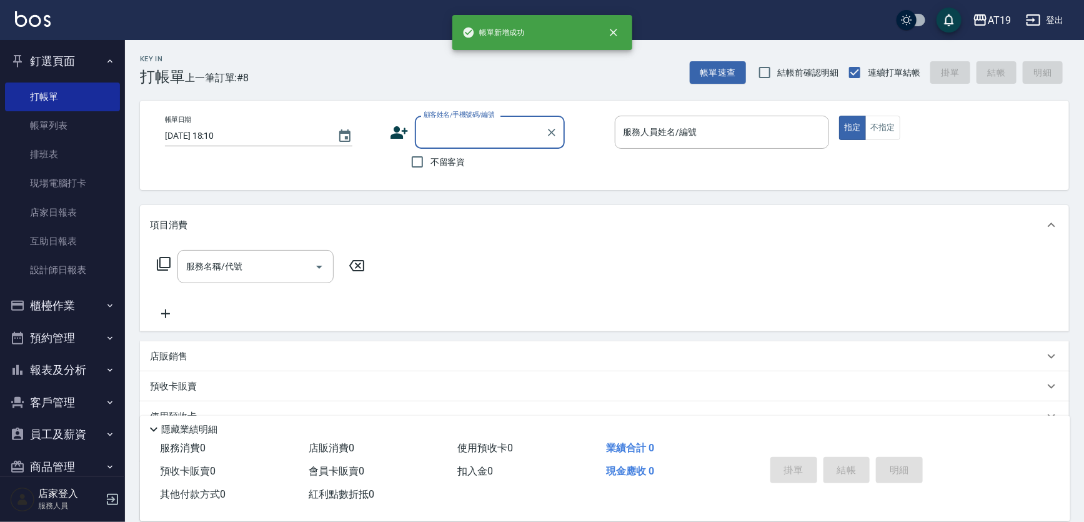
scroll to position [0, 0]
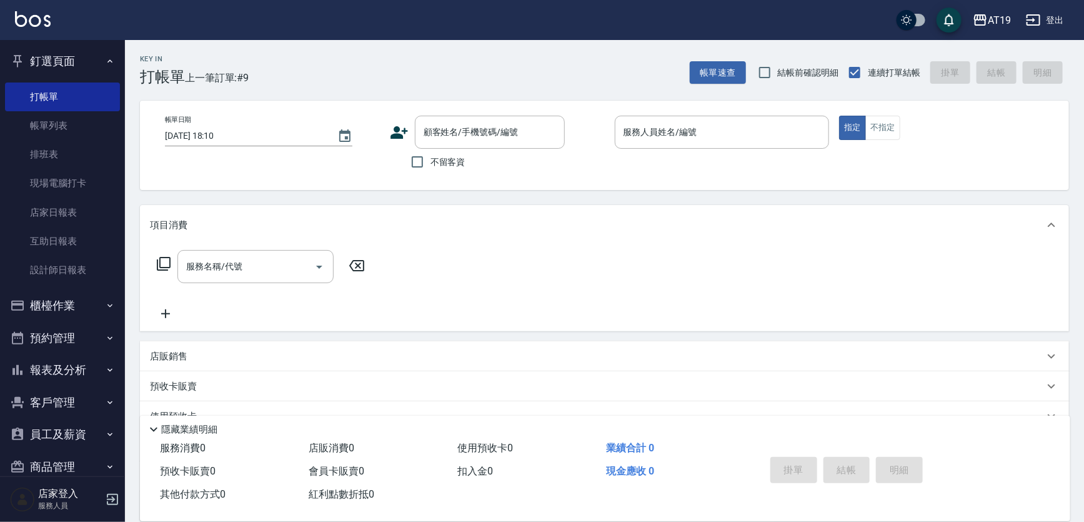
click at [398, 130] on icon at bounding box center [400, 132] width 18 height 13
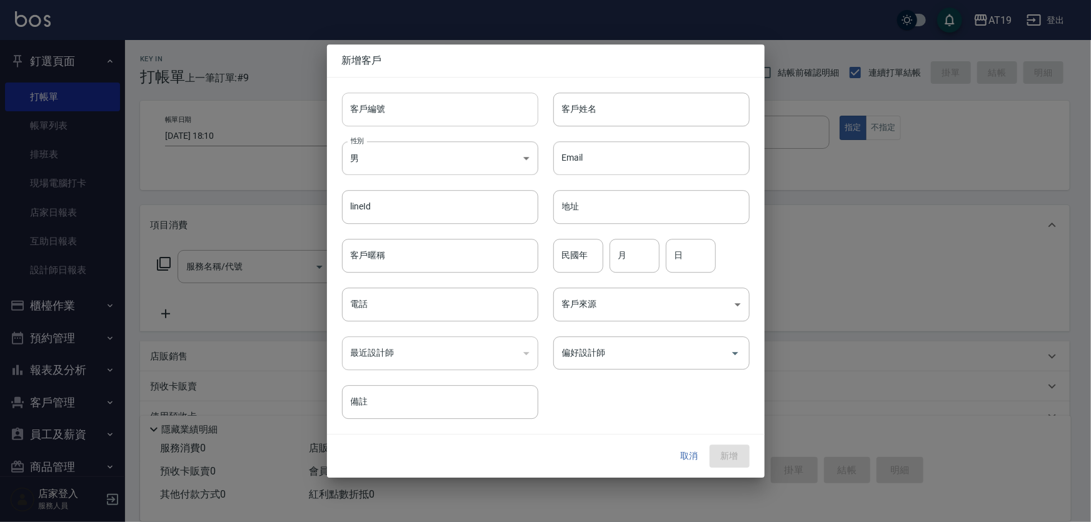
click at [413, 119] on input "客戶編號" at bounding box center [440, 110] width 196 height 34
paste input "0974070152"
click at [423, 309] on input "電話" at bounding box center [440, 305] width 196 height 34
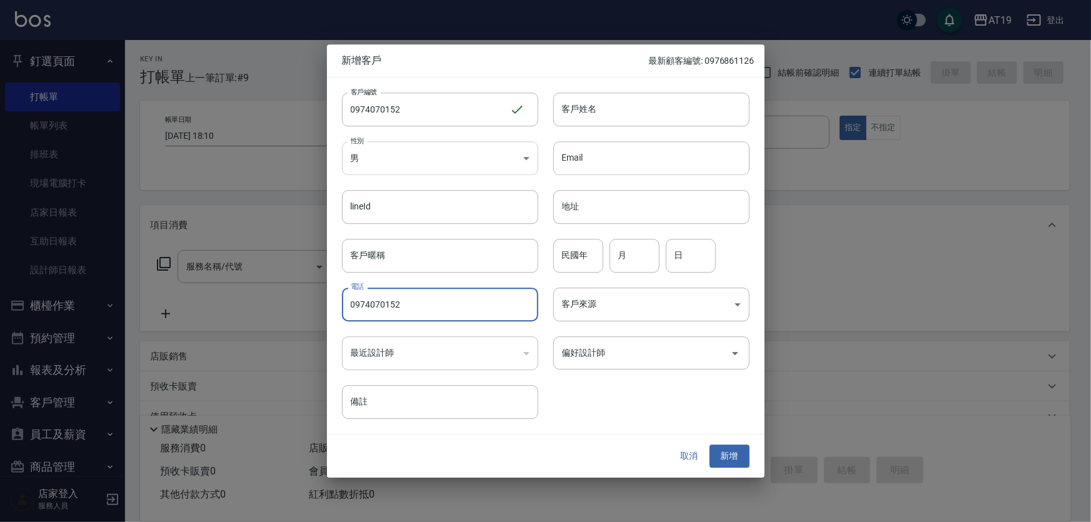
click at [417, 162] on body "AT19 登出 釘選頁面 打帳單 帳單列表 排班表 現場電腦打卡 店家日報表 互助日報表 設計師日報表 櫃檯作業 打帳單 帳單列表 現金收支登錄 高階收支登錄…" at bounding box center [545, 319] width 1091 height 639
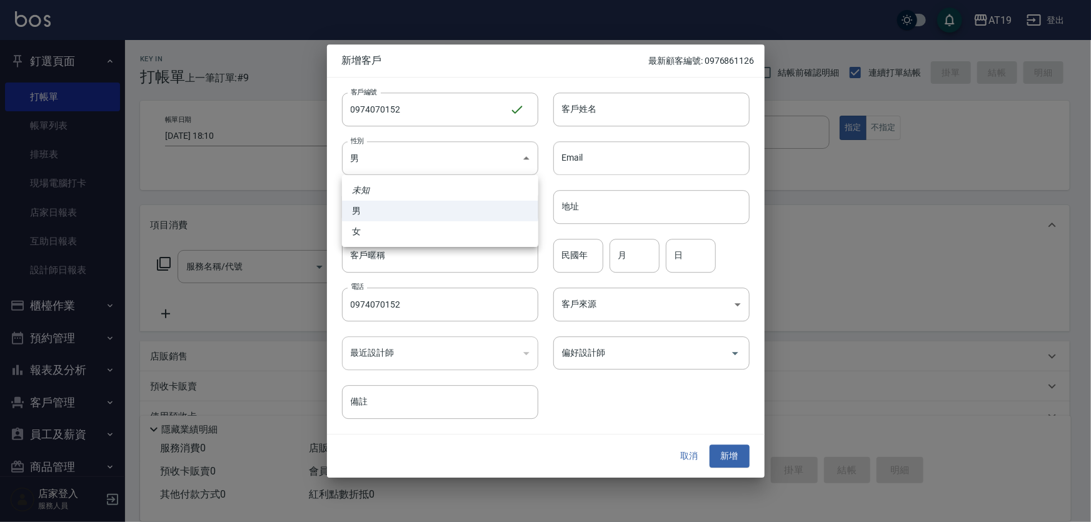
drag, startPoint x: 416, startPoint y: 234, endPoint x: 424, endPoint y: 228, distance: 10.8
click at [419, 232] on li "女" at bounding box center [440, 231] width 196 height 21
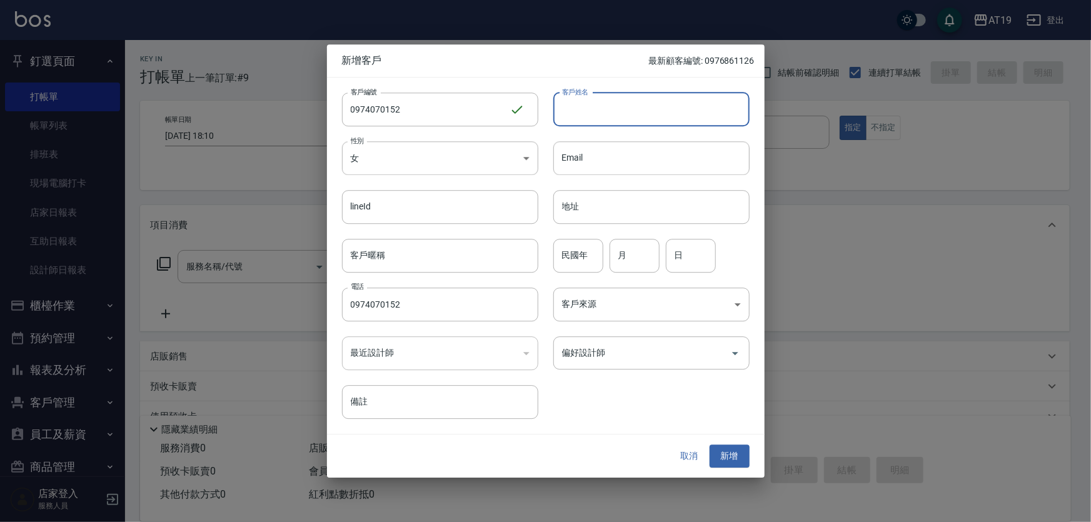
drag, startPoint x: 599, startPoint y: 111, endPoint x: 597, endPoint y: 94, distance: 17.7
click at [599, 111] on input "客戶姓名" at bounding box center [651, 110] width 196 height 34
click at [709, 445] on button "新增" at bounding box center [729, 456] width 40 height 23
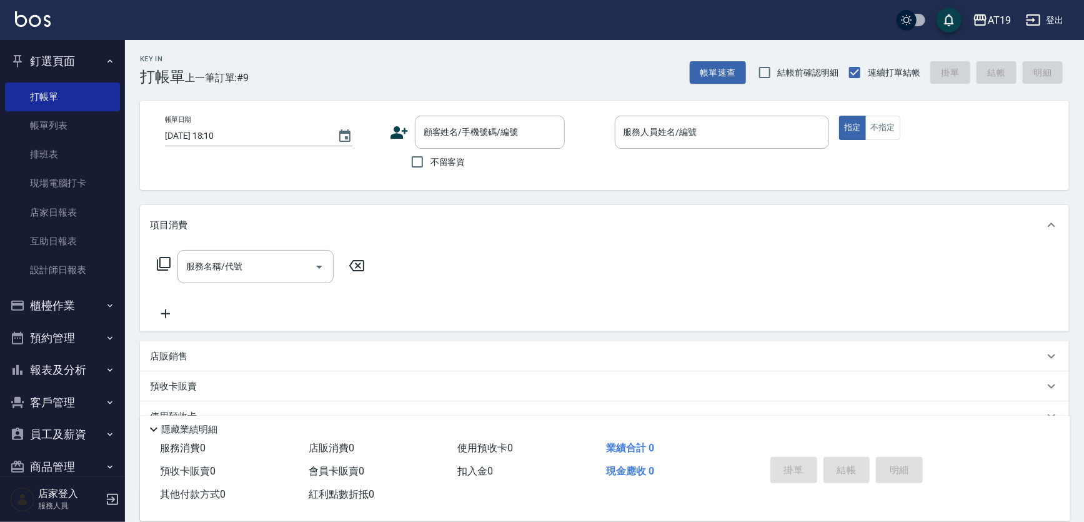
drag, startPoint x: 488, startPoint y: 136, endPoint x: 496, endPoint y: 68, distance: 68.7
click at [488, 133] on input "顧客姓名/手機號碼/編號" at bounding box center [481, 132] width 120 height 22
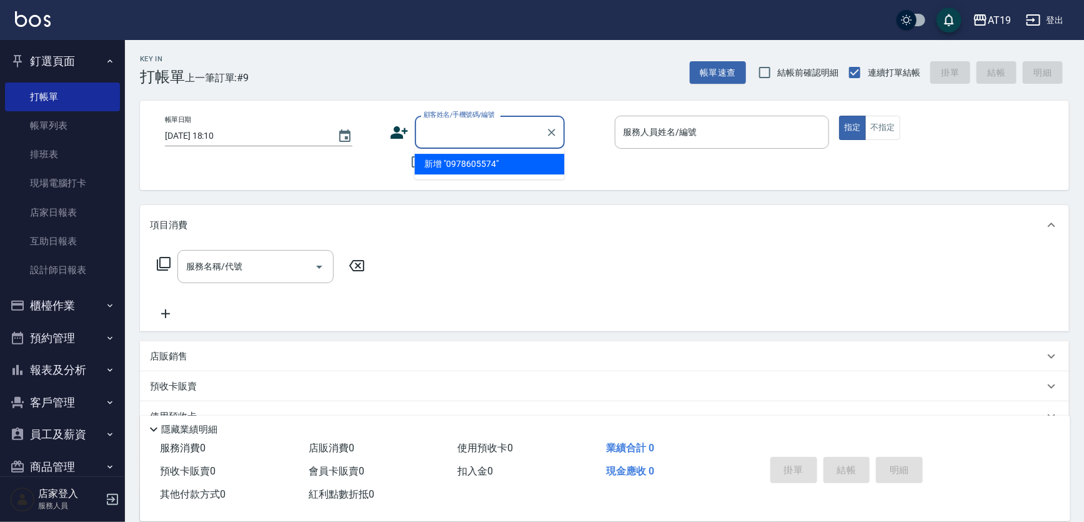
click at [398, 129] on icon at bounding box center [400, 132] width 18 height 13
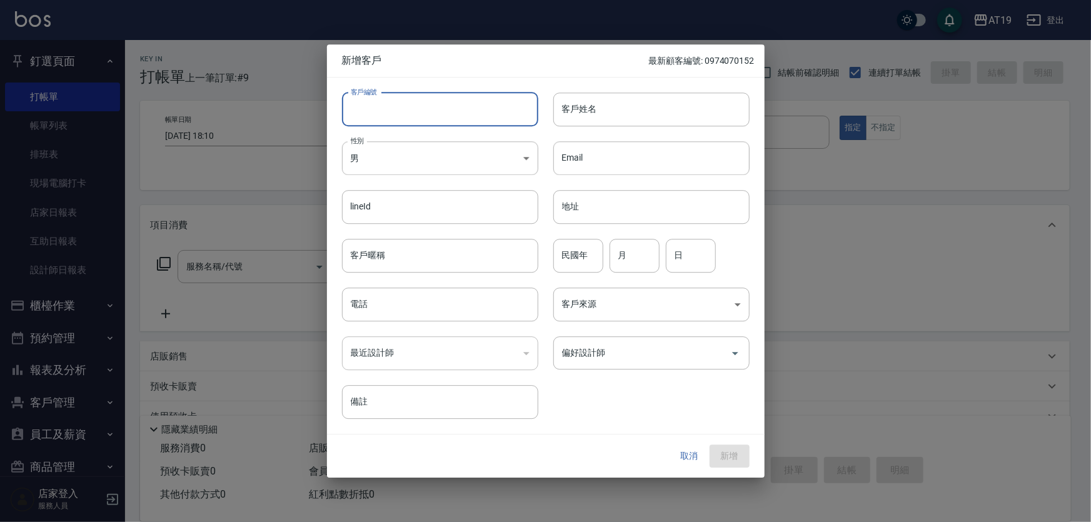
click at [421, 107] on input "客戶編號" at bounding box center [440, 110] width 196 height 34
paste input "0978605574"
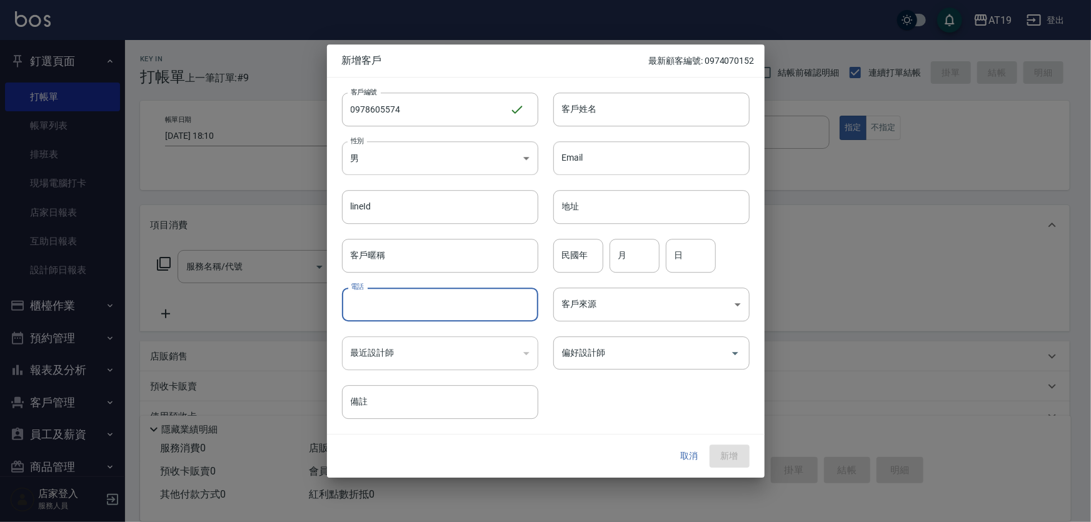
paste input "0978605574"
click at [411, 303] on input "0978605574" at bounding box center [440, 305] width 196 height 34
click at [408, 201] on input "lineId" at bounding box center [440, 207] width 196 height 34
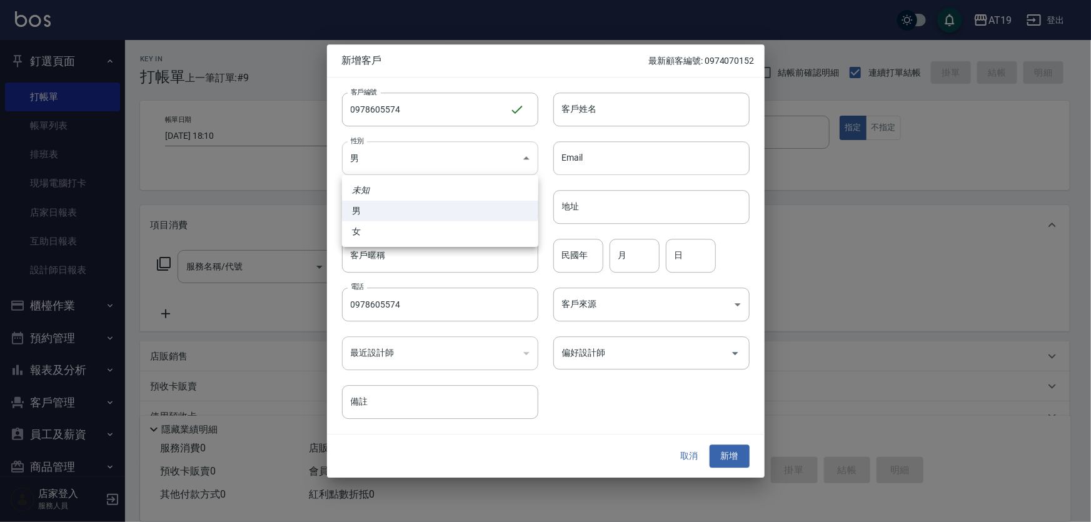
click at [413, 169] on body "AT19 登出 釘選頁面 打帳單 帳單列表 排班表 現場電腦打卡 店家日報表 互助日報表 設計師日報表 櫃檯作業 打帳單 帳單列表 現金收支登錄 高階收支登錄…" at bounding box center [545, 319] width 1091 height 639
drag, startPoint x: 425, startPoint y: 233, endPoint x: 444, endPoint y: 221, distance: 22.2
click at [429, 231] on li "女" at bounding box center [440, 231] width 196 height 21
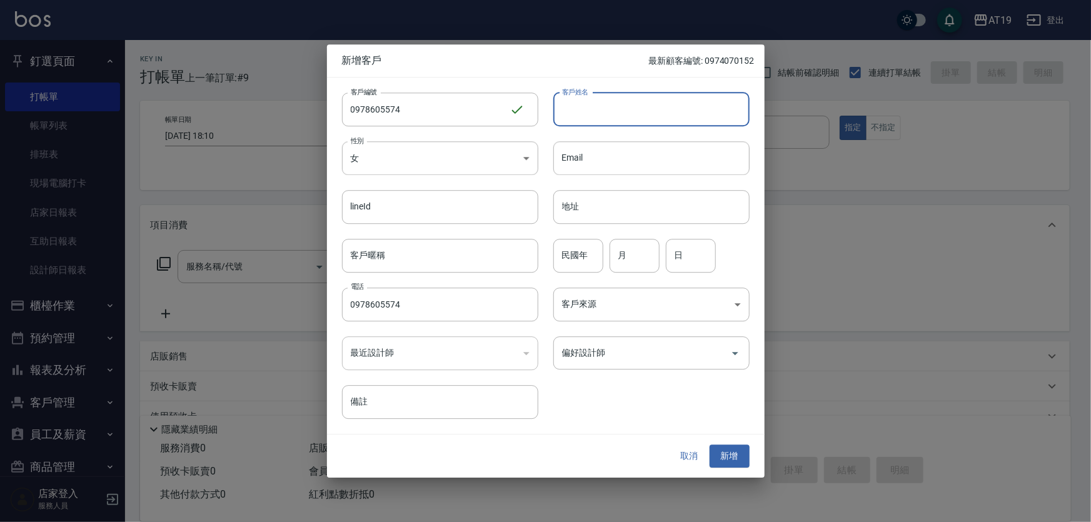
click at [595, 103] on input "客戶姓名" at bounding box center [651, 110] width 196 height 34
click at [709, 445] on button "新增" at bounding box center [729, 456] width 40 height 23
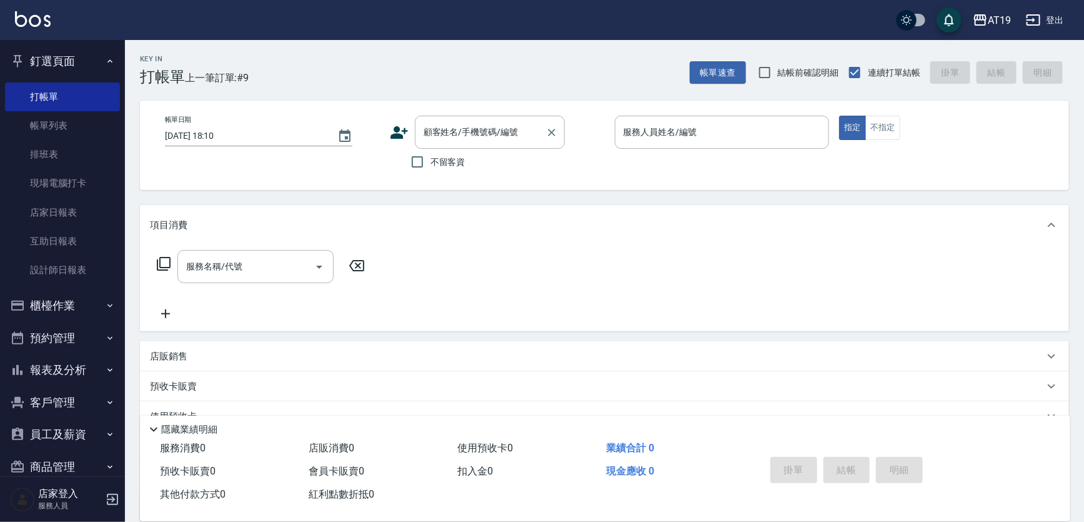
drag, startPoint x: 441, startPoint y: 134, endPoint x: 449, endPoint y: 114, distance: 21.8
click at [444, 128] on input "顧客姓名/手機號碼/編號" at bounding box center [481, 132] width 120 height 22
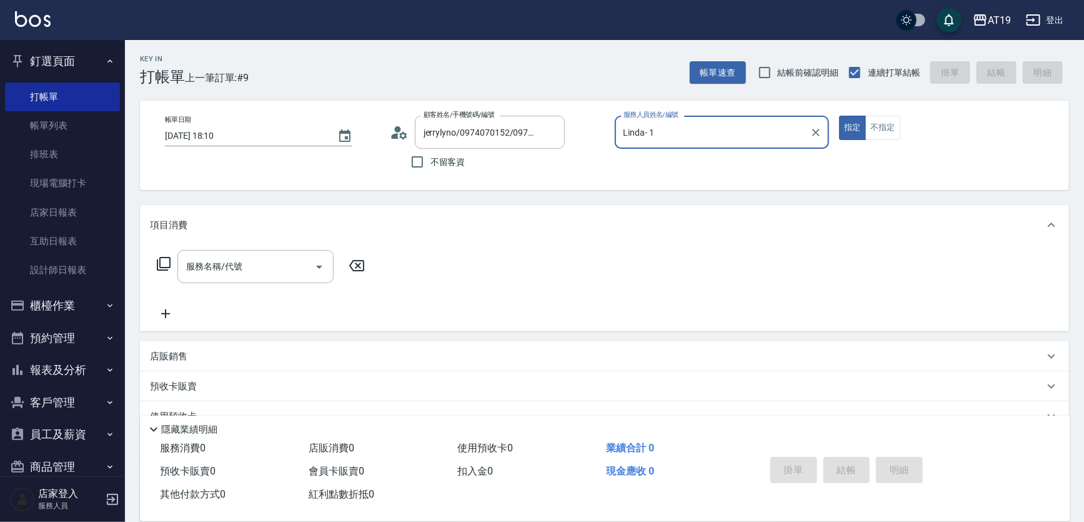
click at [839, 116] on button "指定" at bounding box center [852, 128] width 27 height 24
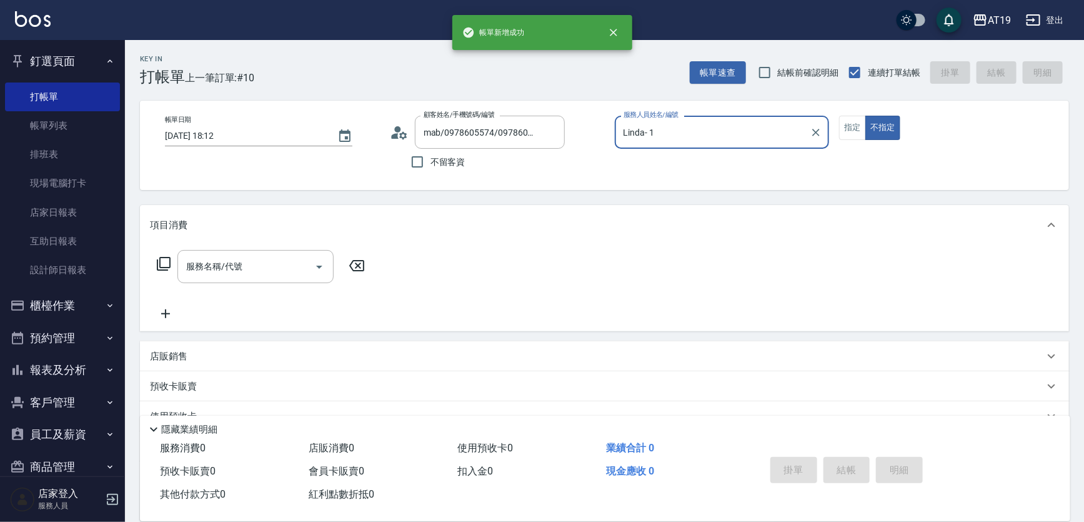
click at [866, 116] on button "不指定" at bounding box center [883, 128] width 35 height 24
